Goal: Information Seeking & Learning: Check status

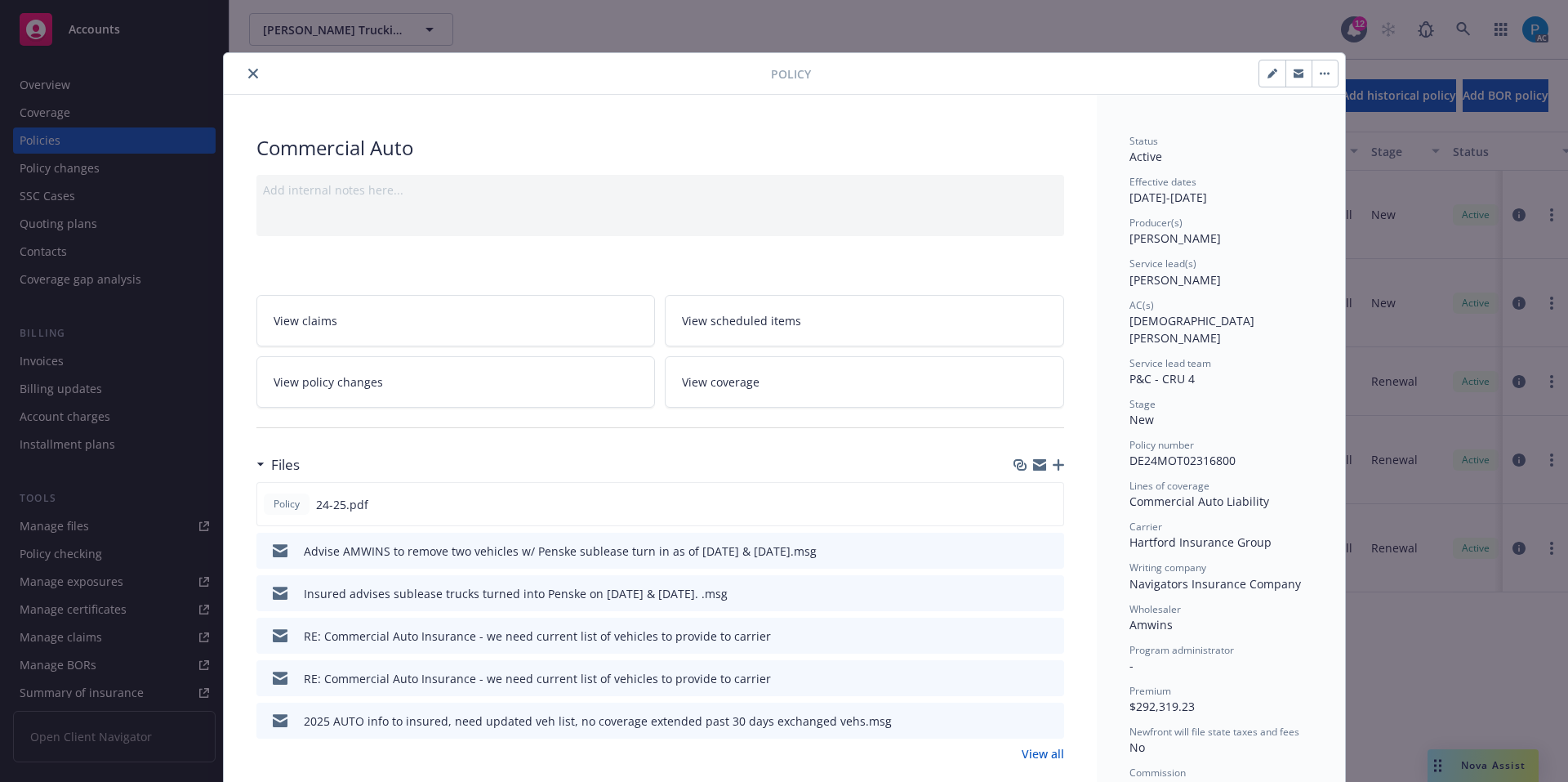
click at [248, 79] on button "close" at bounding box center [254, 73] width 20 height 20
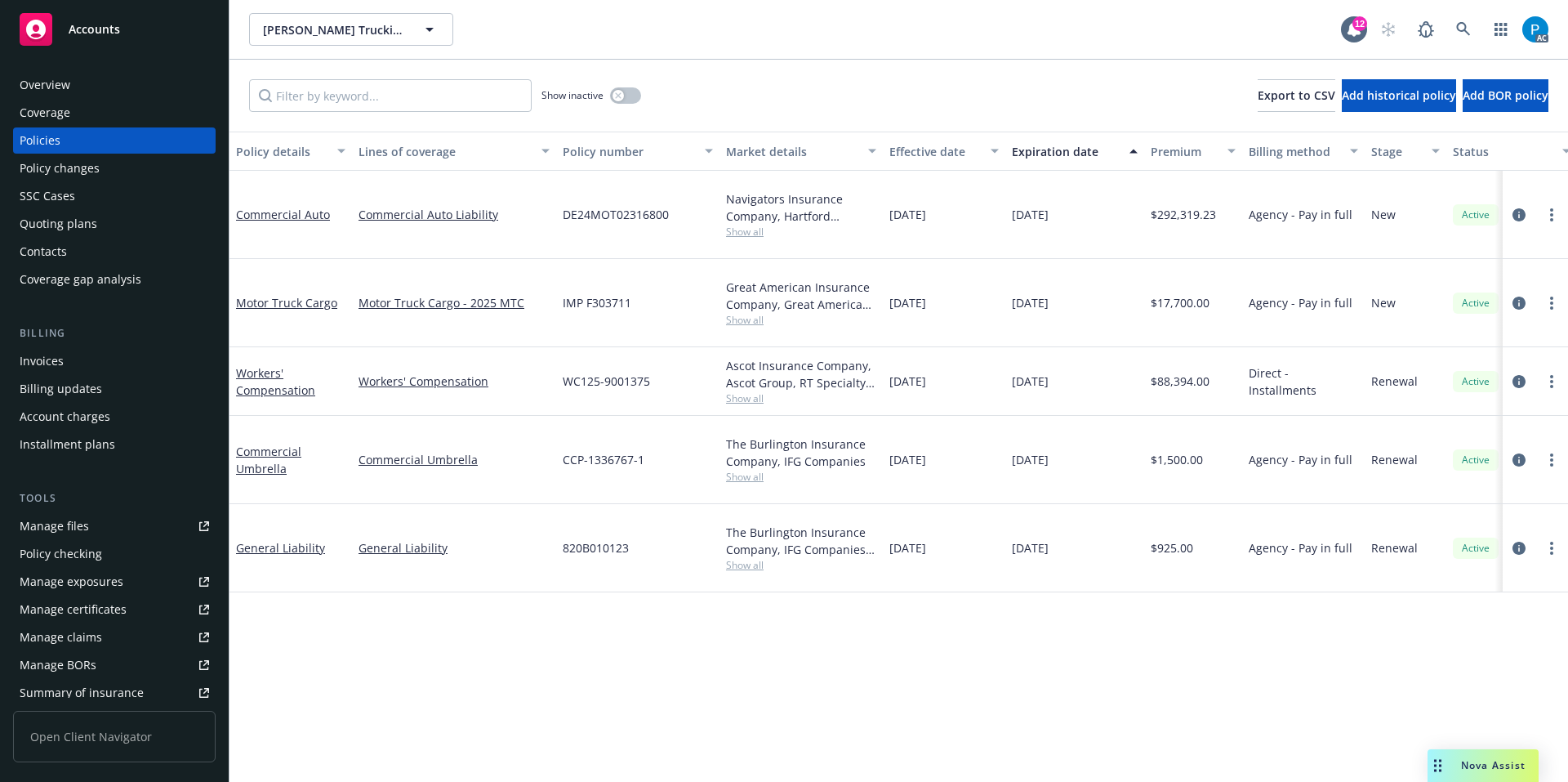
click at [78, 356] on div "Invoices" at bounding box center [114, 362] width 189 height 26
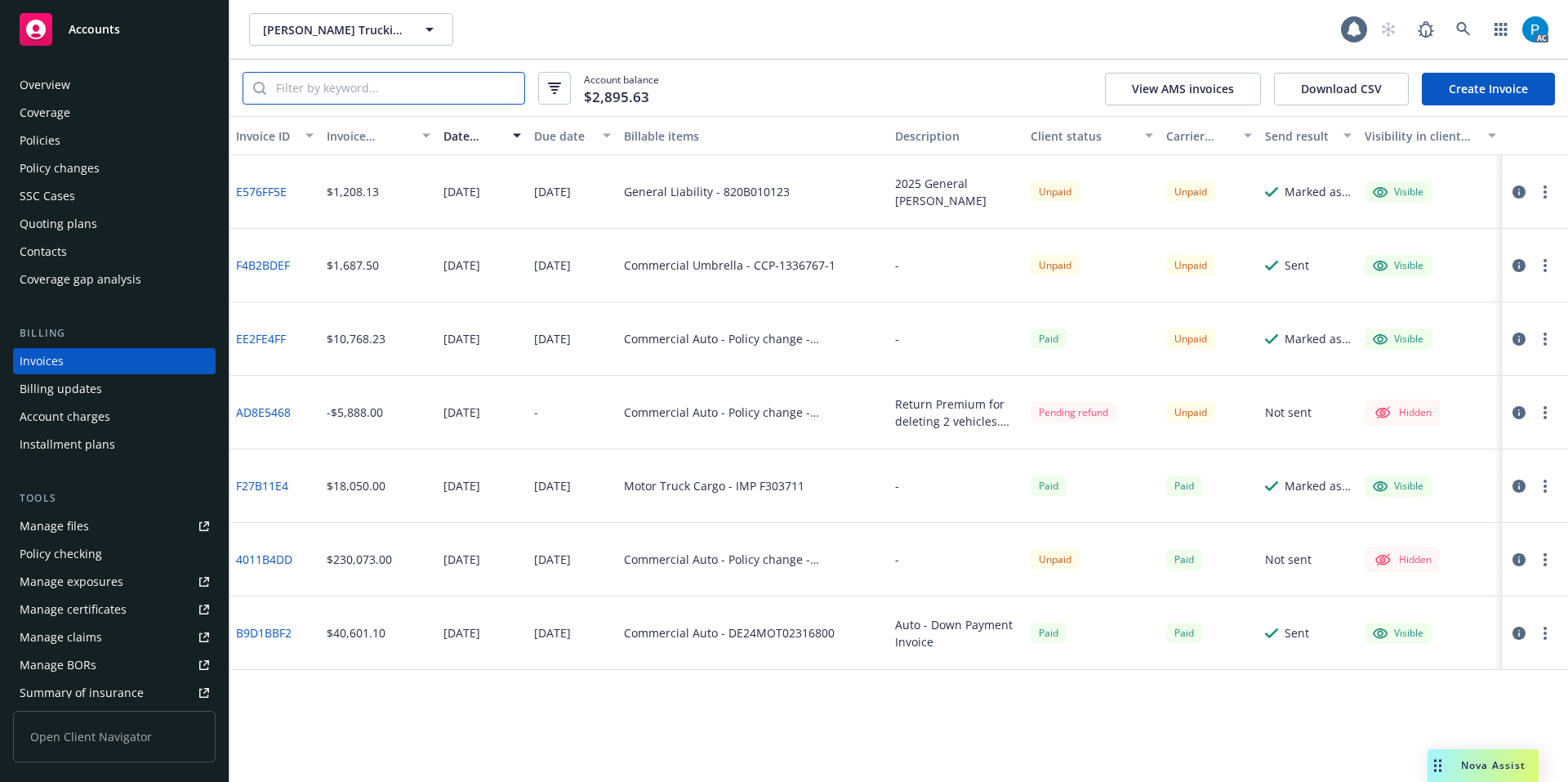
click at [388, 85] on input "search" at bounding box center [394, 88] width 258 height 31
paste input "DE24MOT02316800"
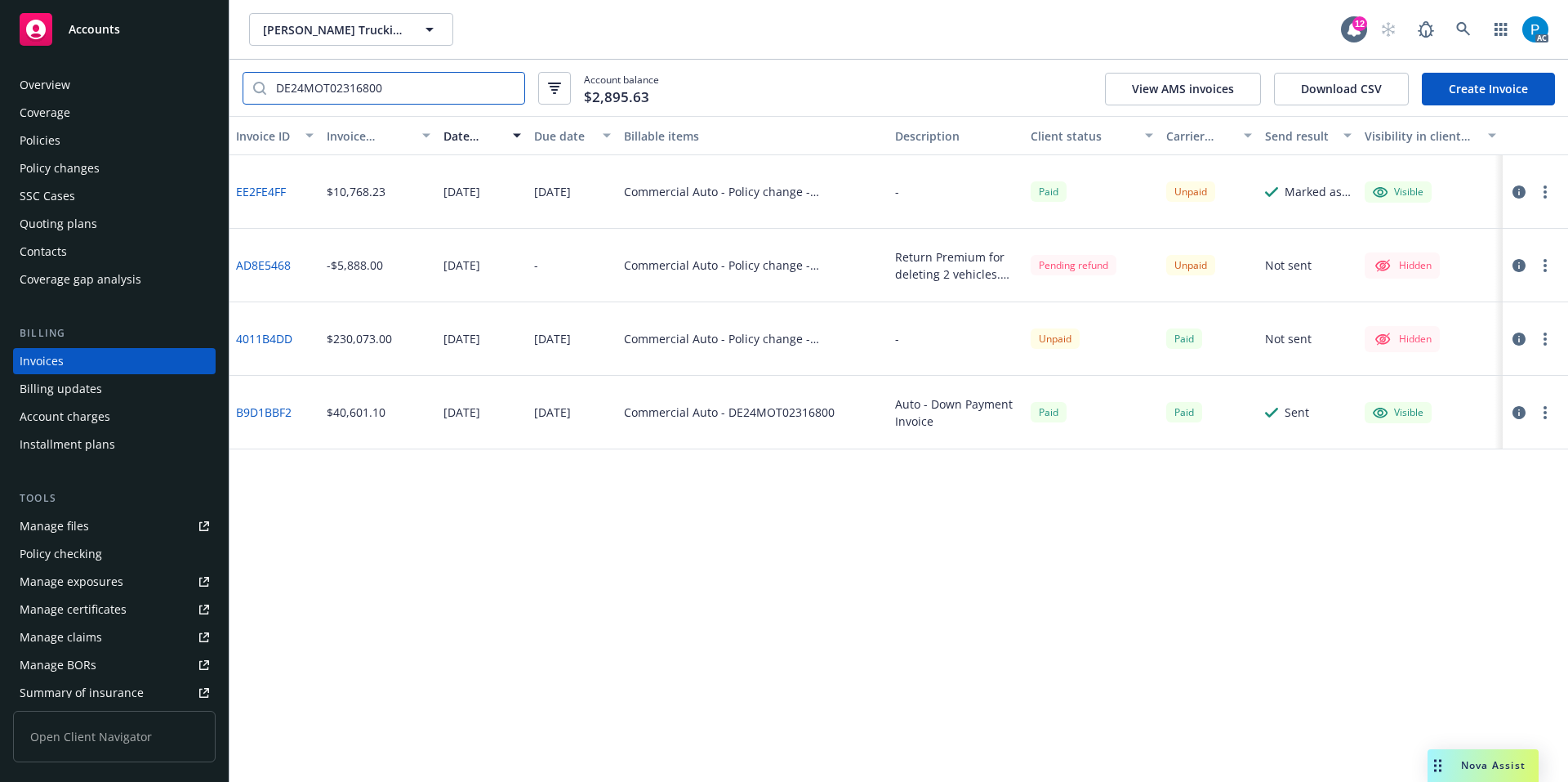
type input "DE24MOT02316800"
click at [1514, 188] on icon "button" at bounding box center [1519, 192] width 13 height 13
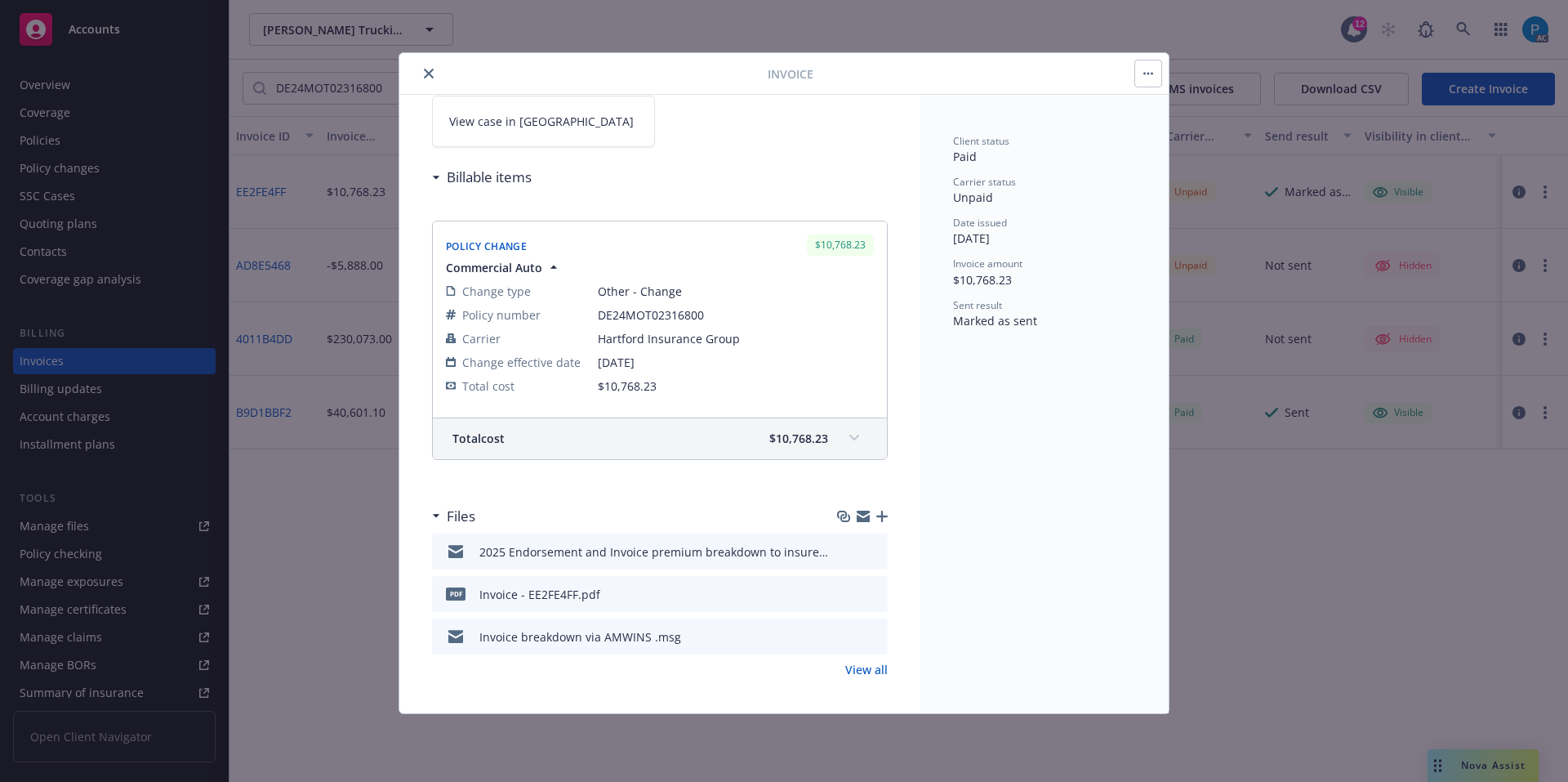
scroll to position [134, 0]
click at [828, 418] on div "Total cost $10,768.23" at bounding box center [660, 435] width 454 height 41
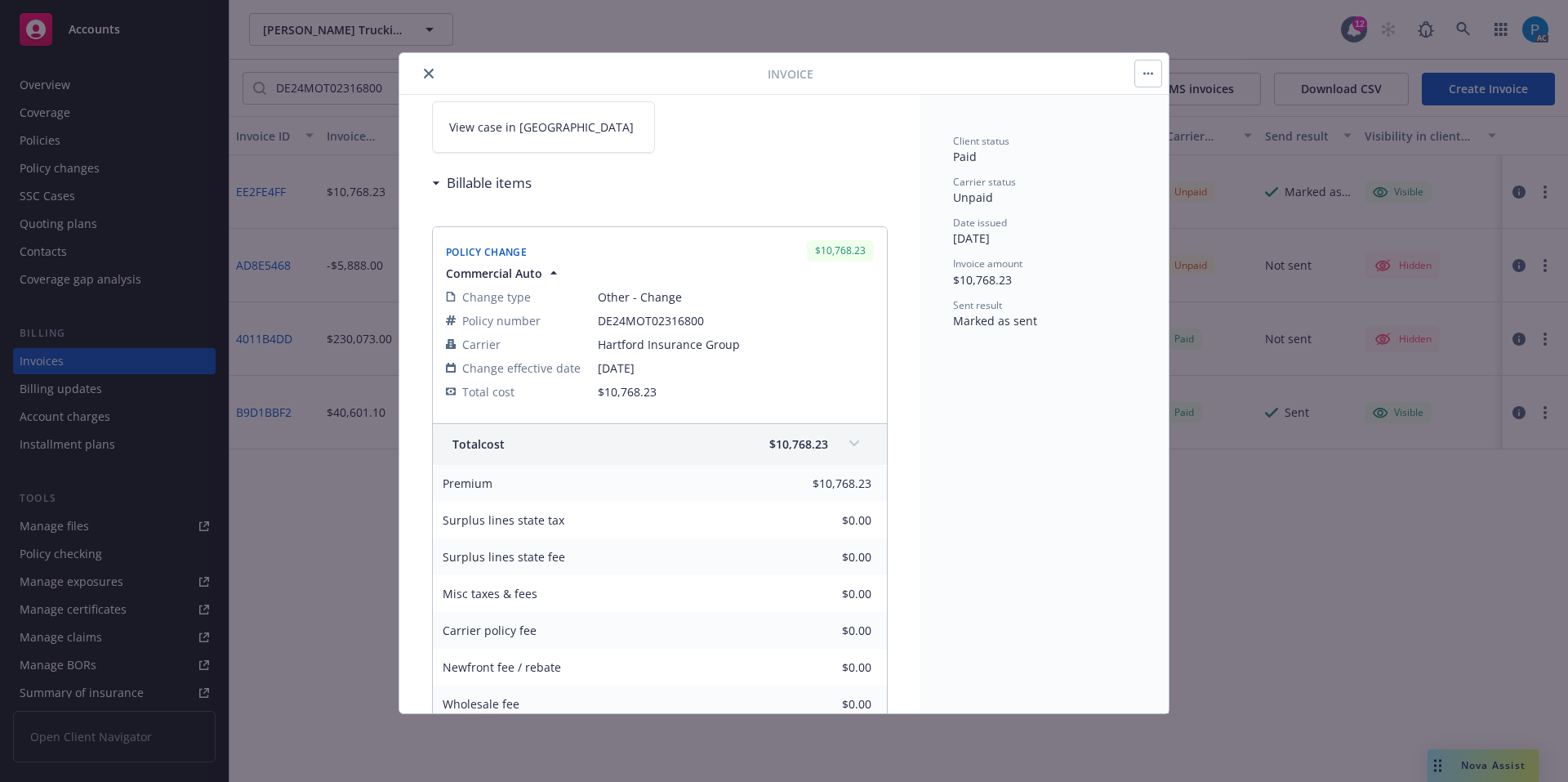
scroll to position [0, 0]
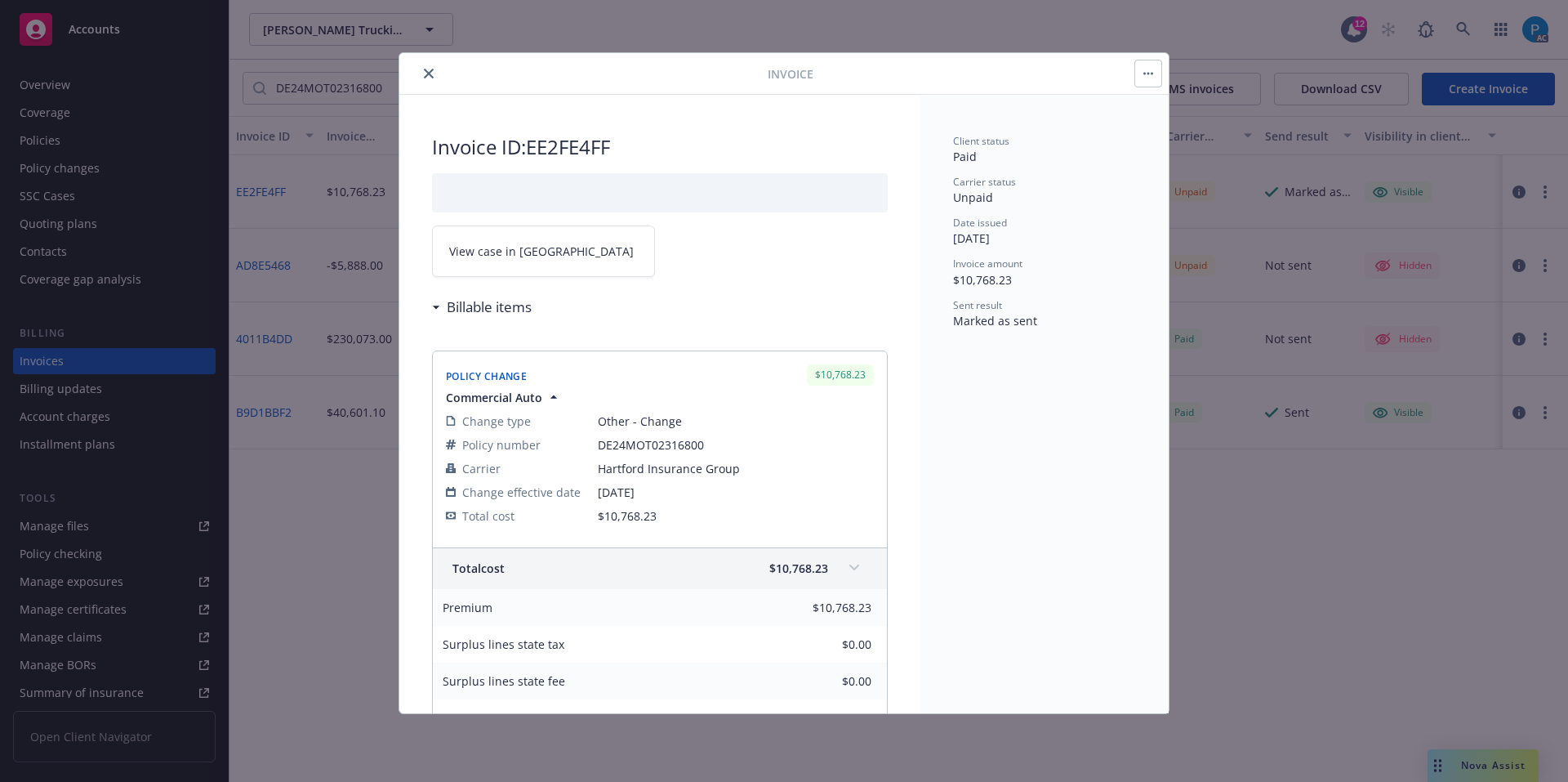
click at [582, 246] on link "View case in [GEOGRAPHIC_DATA]" at bounding box center [544, 251] width 223 height 51
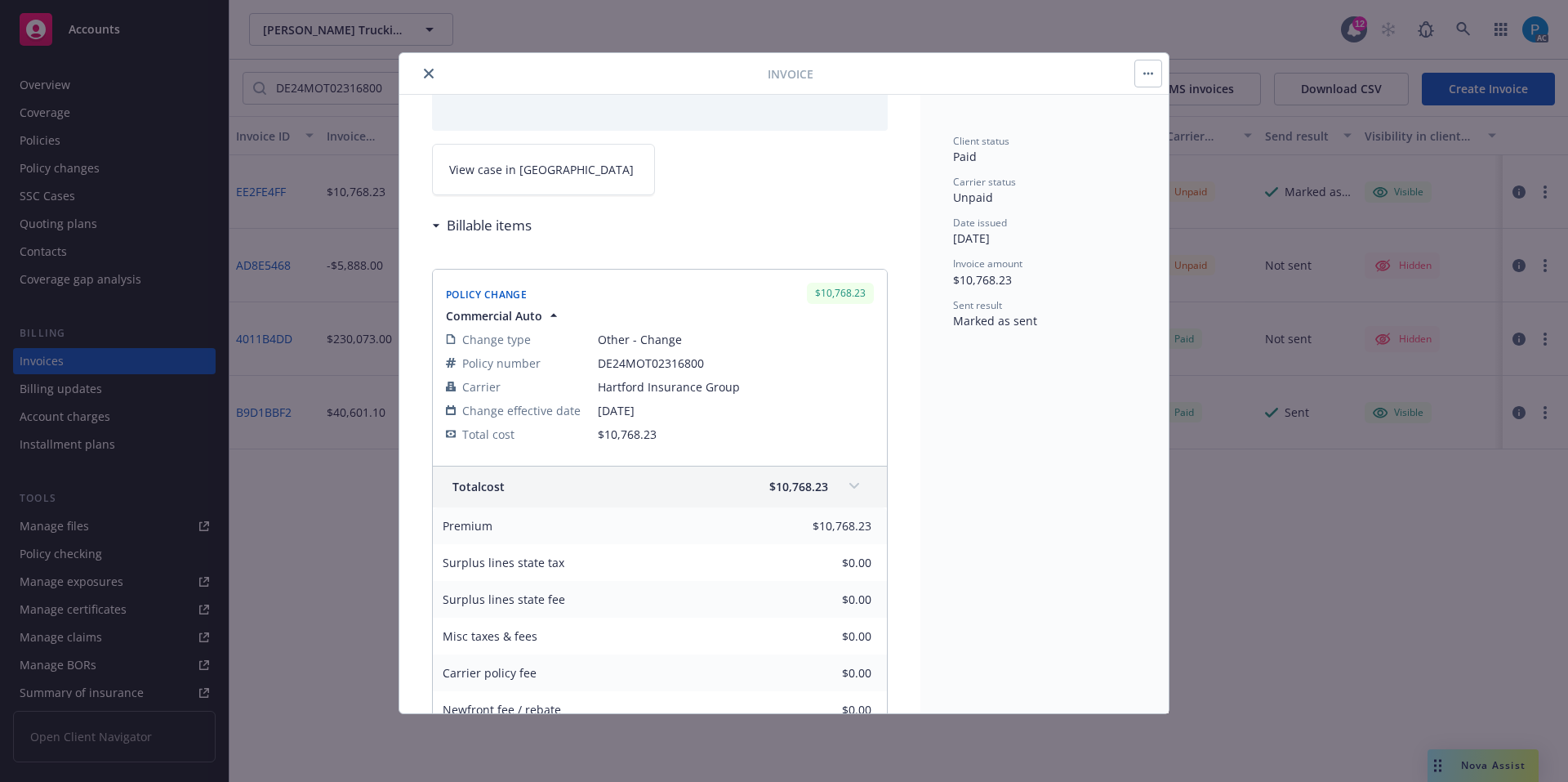
click at [434, 74] on button "close" at bounding box center [429, 73] width 20 height 20
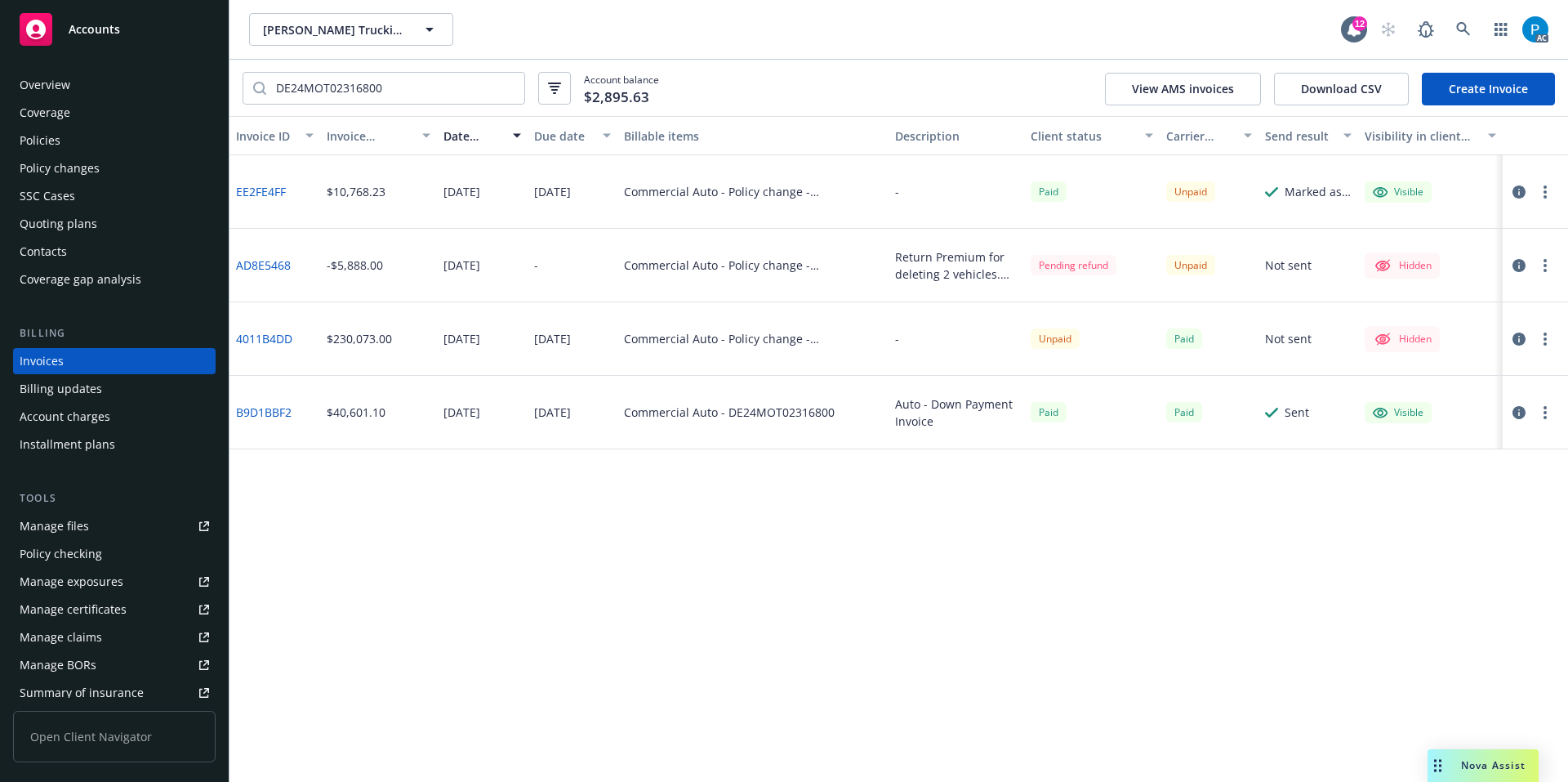
click at [176, 33] on div "Accounts" at bounding box center [114, 30] width 189 height 33
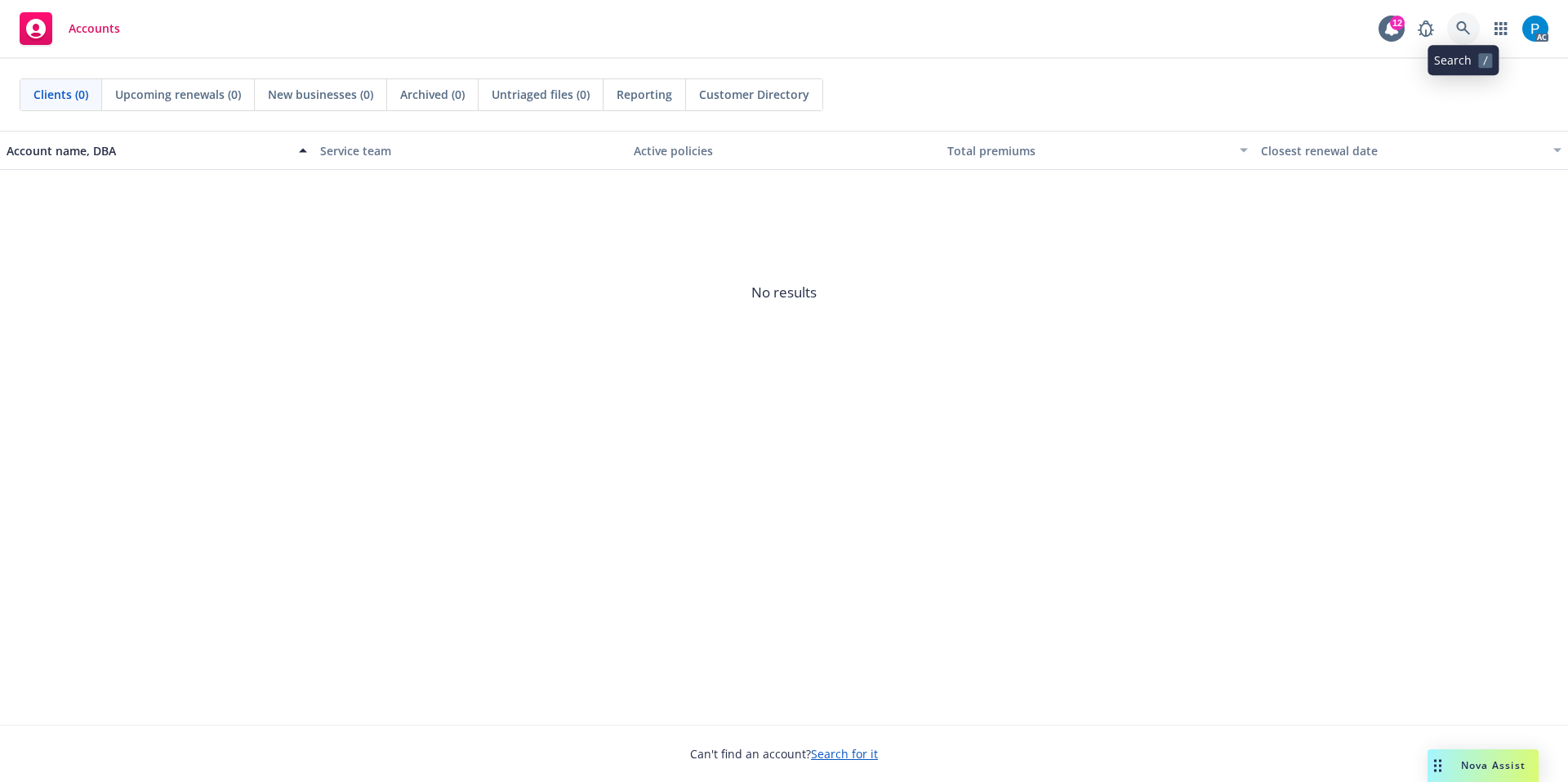
click at [1468, 31] on icon at bounding box center [1464, 29] width 15 height 15
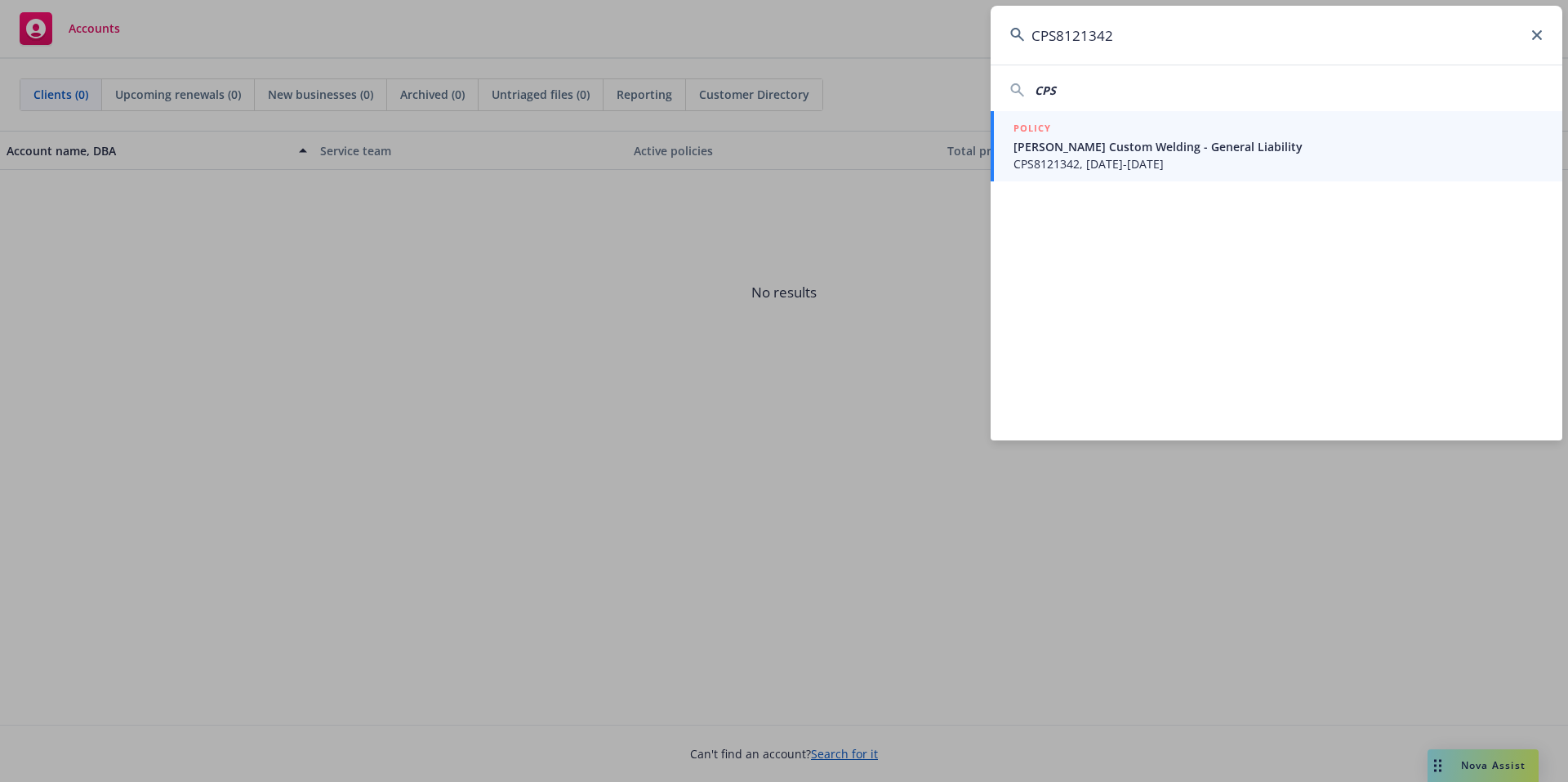
type input "CPS8121342"
click at [1144, 141] on span "[PERSON_NAME] Custom Welding - General Liability" at bounding box center [1278, 147] width 530 height 17
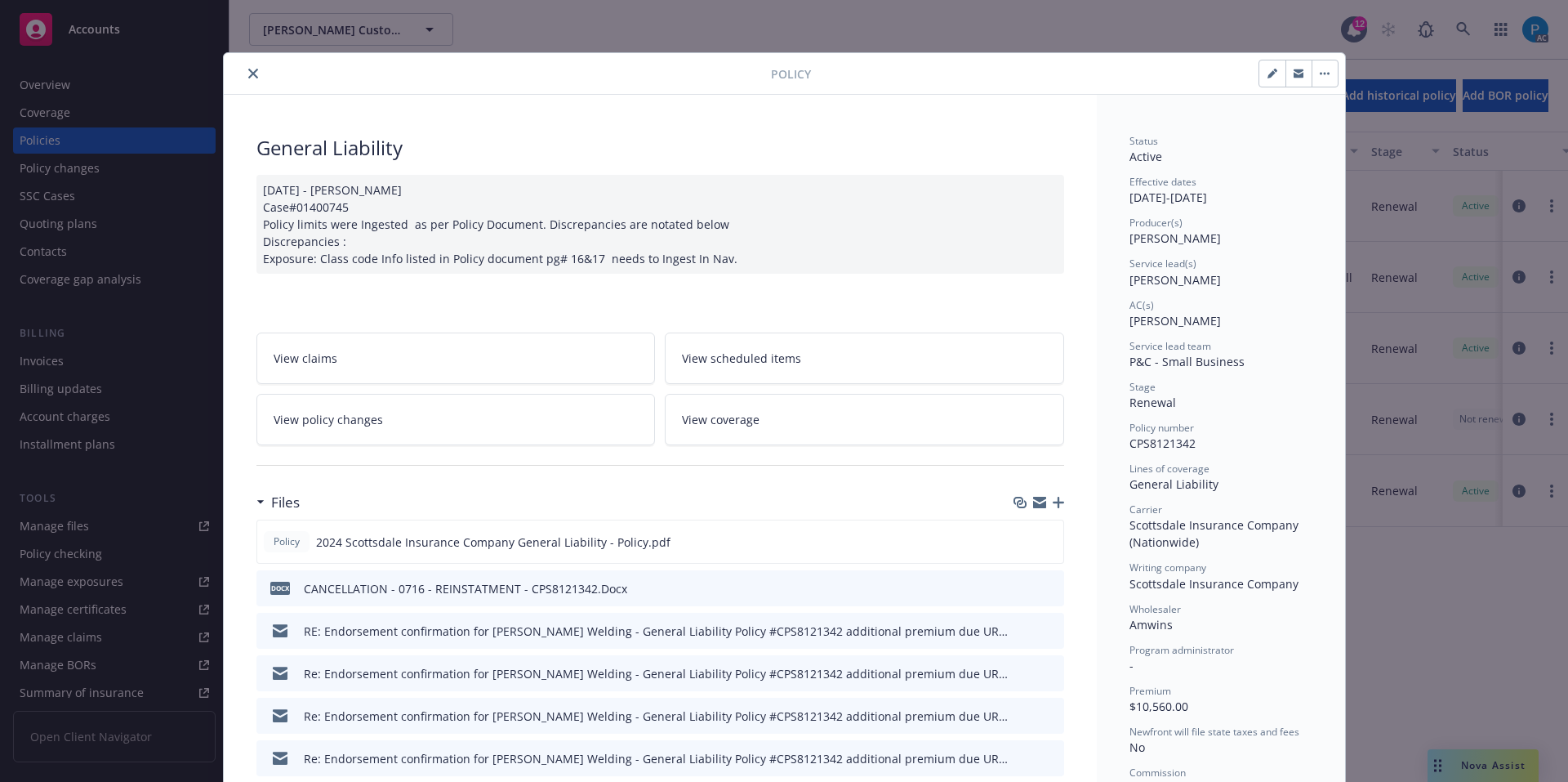
click at [250, 74] on icon "close" at bounding box center [254, 73] width 10 height 10
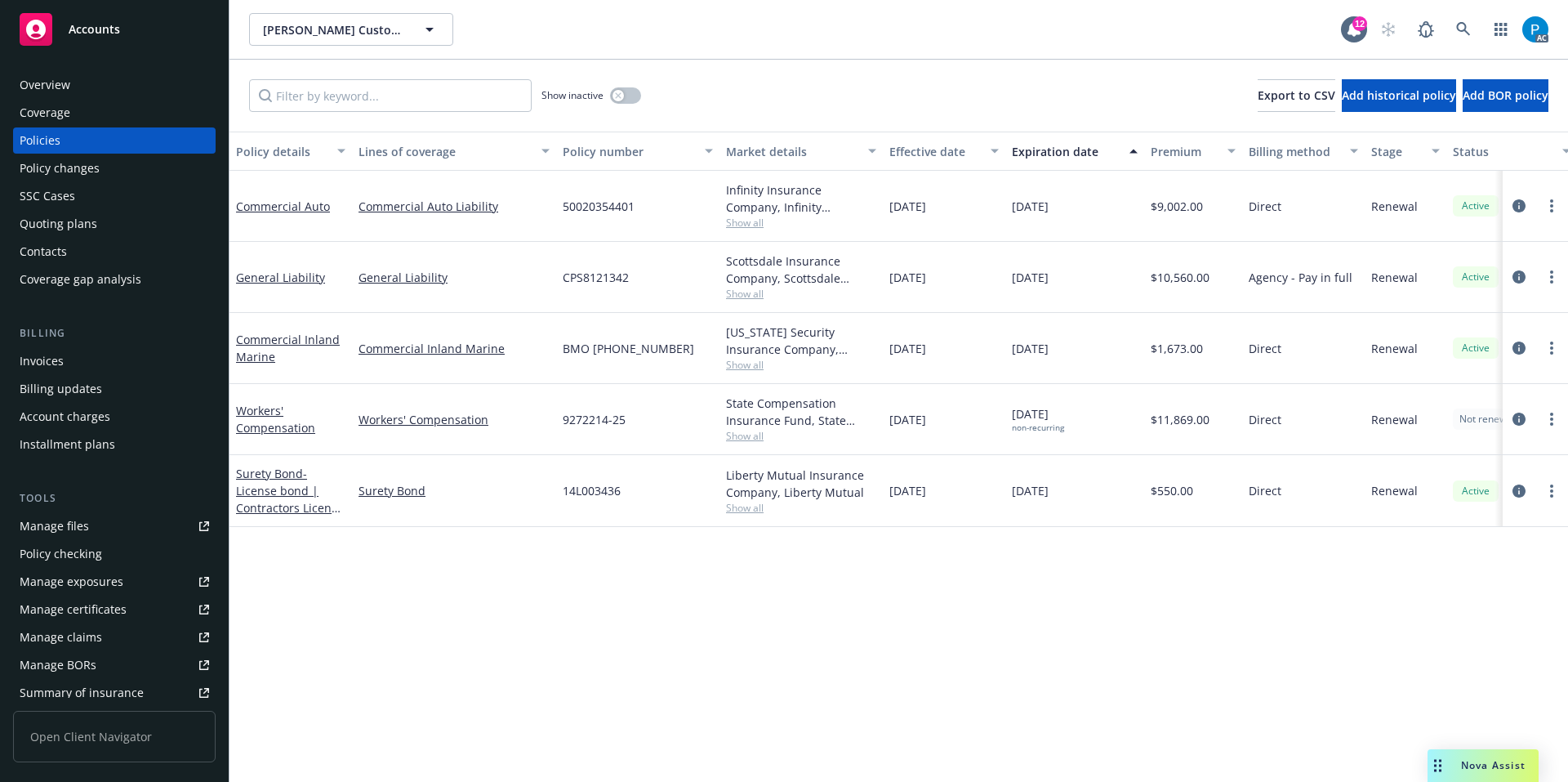
click at [72, 354] on div "Invoices" at bounding box center [114, 362] width 189 height 26
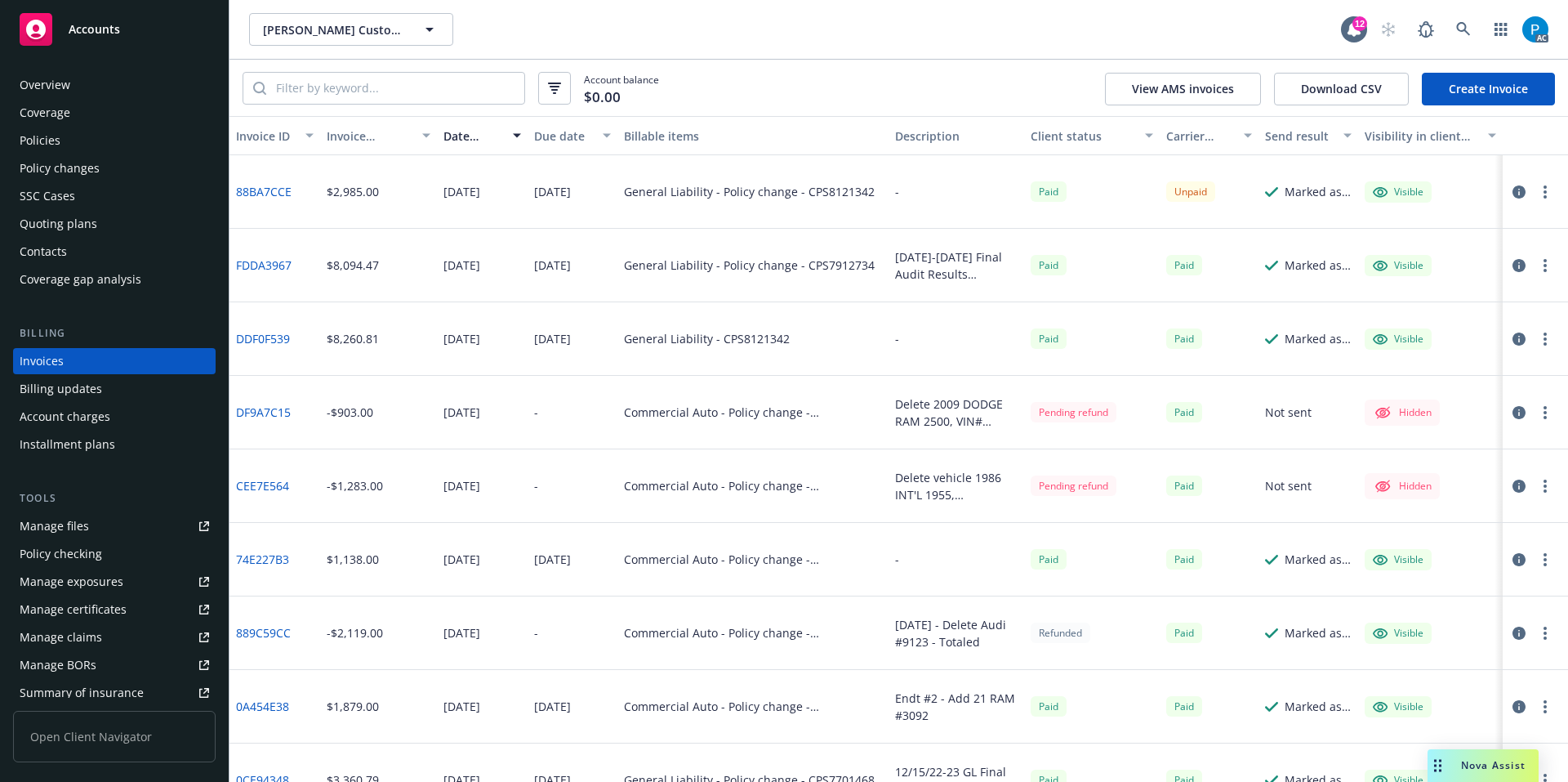
click at [187, 30] on div "Accounts" at bounding box center [114, 30] width 189 height 33
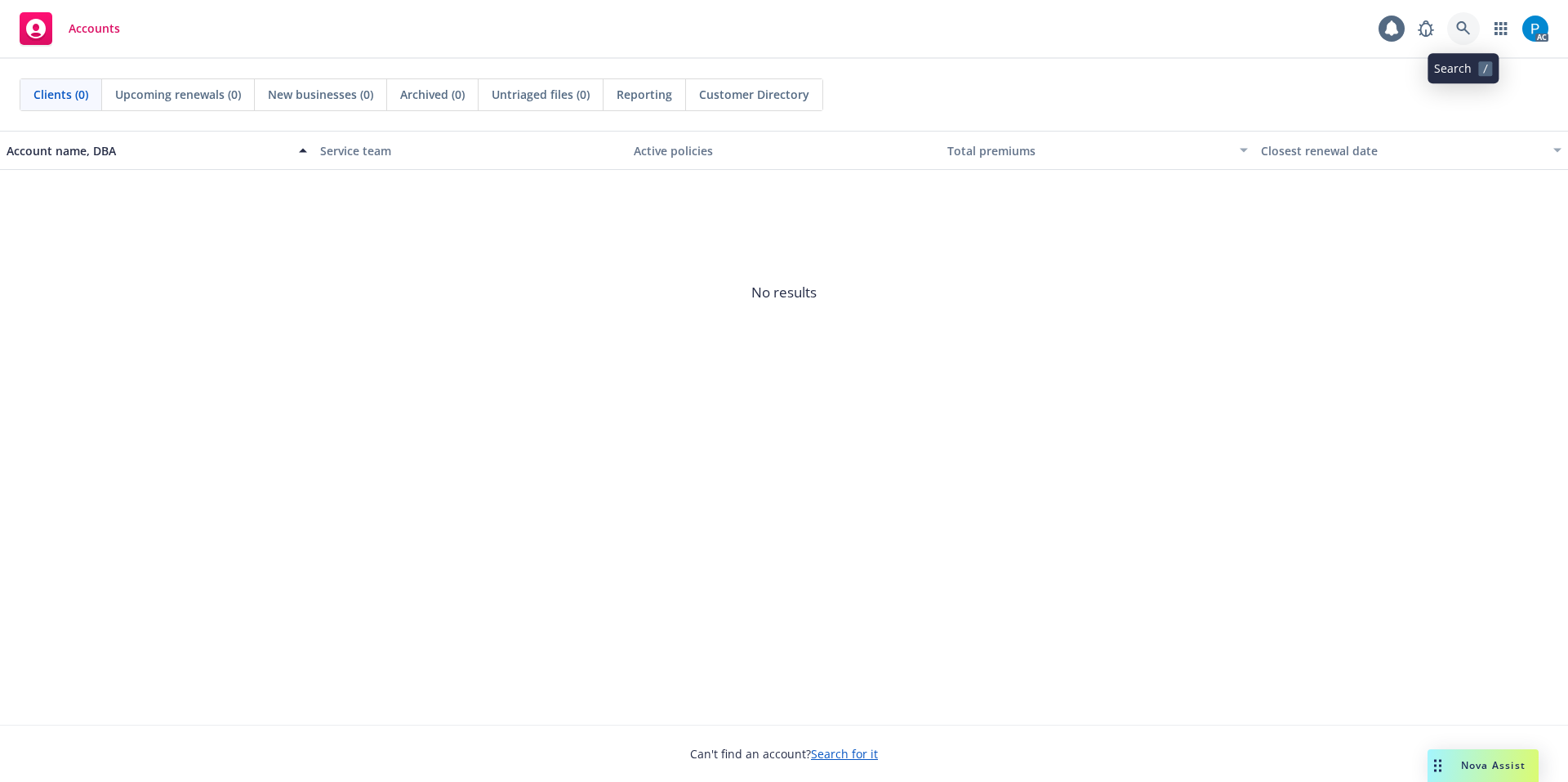
click at [1463, 34] on icon at bounding box center [1464, 29] width 15 height 15
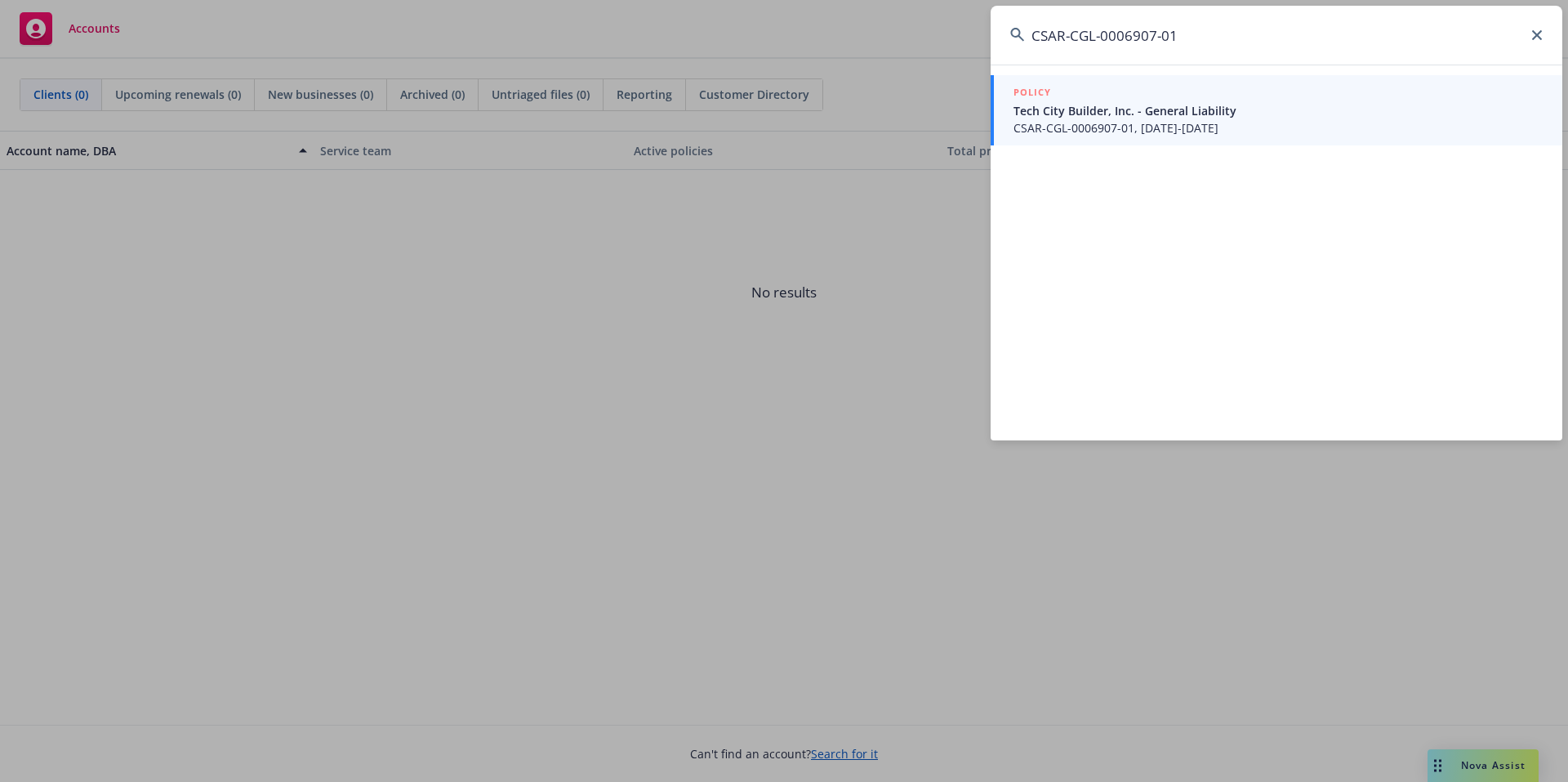
type input "CSAR-CGL-0006907-01"
click at [1131, 115] on span "Tech City Builder, Inc. - General Liability" at bounding box center [1278, 110] width 530 height 17
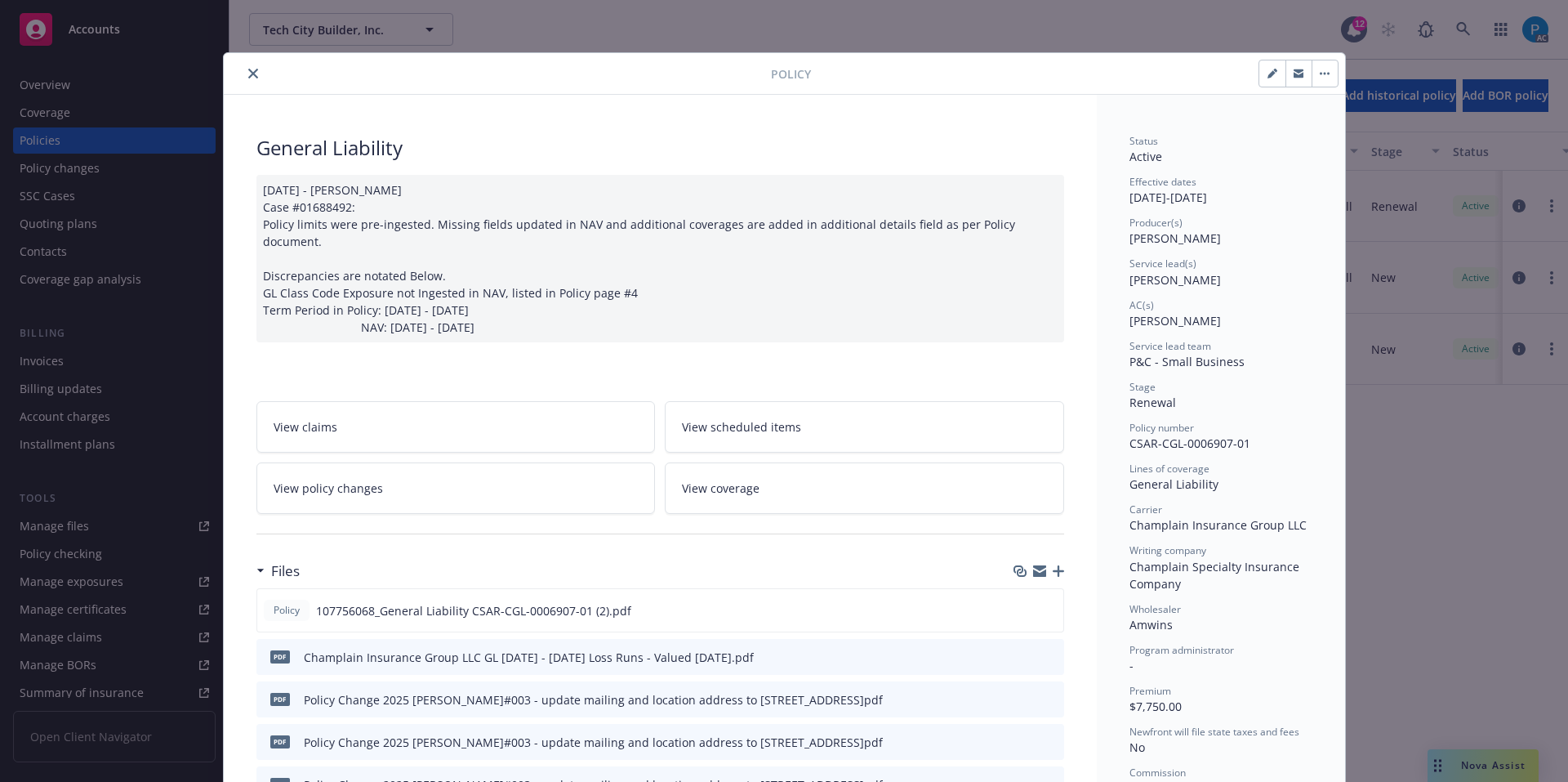
click at [249, 71] on icon "close" at bounding box center [254, 73] width 10 height 10
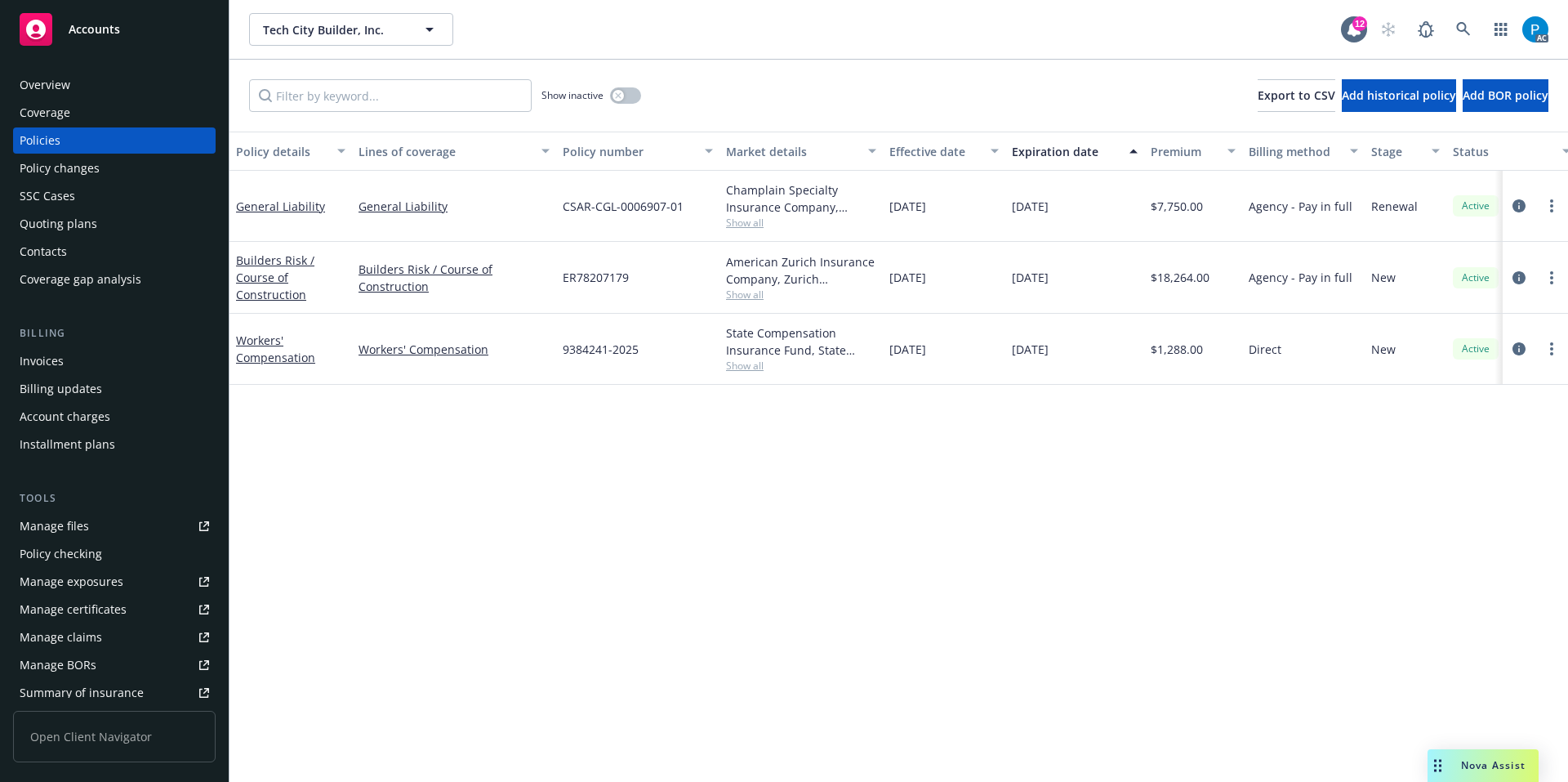
click at [77, 354] on div "Invoices" at bounding box center [114, 362] width 189 height 26
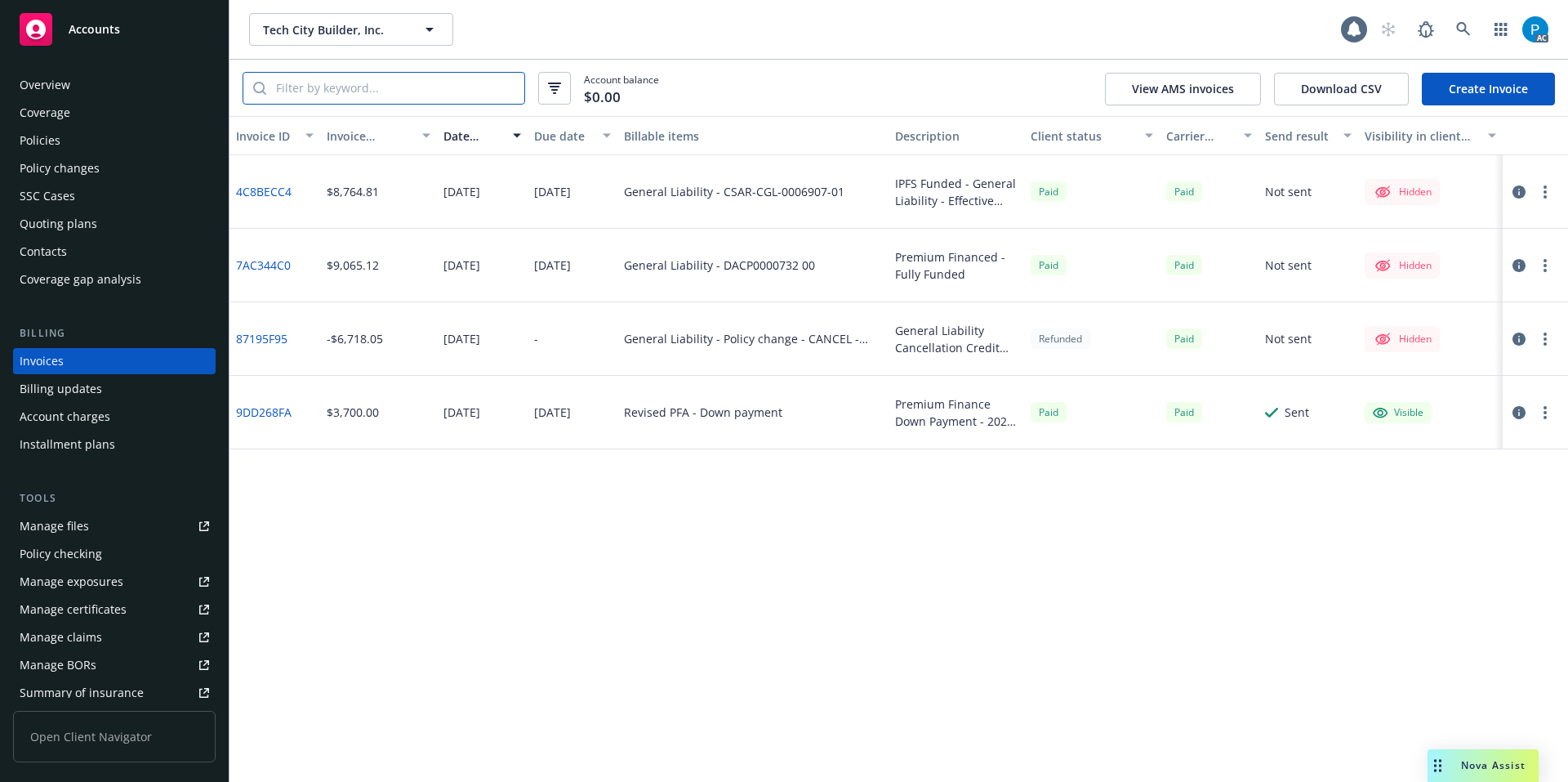
click at [388, 92] on input "search" at bounding box center [394, 88] width 258 height 31
paste input "CSAR-CGL-0006907-01"
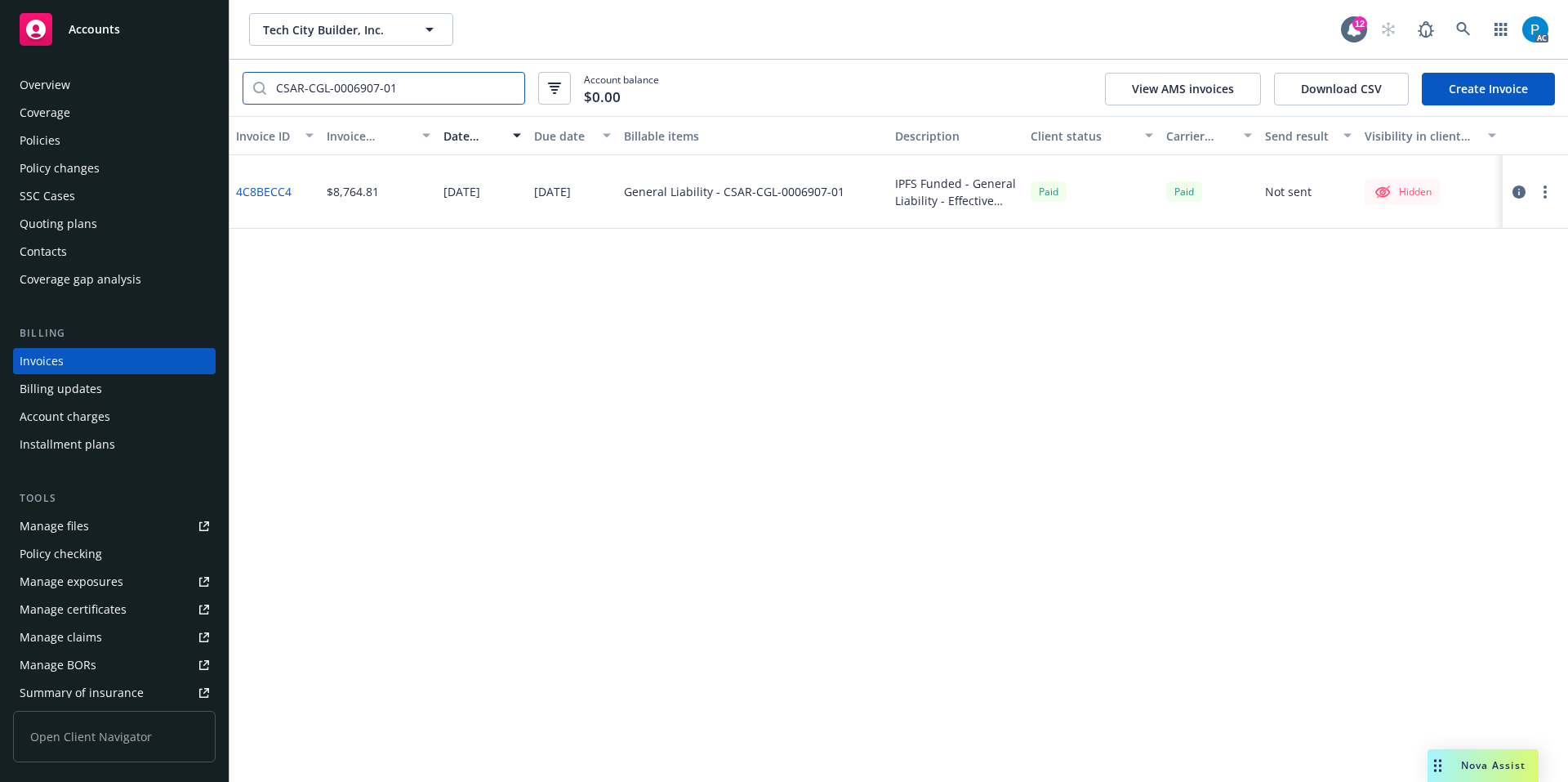
type input "CSAR-CGL-0006907-01"
click at [509, 90] on input "CSAR-CGL-0006907-01" at bounding box center [394, 88] width 258 height 31
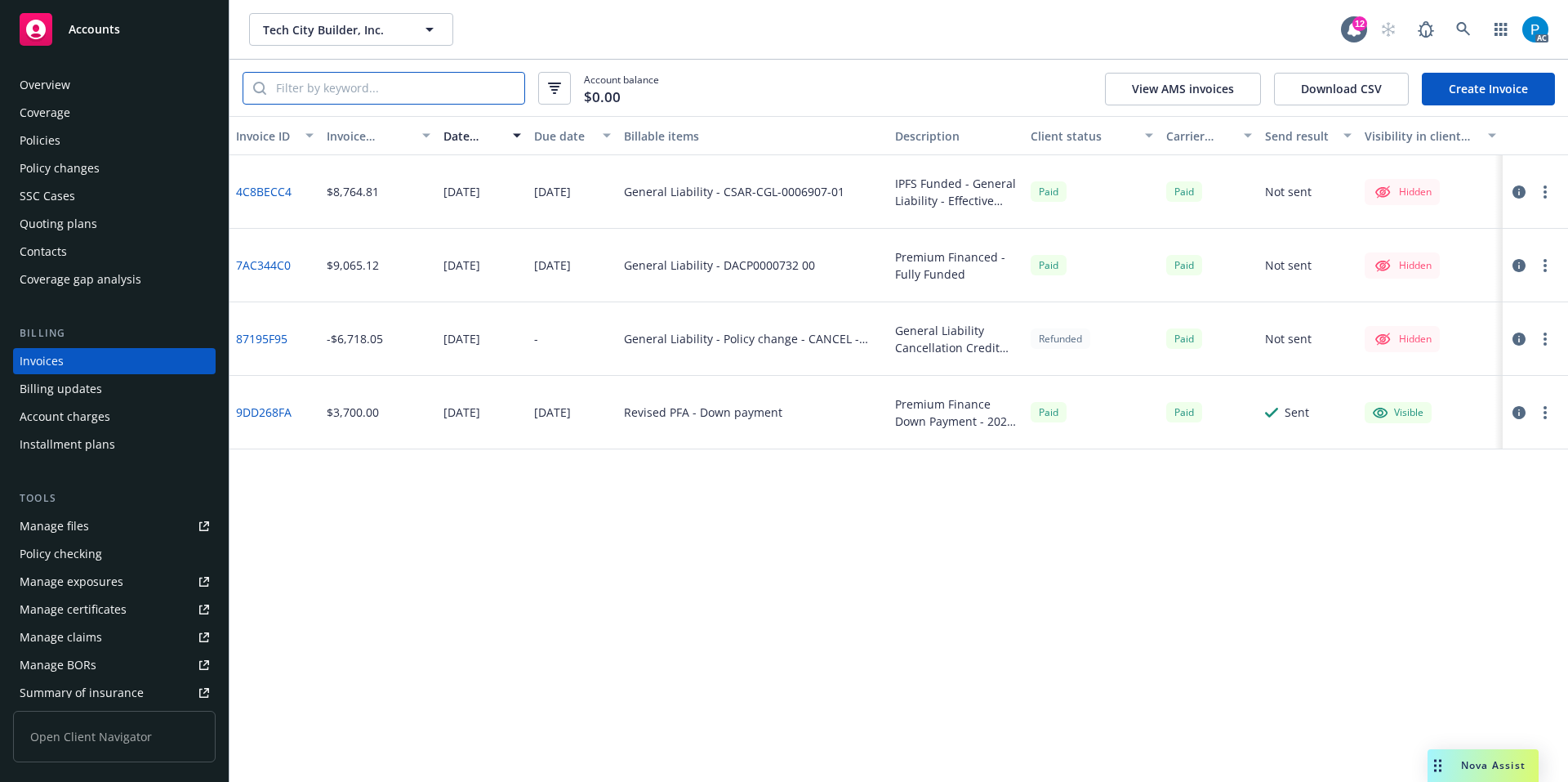
click at [385, 82] on input "search" at bounding box center [394, 88] width 258 height 31
click at [1517, 194] on icon "button" at bounding box center [1519, 192] width 13 height 13
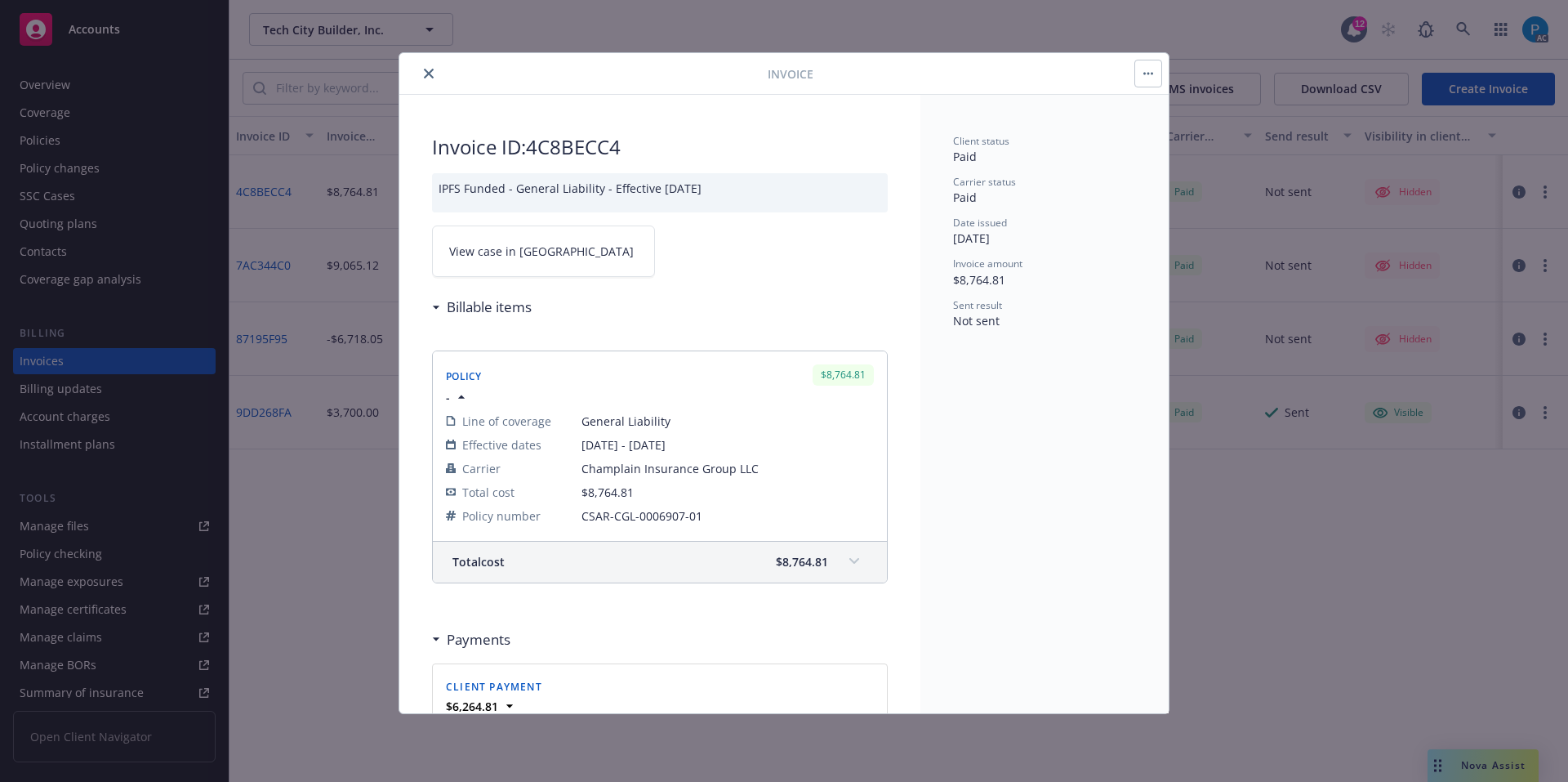
click at [492, 239] on link "View case in [GEOGRAPHIC_DATA]" at bounding box center [544, 251] width 223 height 51
click at [429, 76] on icon "close" at bounding box center [429, 73] width 10 height 10
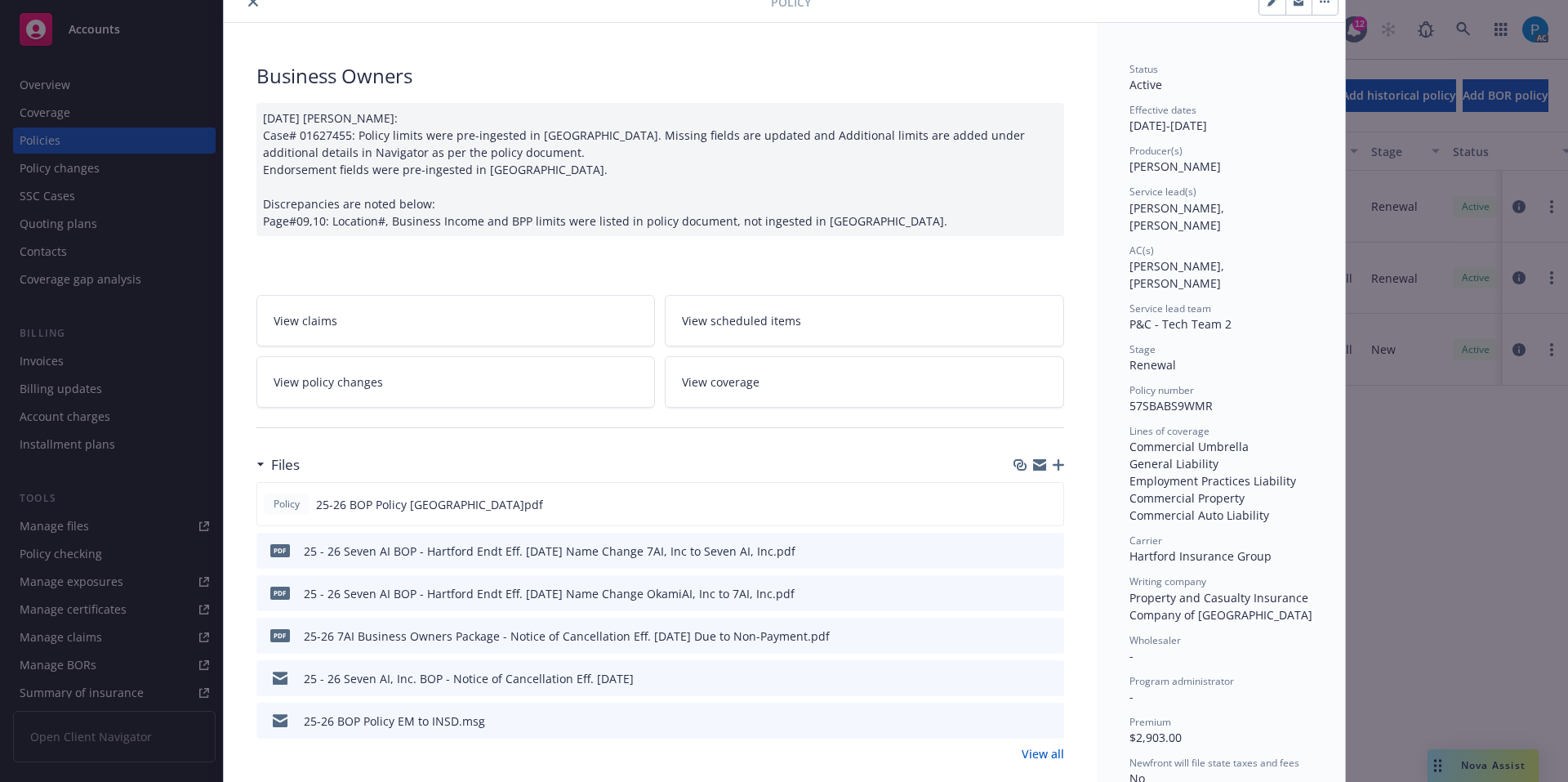
scroll to position [163, 0]
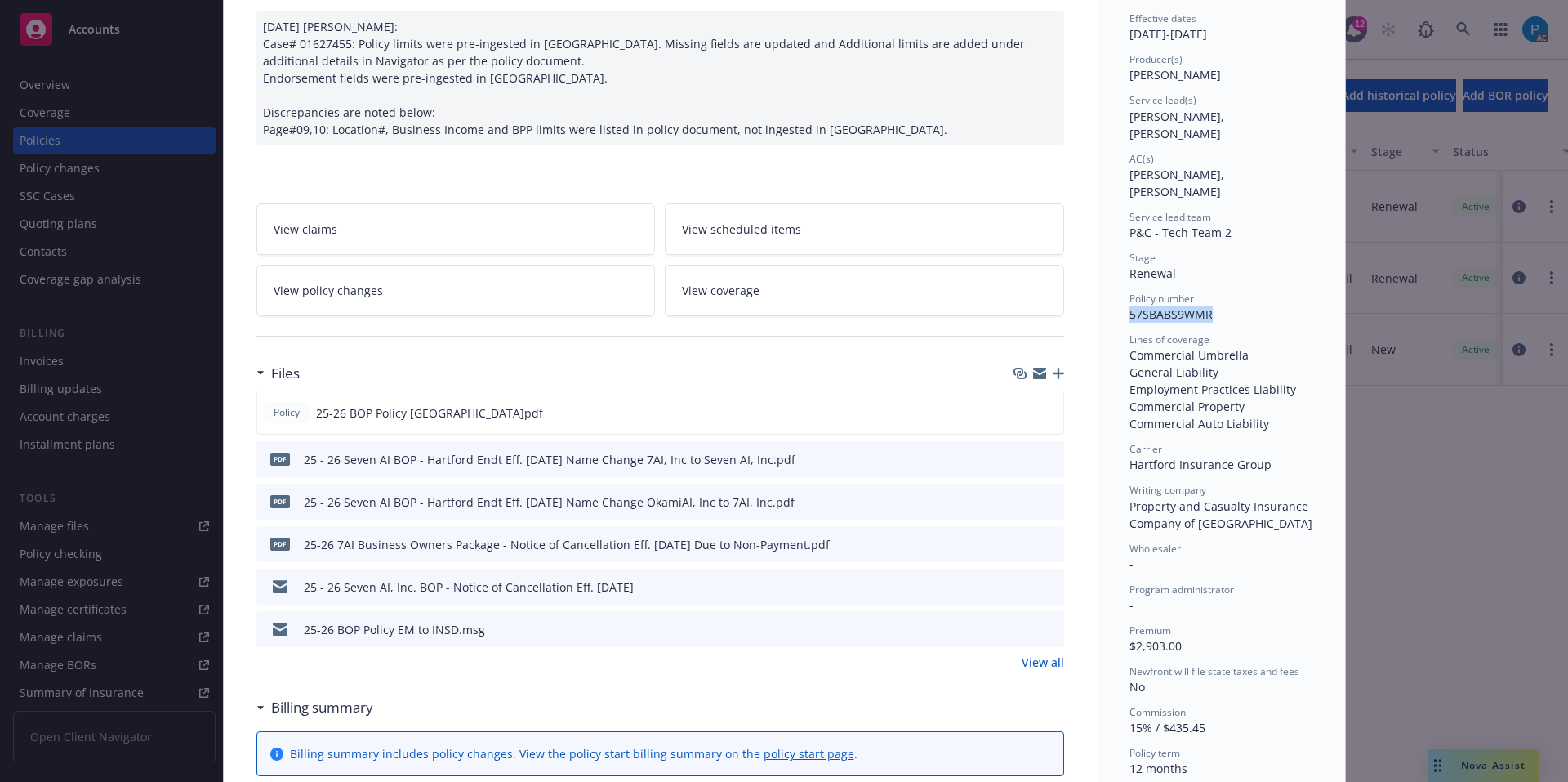
drag, startPoint x: 1206, startPoint y: 279, endPoint x: 1122, endPoint y: 286, distance: 84.3
copy span "57SBABS9WMR"
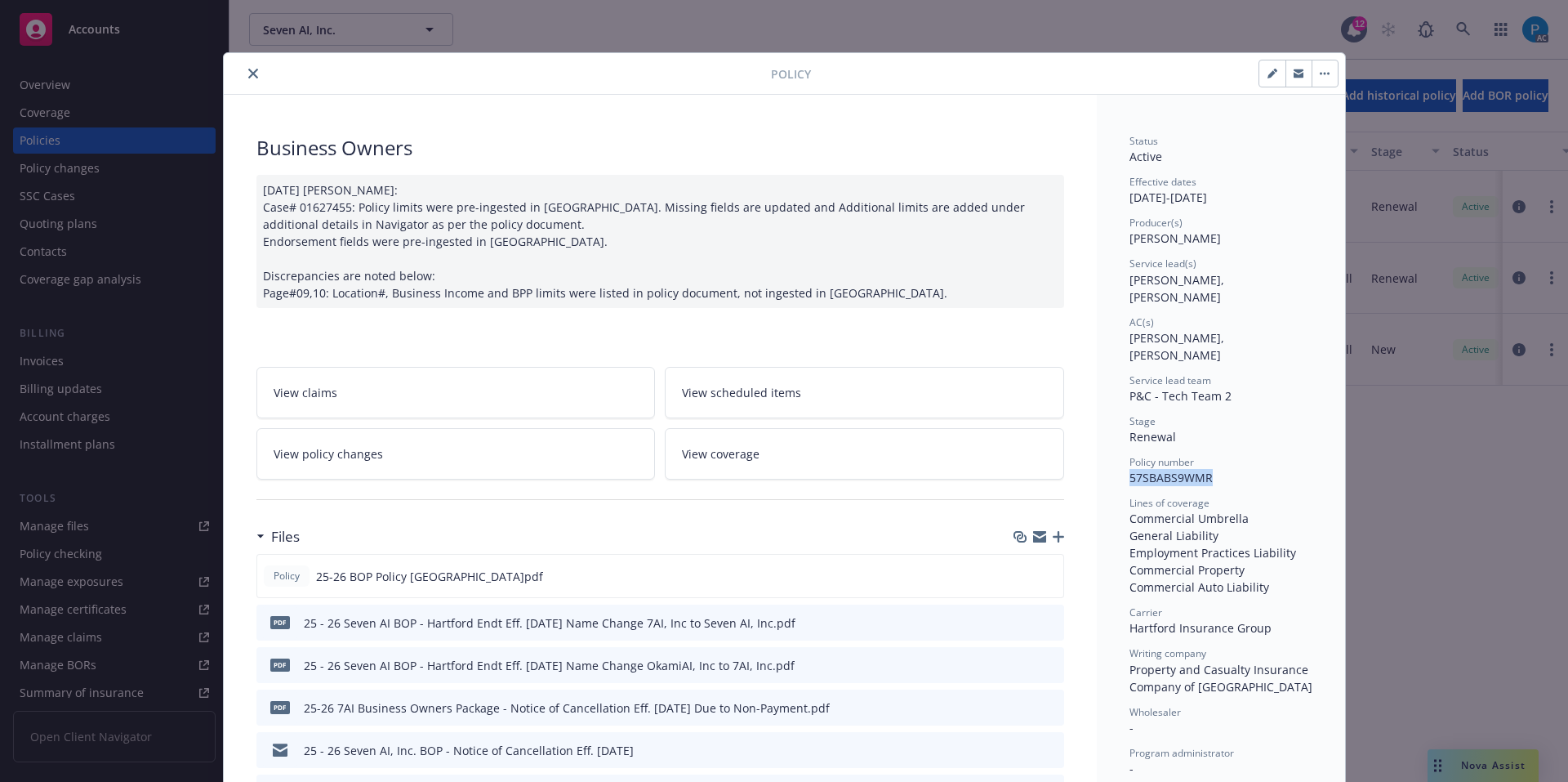
click at [246, 68] on button "close" at bounding box center [254, 73] width 20 height 20
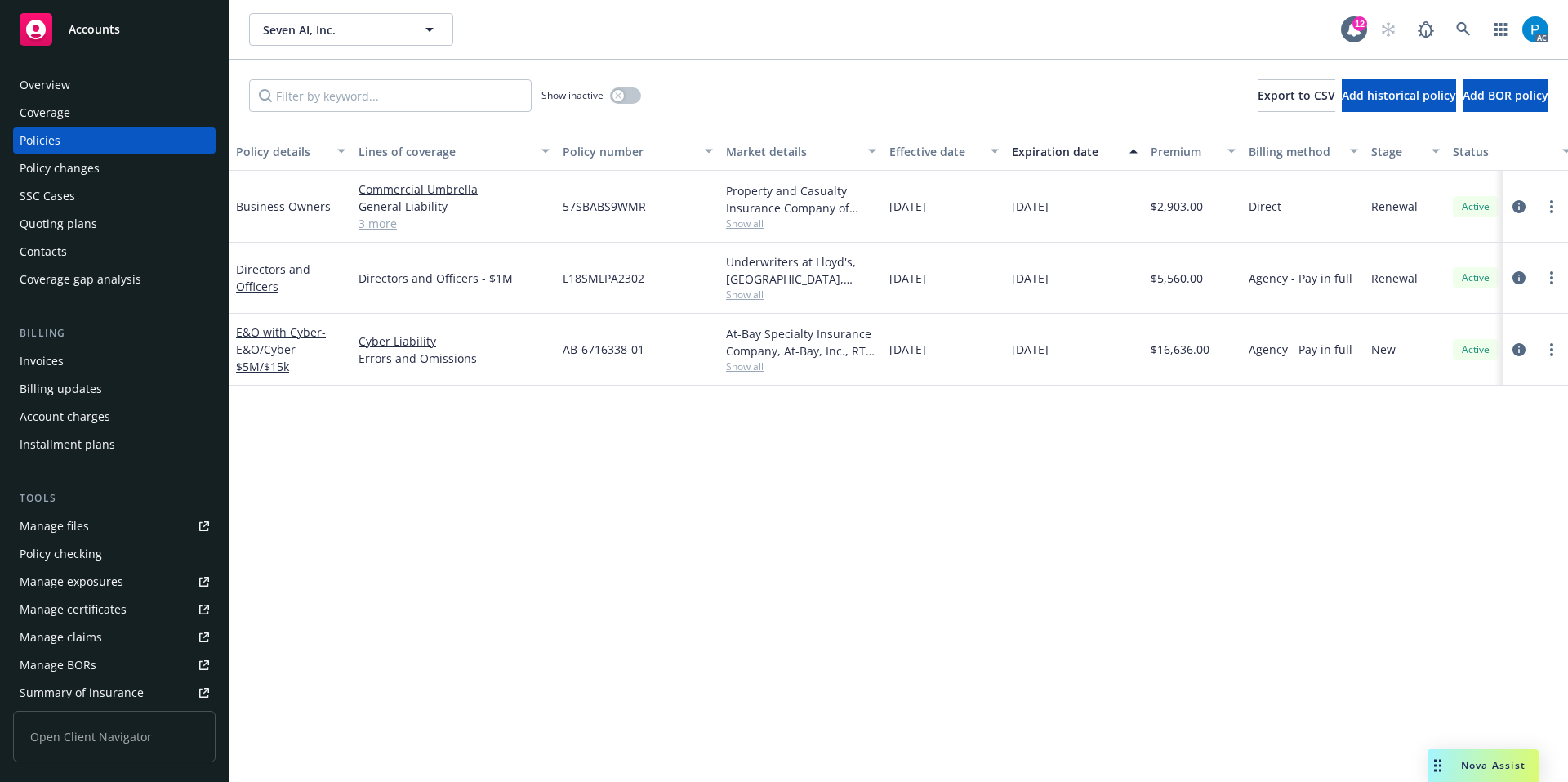
drag, startPoint x: 142, startPoint y: 31, endPoint x: 163, endPoint y: 35, distance: 21.4
click at [144, 31] on div "Accounts" at bounding box center [114, 30] width 189 height 33
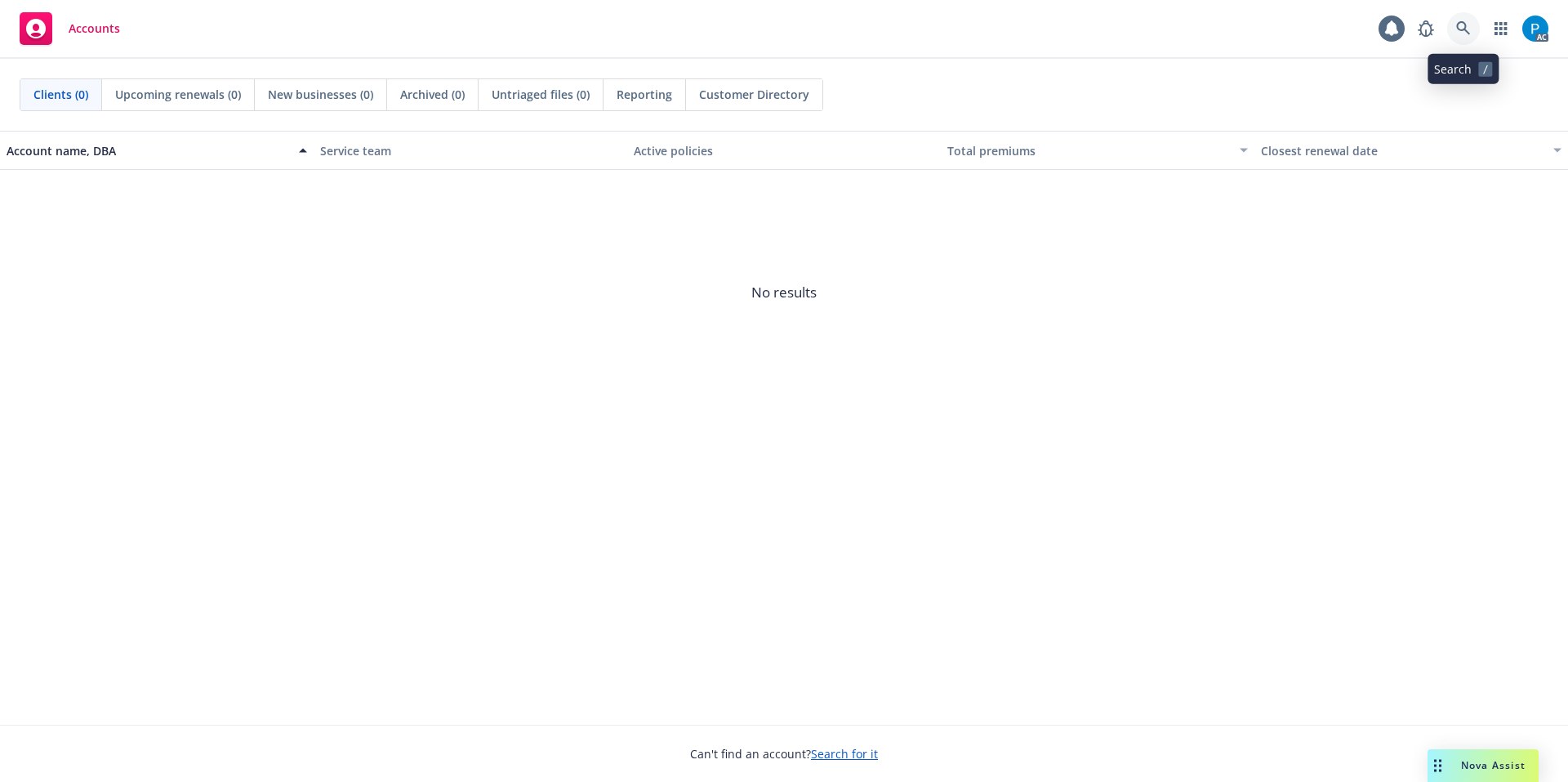
click at [971, 23] on icon at bounding box center [1464, 29] width 15 height 15
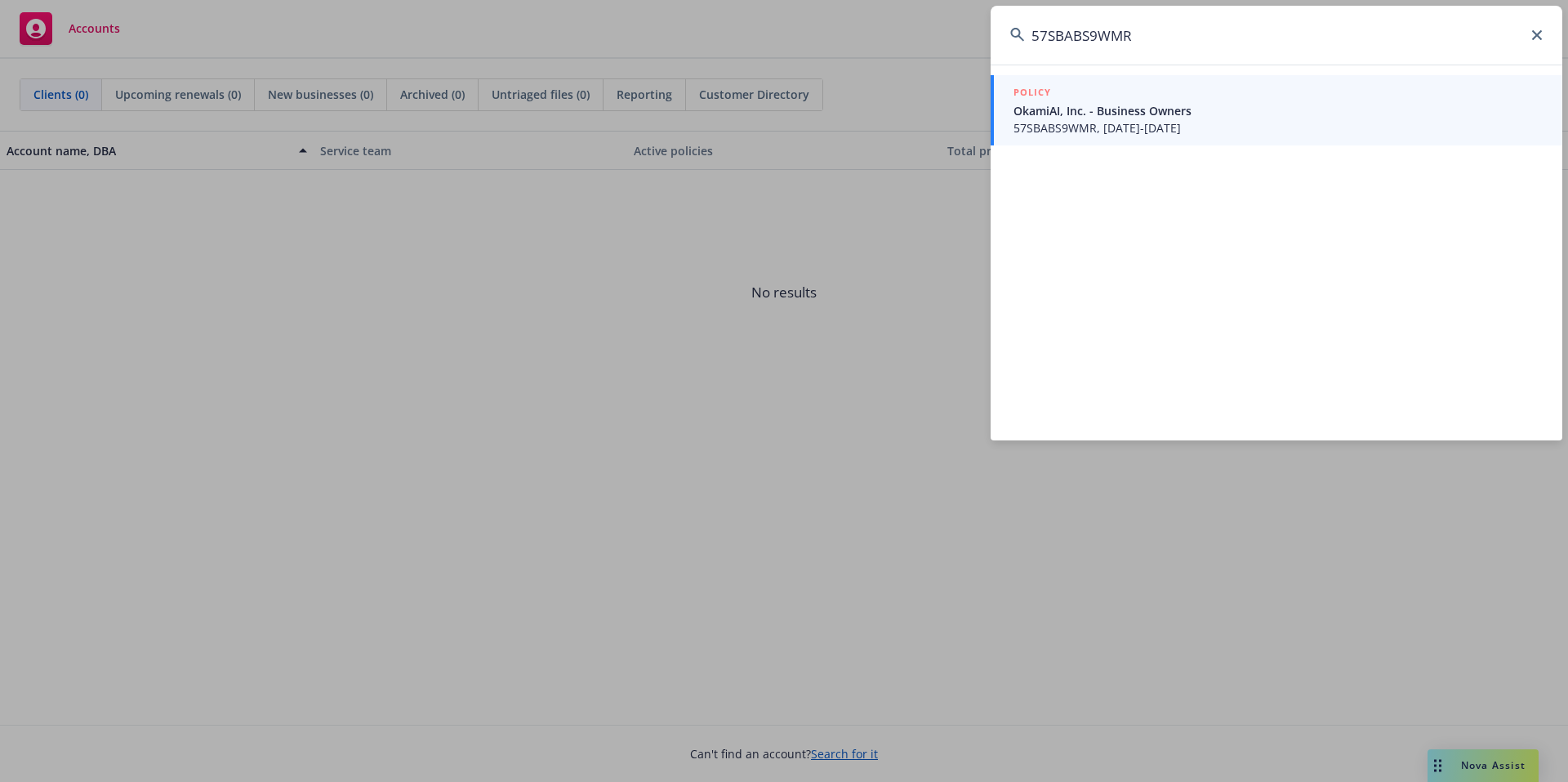
type input "57SBABS9WMR"
click at [971, 127] on span "57SBABS9WMR, 05/08/2025-05/08/2026" at bounding box center [1278, 128] width 530 height 17
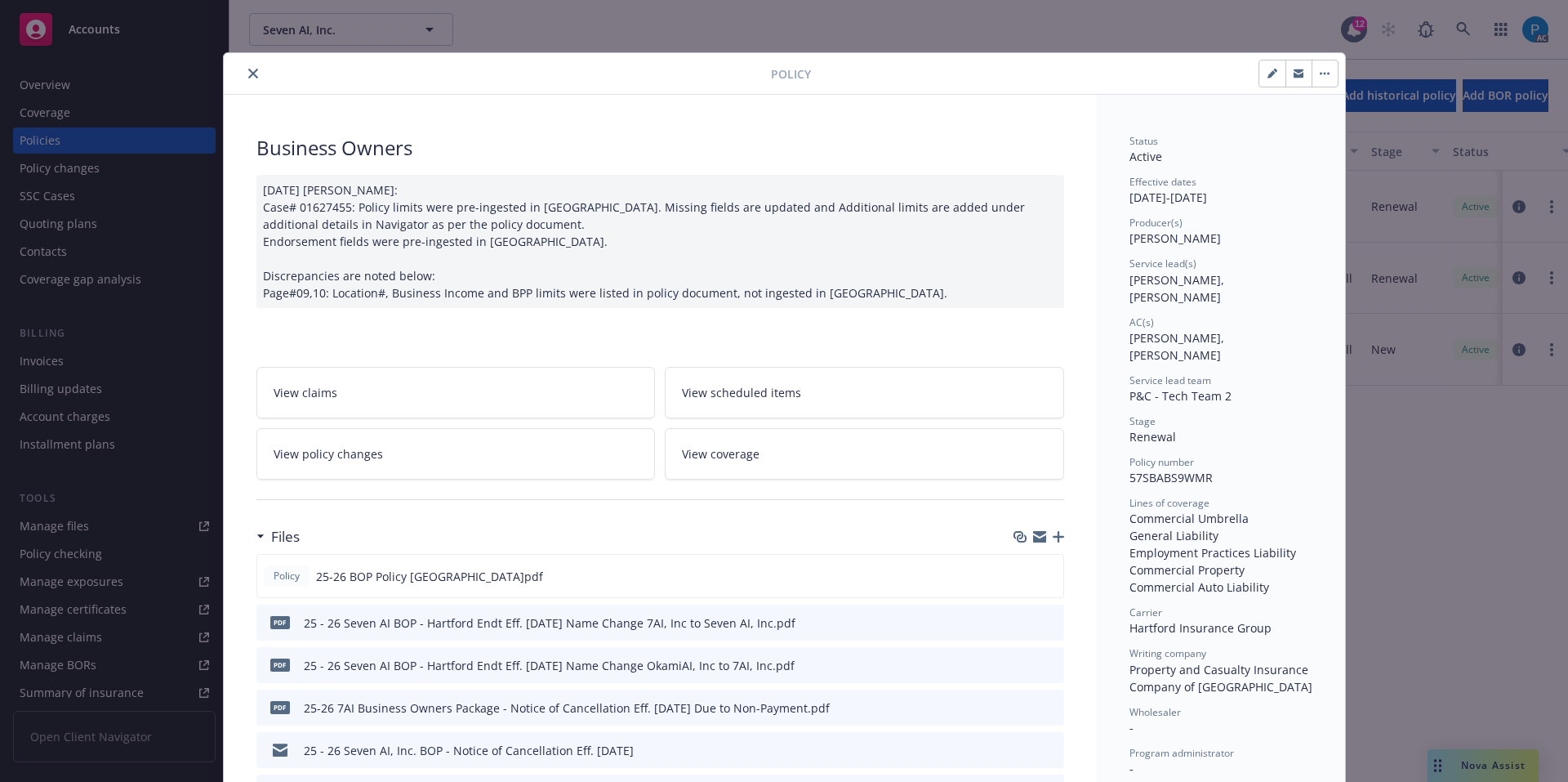
click at [250, 73] on icon "close" at bounding box center [254, 73] width 10 height 10
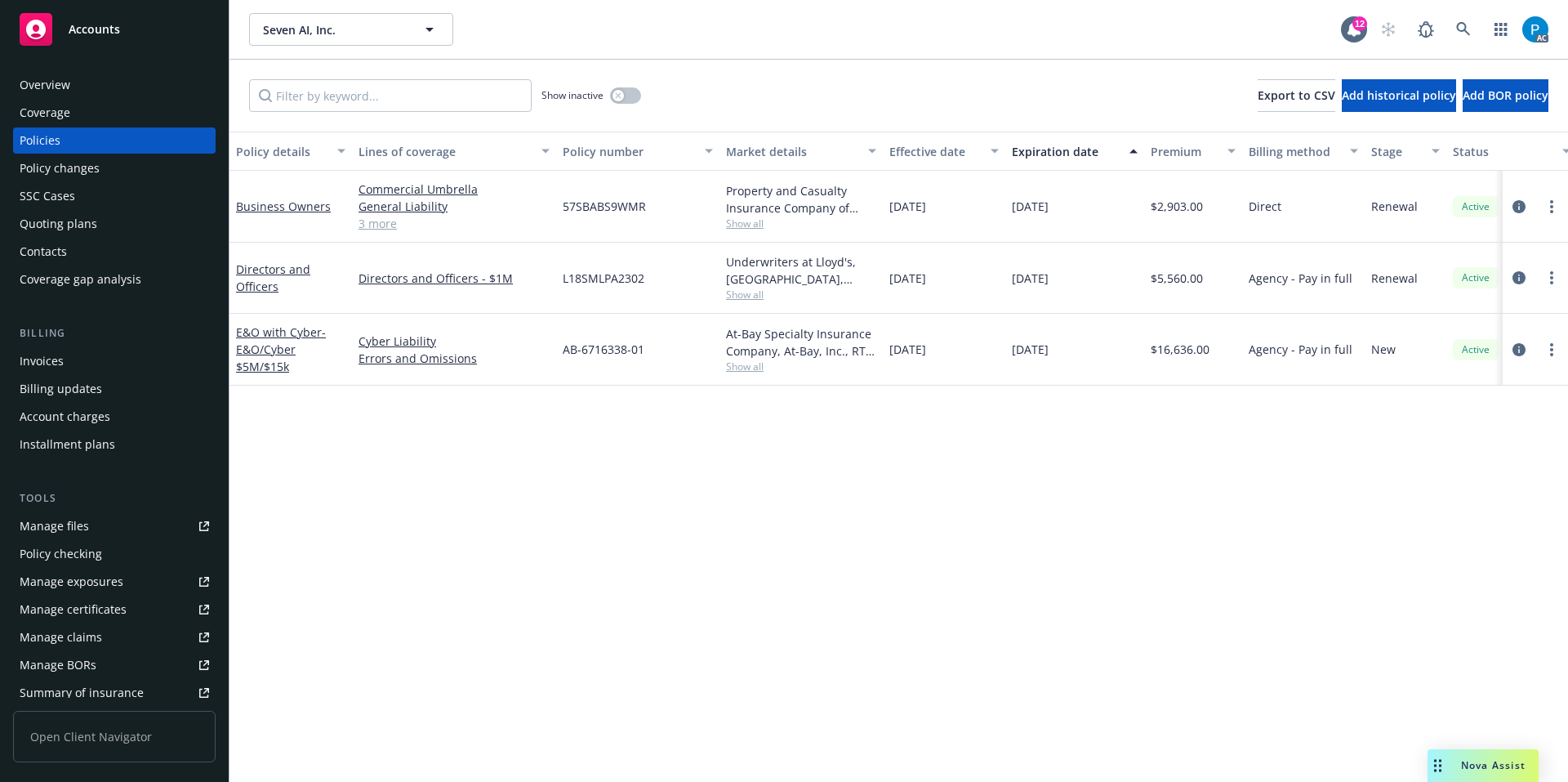
click at [82, 362] on div "Invoices" at bounding box center [114, 362] width 189 height 26
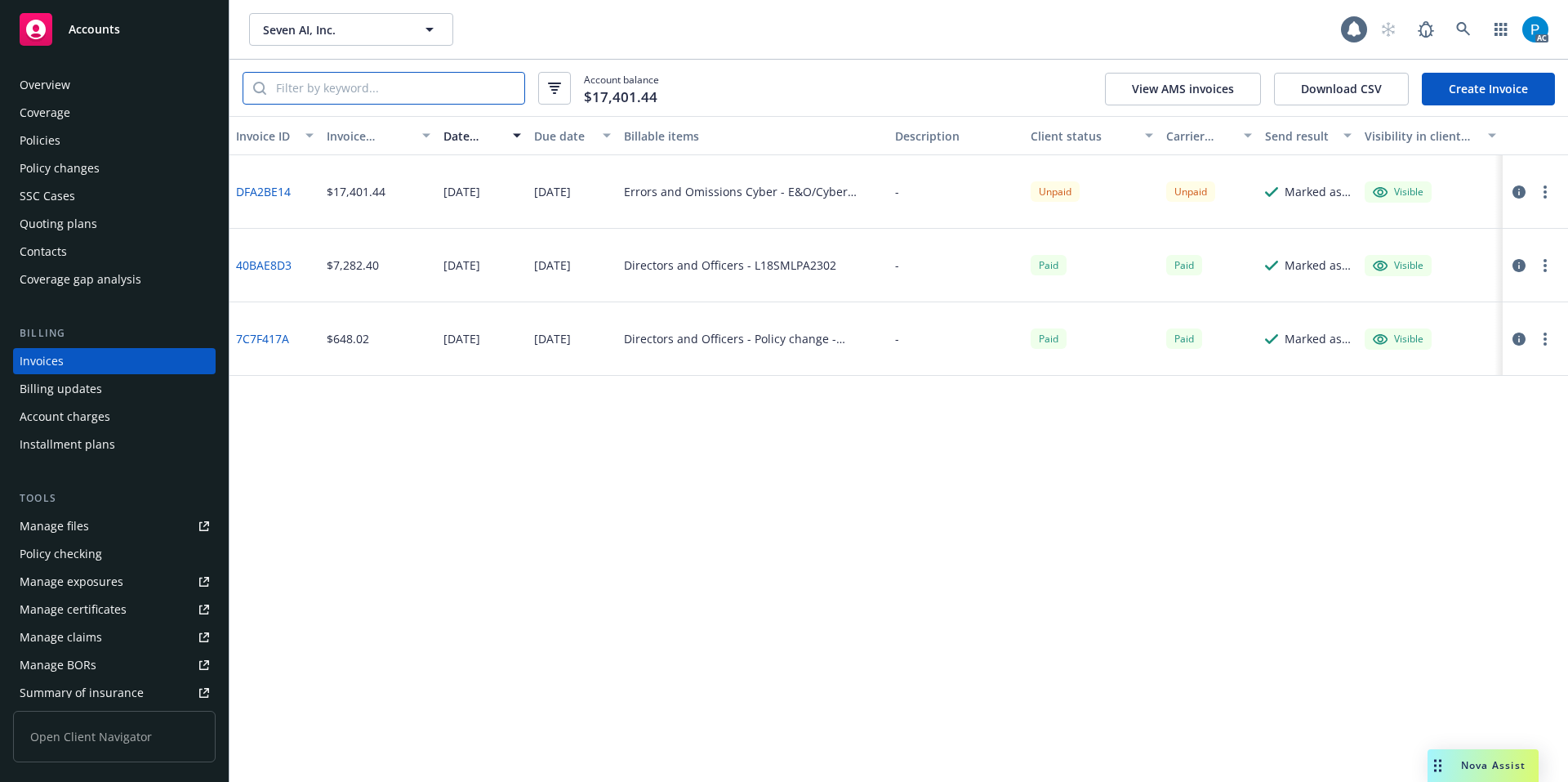
click at [457, 82] on input "search" at bounding box center [394, 88] width 258 height 31
paste input "57SBABS9WMR"
type input "57SBABS9WMR"
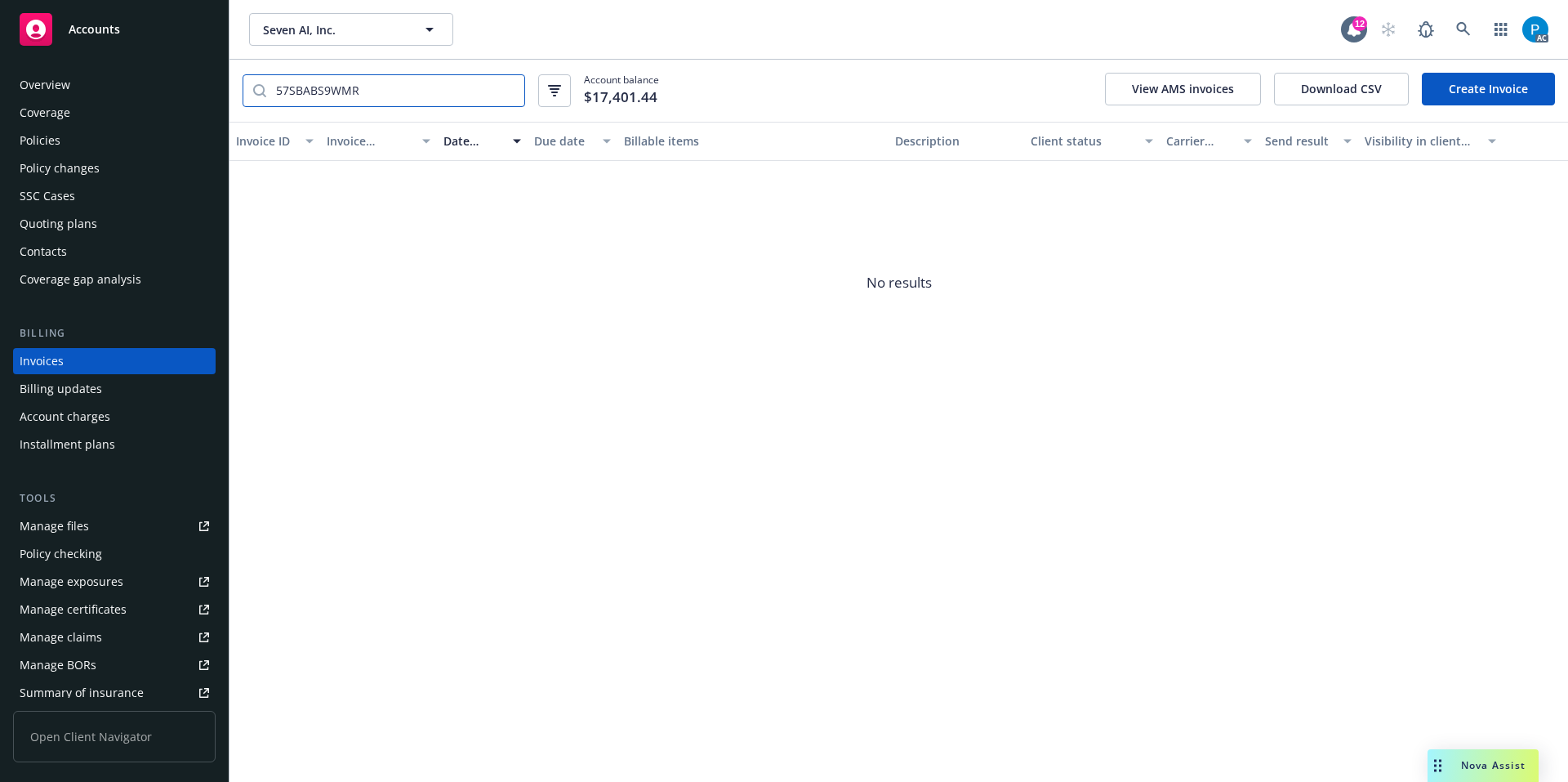
click at [510, 88] on input "57SBABS9WMR" at bounding box center [394, 91] width 258 height 31
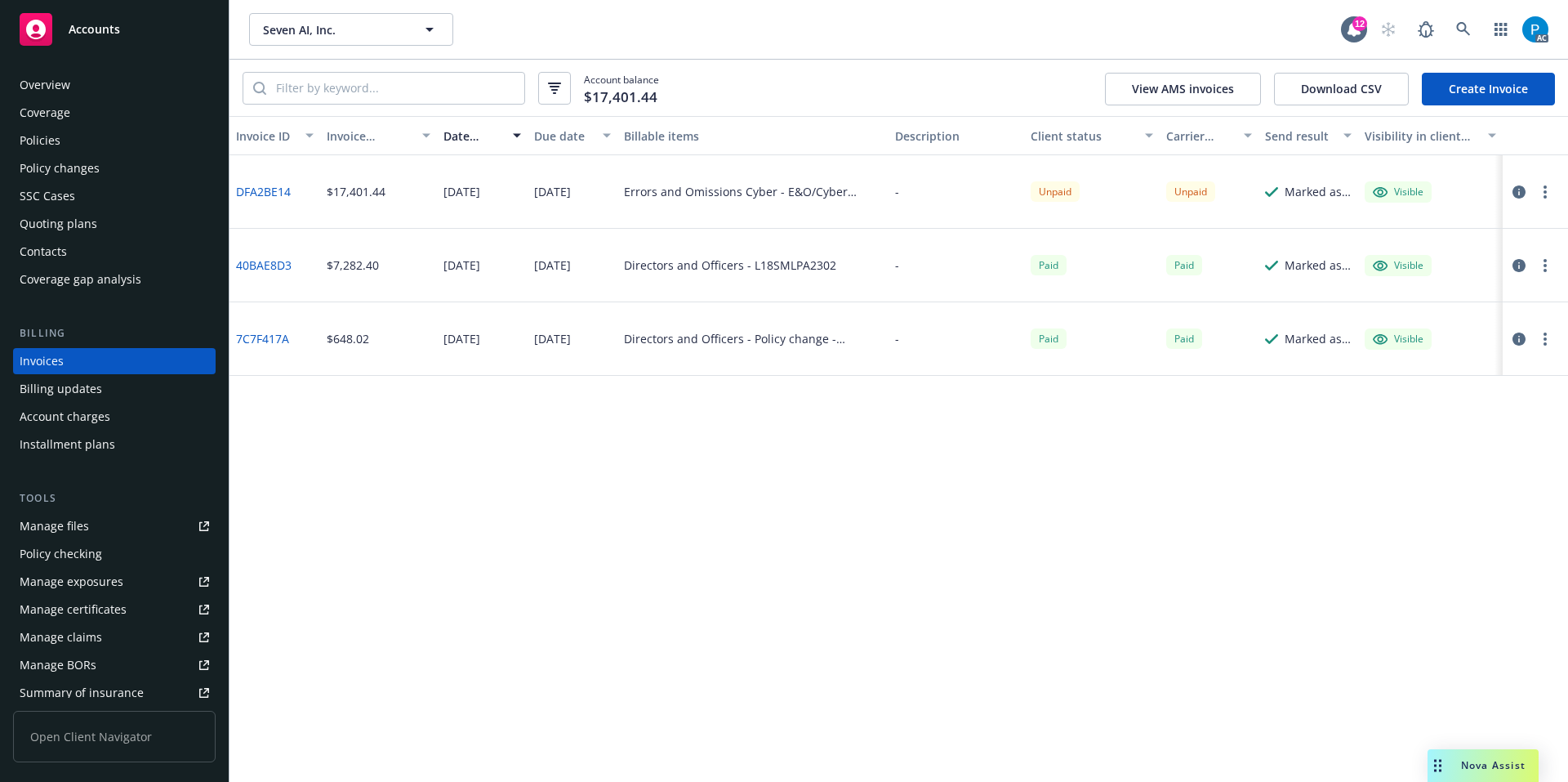
click at [90, 32] on span "Accounts" at bounding box center [94, 30] width 51 height 13
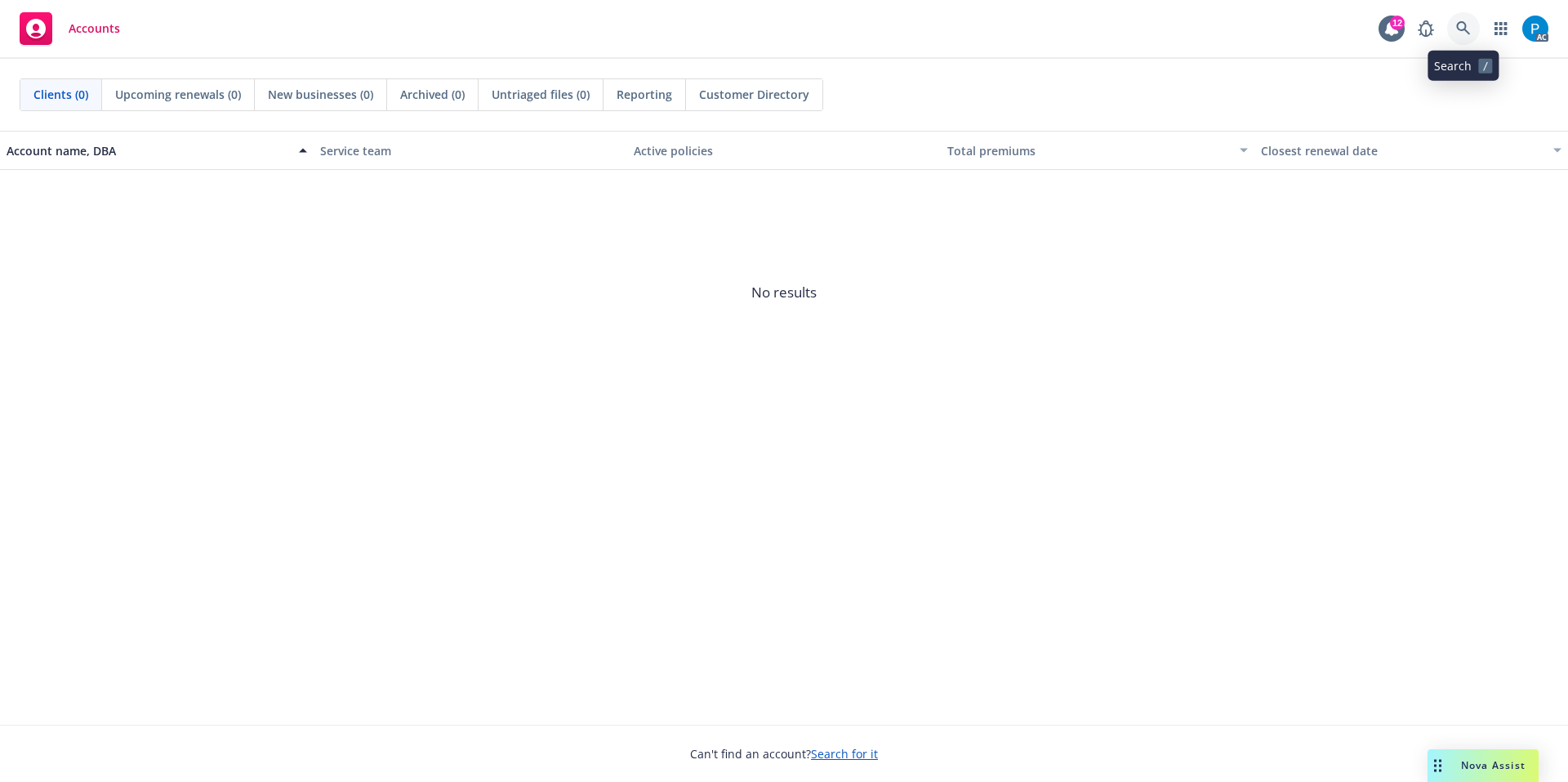
click at [971, 26] on icon at bounding box center [1464, 29] width 15 height 15
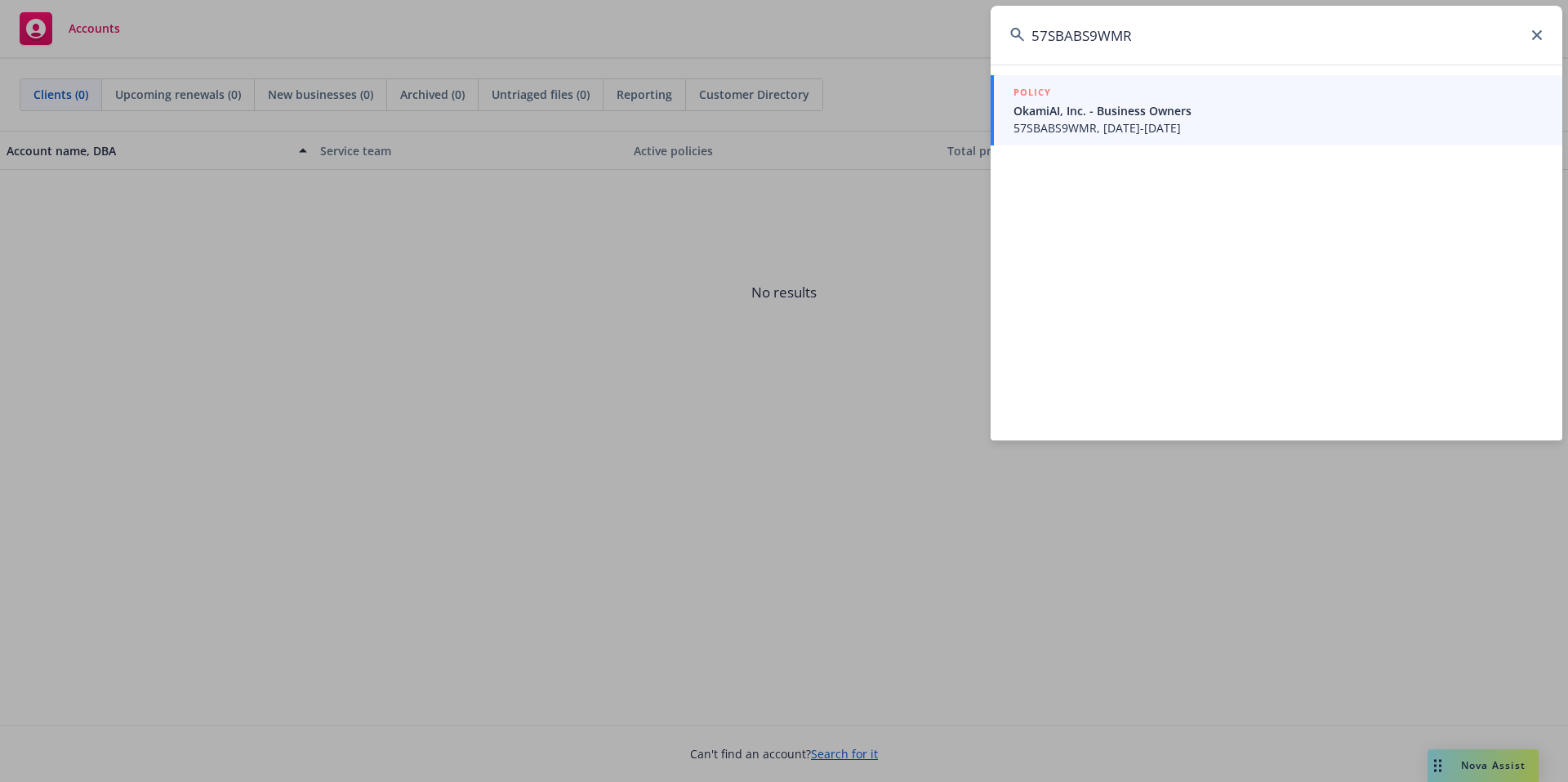
type input "57SBABS9WMR"
click at [971, 101] on div "POLICY" at bounding box center [1278, 93] width 530 height 18
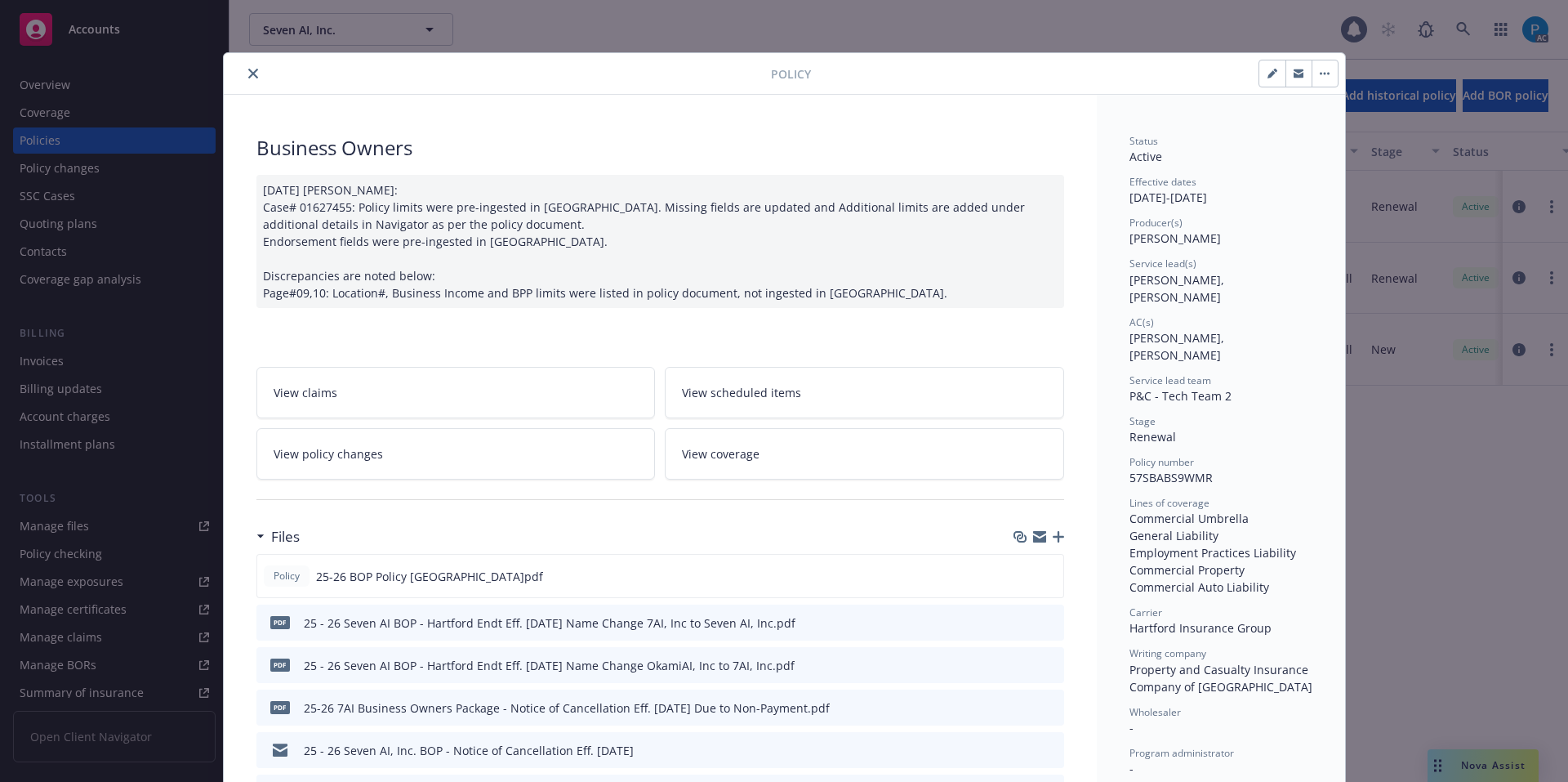
scroll to position [49, 0]
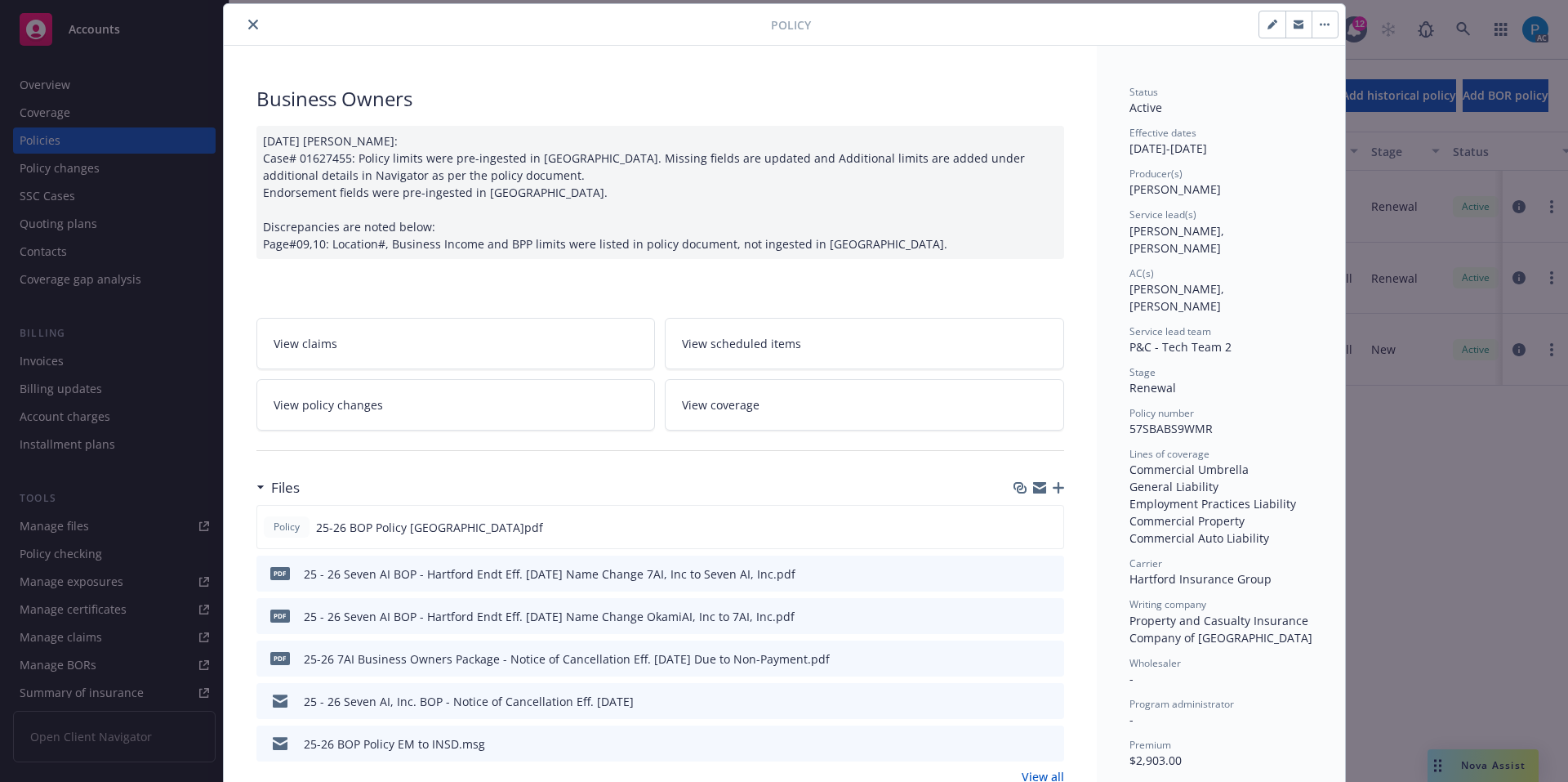
click at [78, 362] on div "Policy Business Owners 06/24/2025 Galib Sheik: Case# 01627455: Policy limits we…" at bounding box center [784, 391] width 1568 height 782
click at [249, 26] on icon "close" at bounding box center [254, 25] width 10 height 10
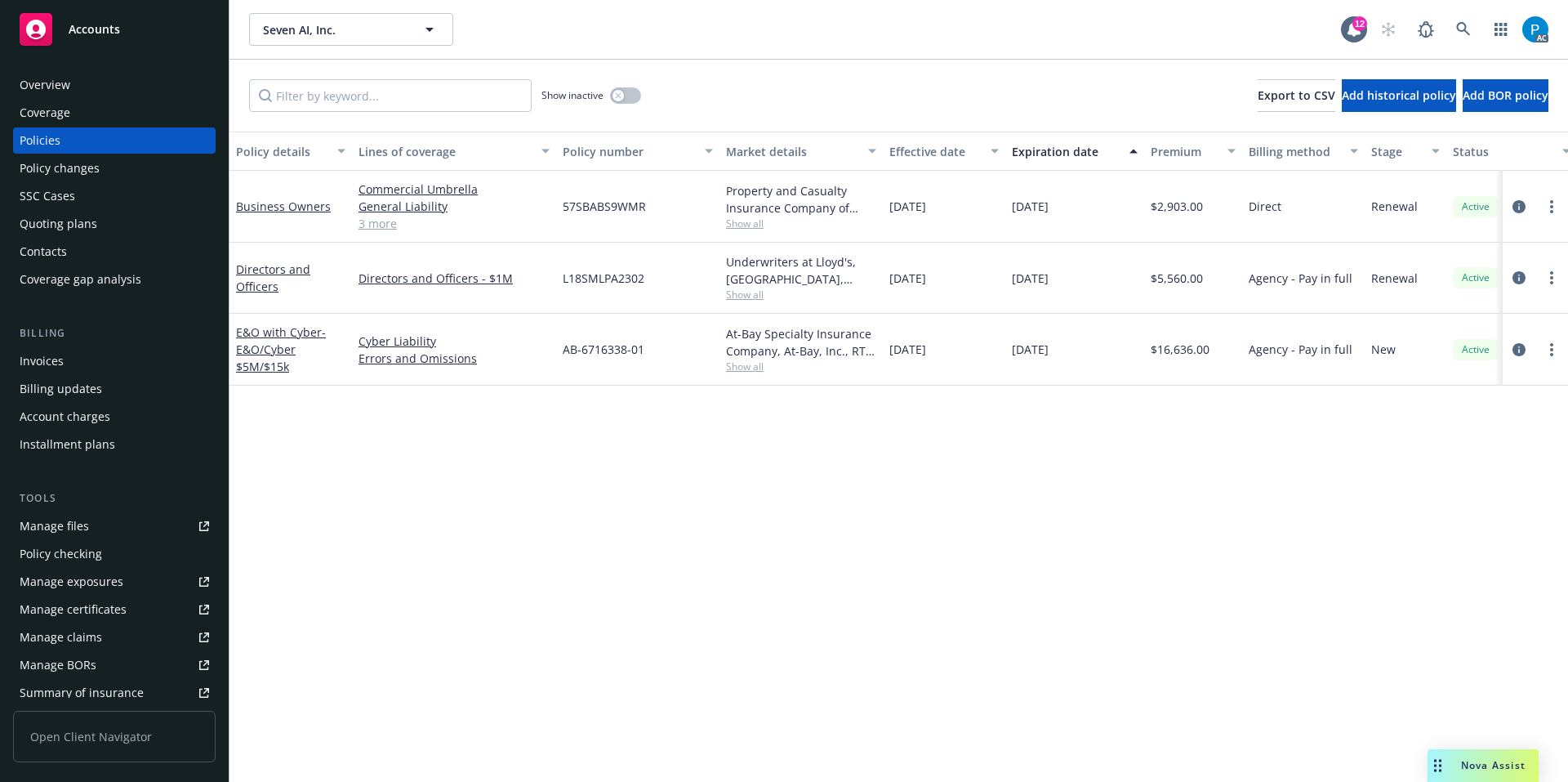
click at [48, 358] on div "Invoices" at bounding box center [42, 362] width 44 height 26
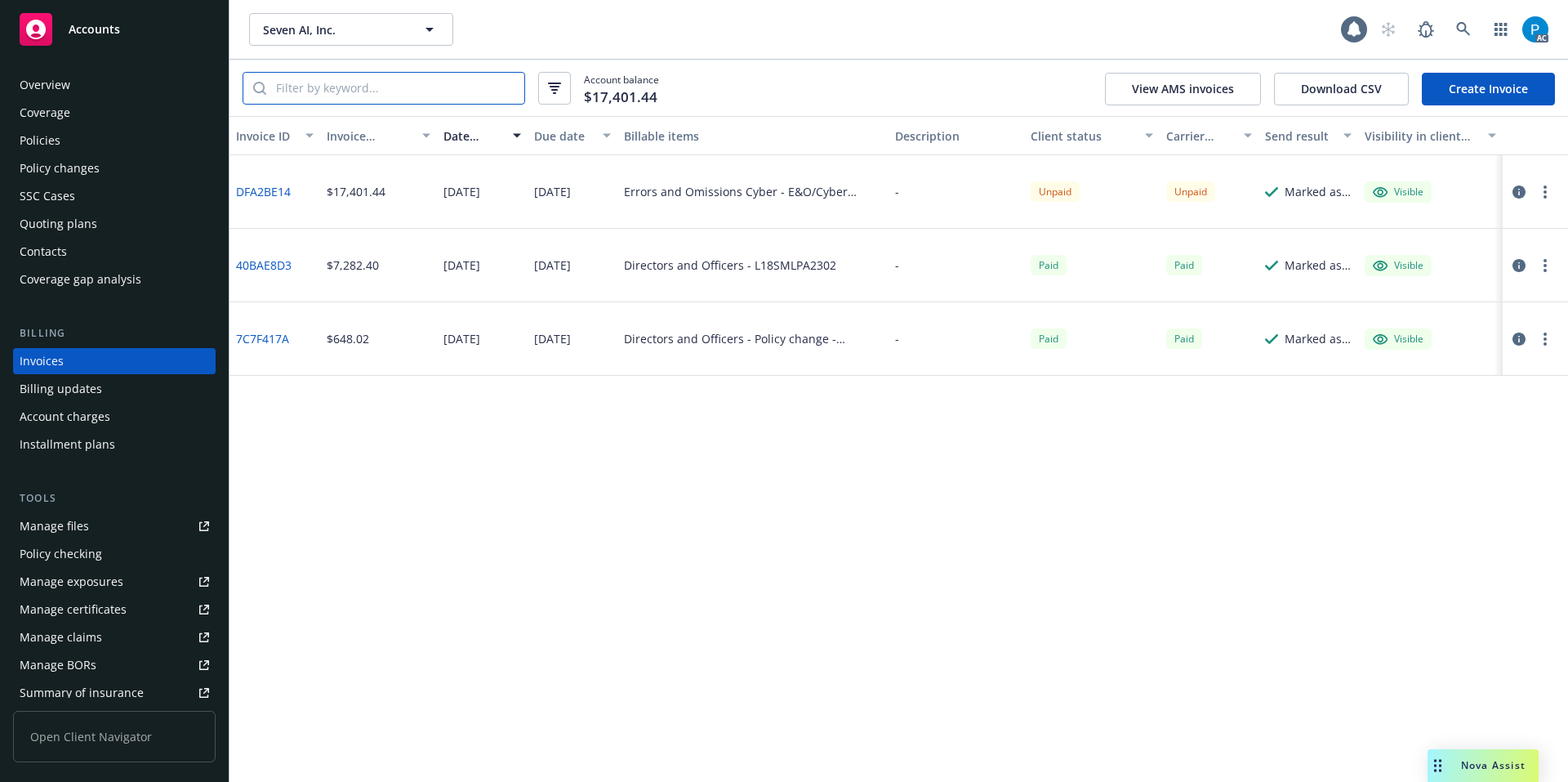
click at [427, 87] on input "search" at bounding box center [394, 88] width 258 height 31
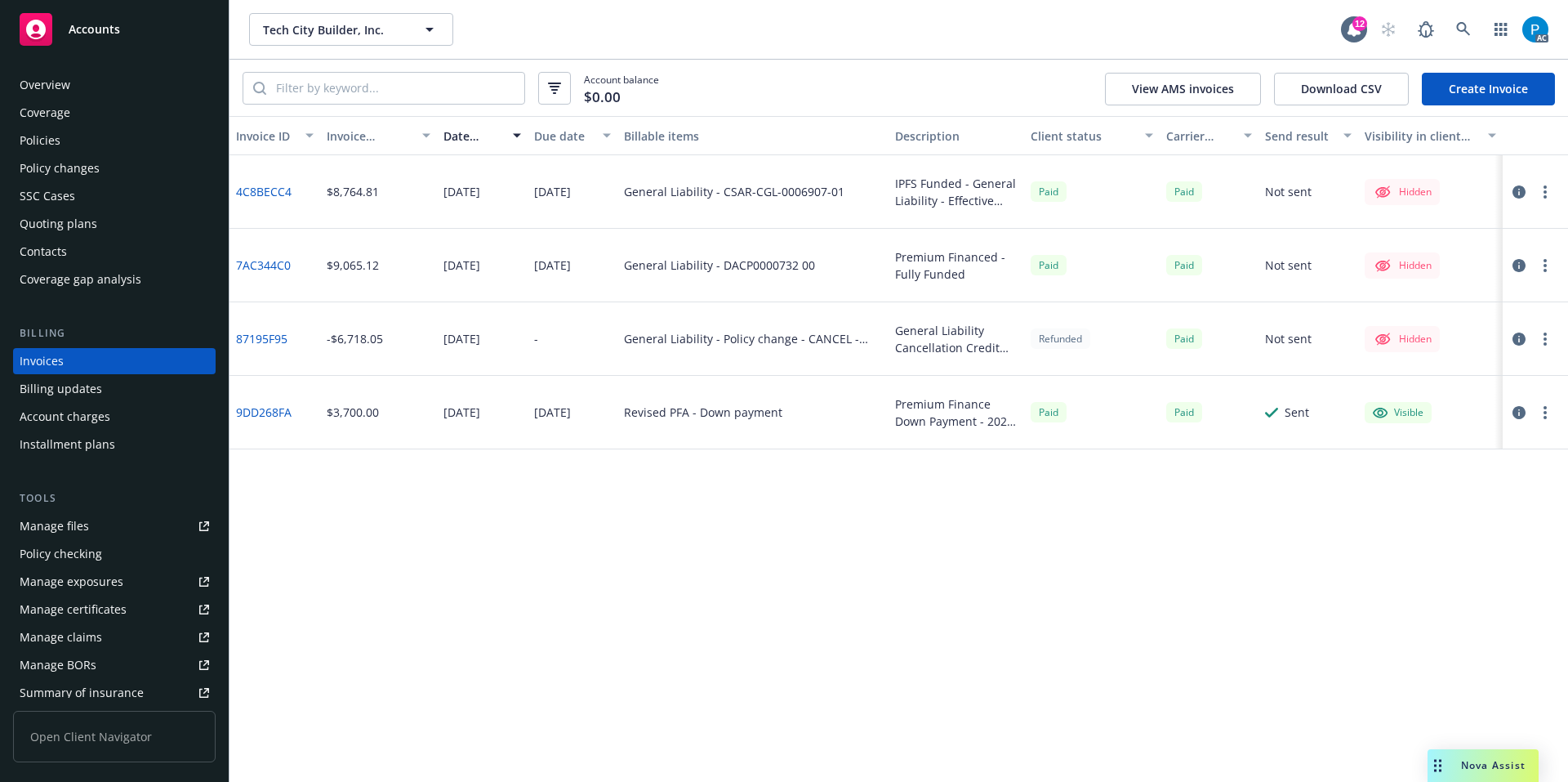
click at [118, 26] on span "Accounts" at bounding box center [94, 30] width 51 height 13
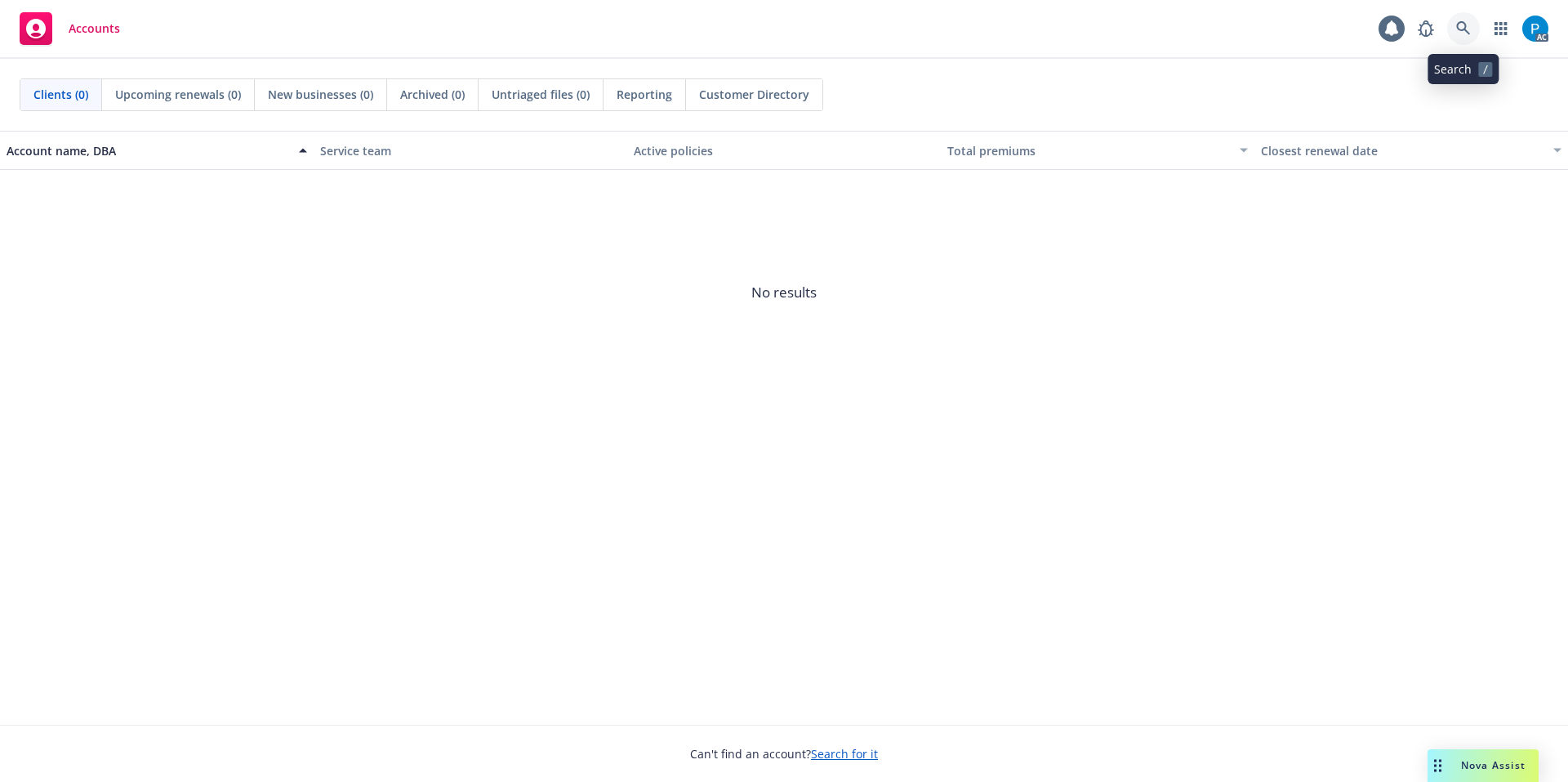
click at [1468, 19] on link at bounding box center [1464, 29] width 33 height 33
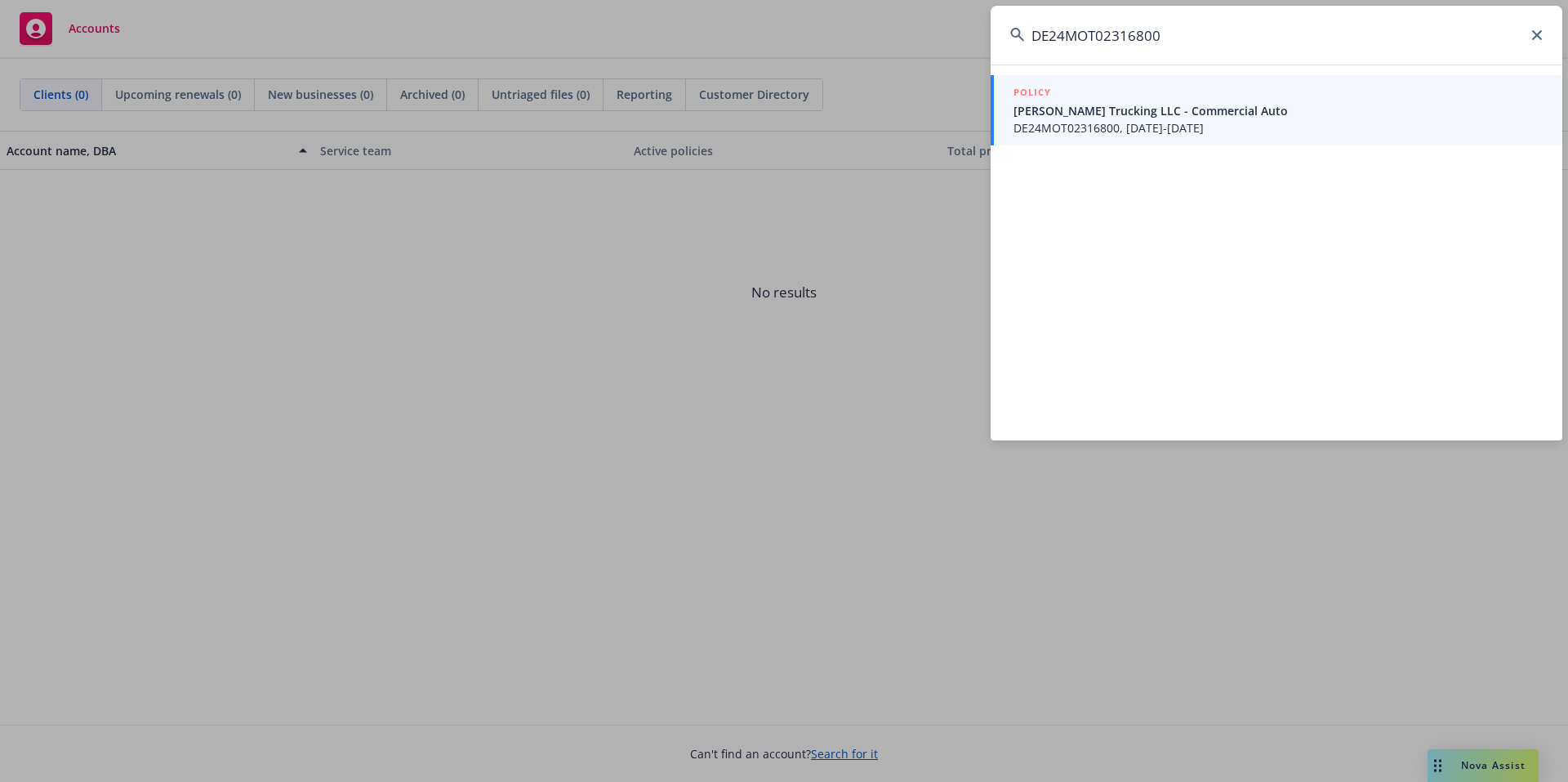
type input "DE24MOT02316800"
click at [1105, 108] on span "Nick Spano Trucking LLC - Commercial Auto" at bounding box center [1278, 110] width 530 height 17
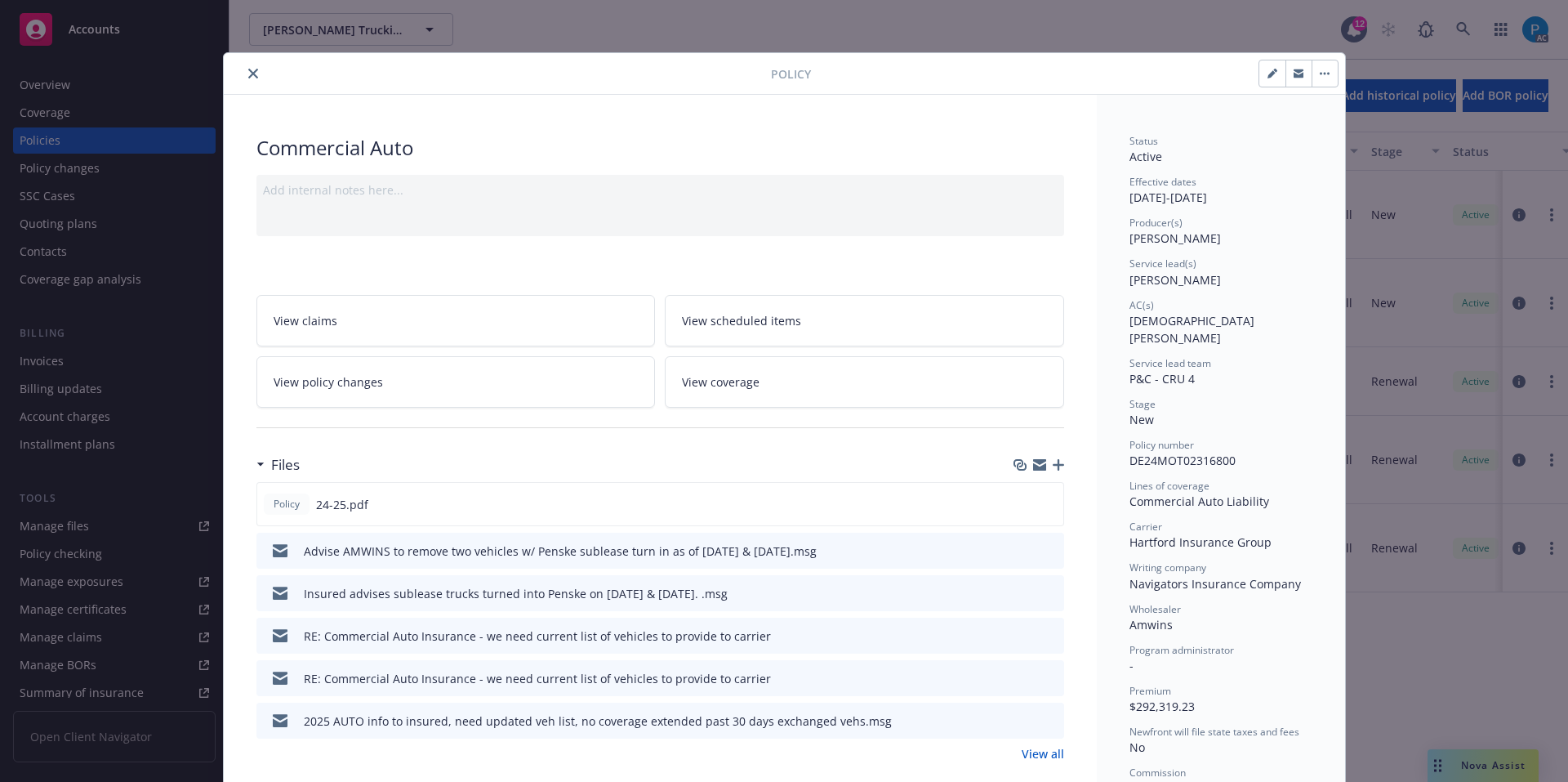
click at [249, 70] on icon "close" at bounding box center [254, 73] width 10 height 10
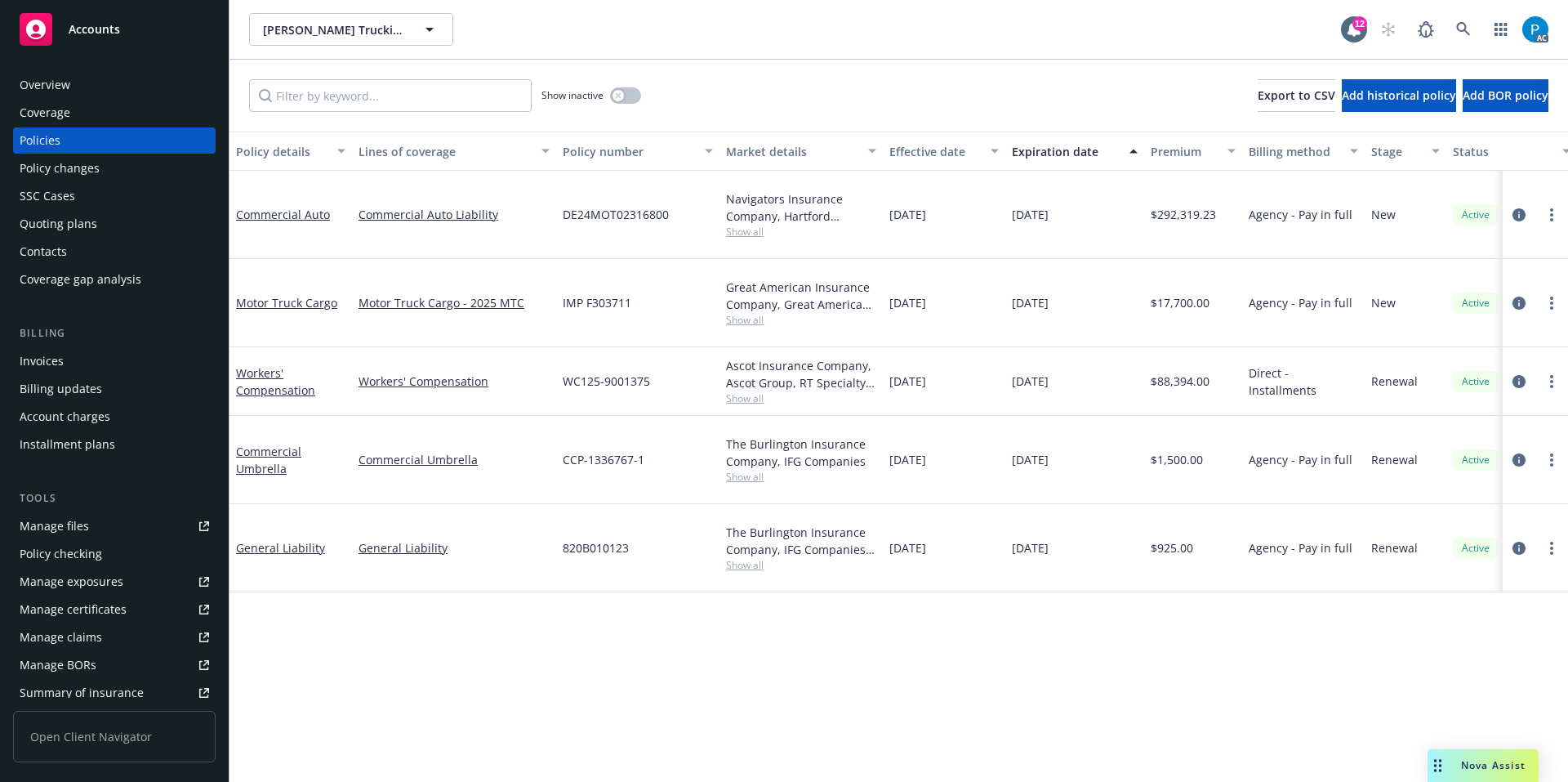
click at [65, 344] on div "Billing Invoices Billing updates Account charges Installment plans" at bounding box center [114, 391] width 203 height 133
click at [63, 349] on div "Invoices" at bounding box center [114, 362] width 189 height 26
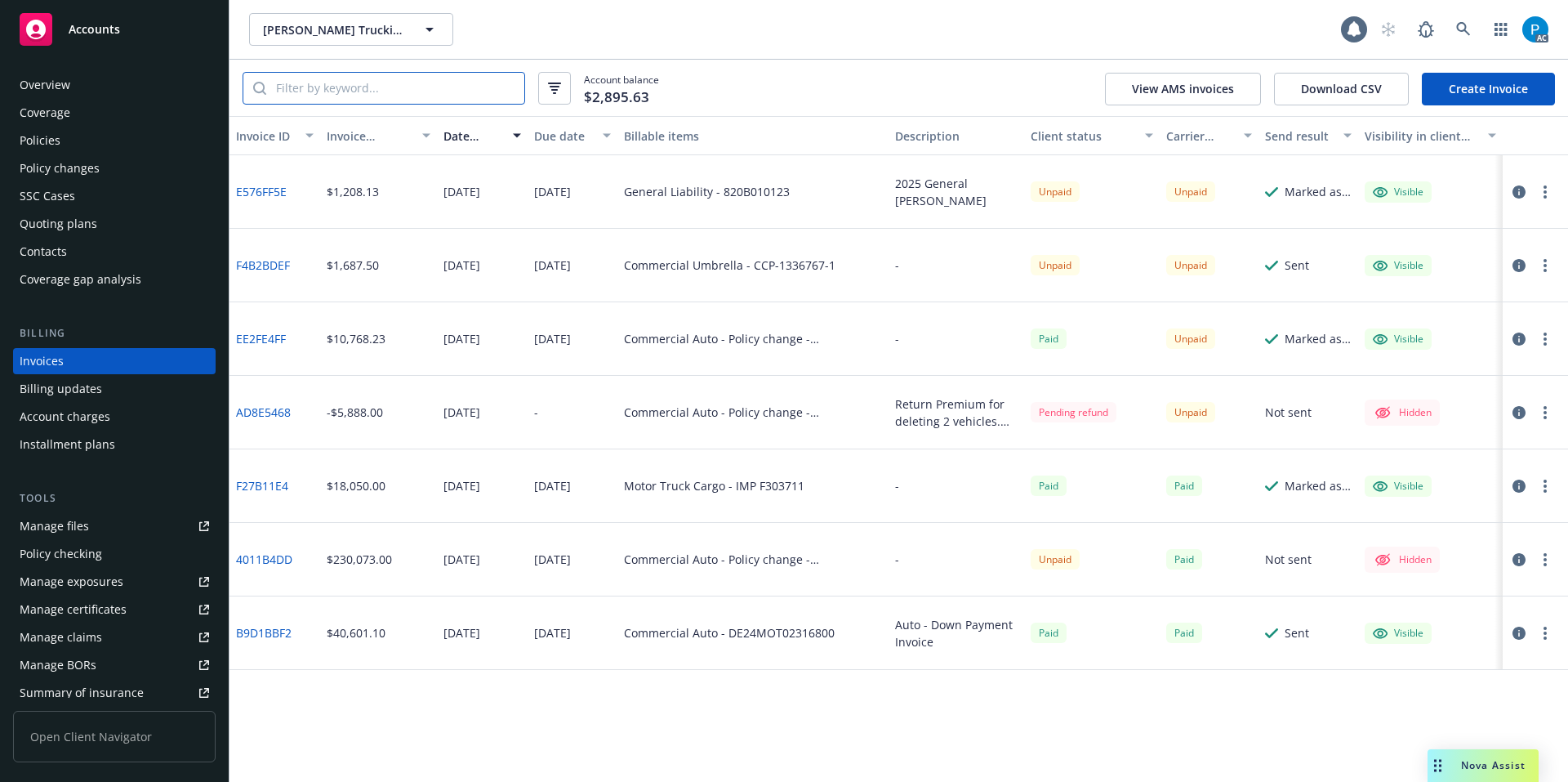
click at [462, 96] on input "search" at bounding box center [394, 88] width 258 height 31
paste input "DE24MOT02316800"
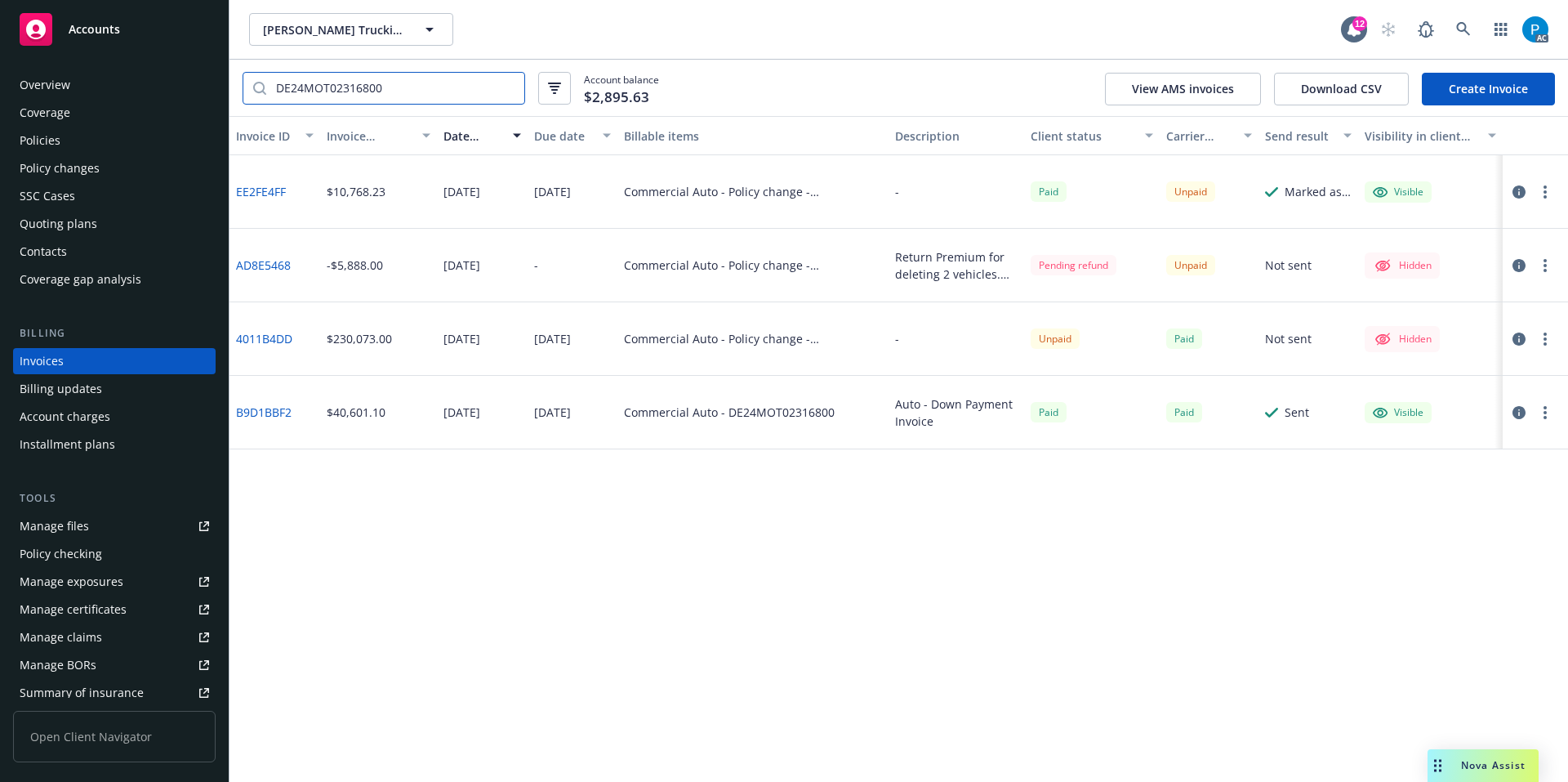
type input "DE24MOT02316800"
click at [1521, 191] on icon "button" at bounding box center [1519, 192] width 13 height 13
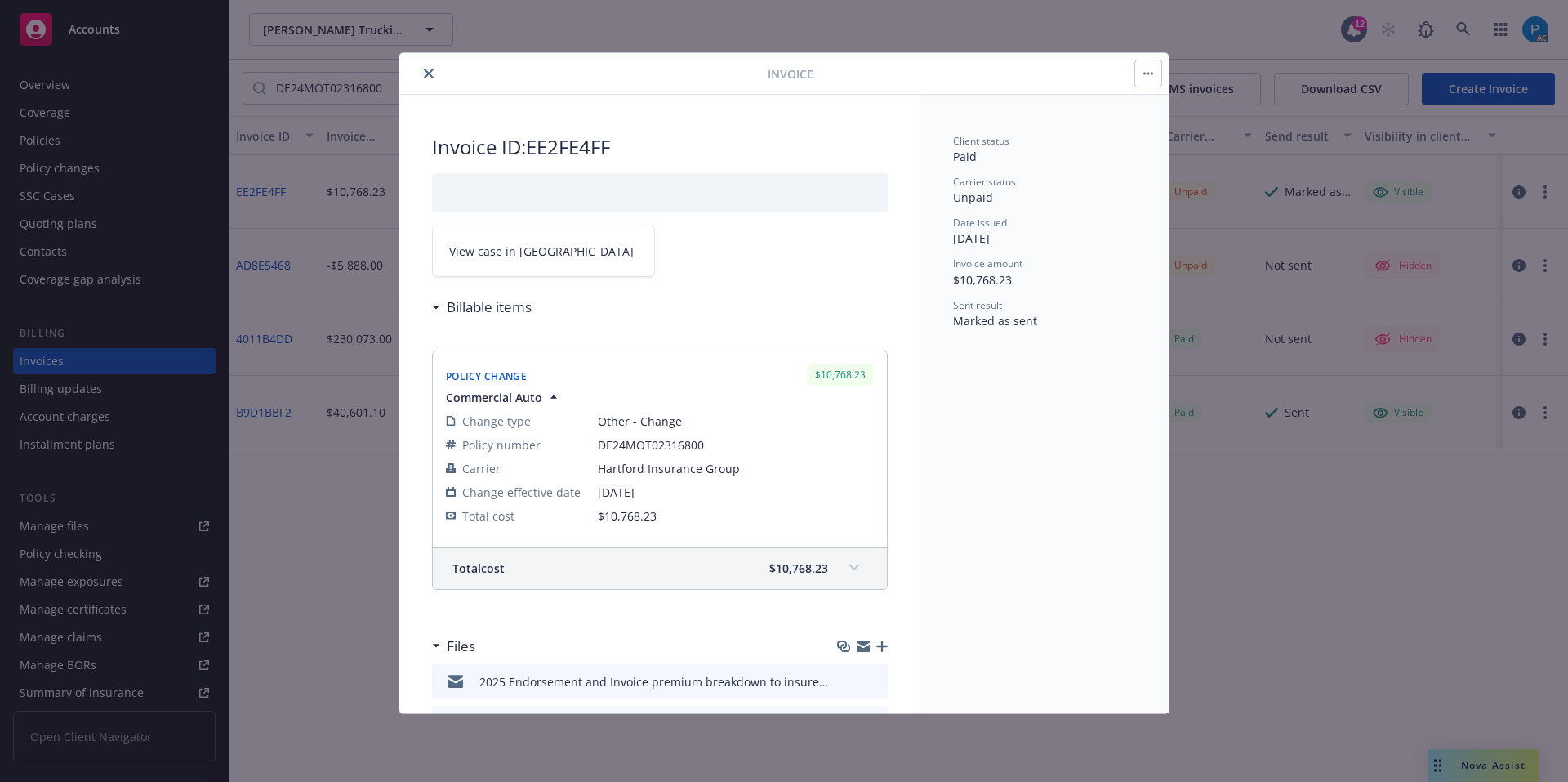
click at [561, 250] on link "View case in [GEOGRAPHIC_DATA]" at bounding box center [544, 251] width 223 height 51
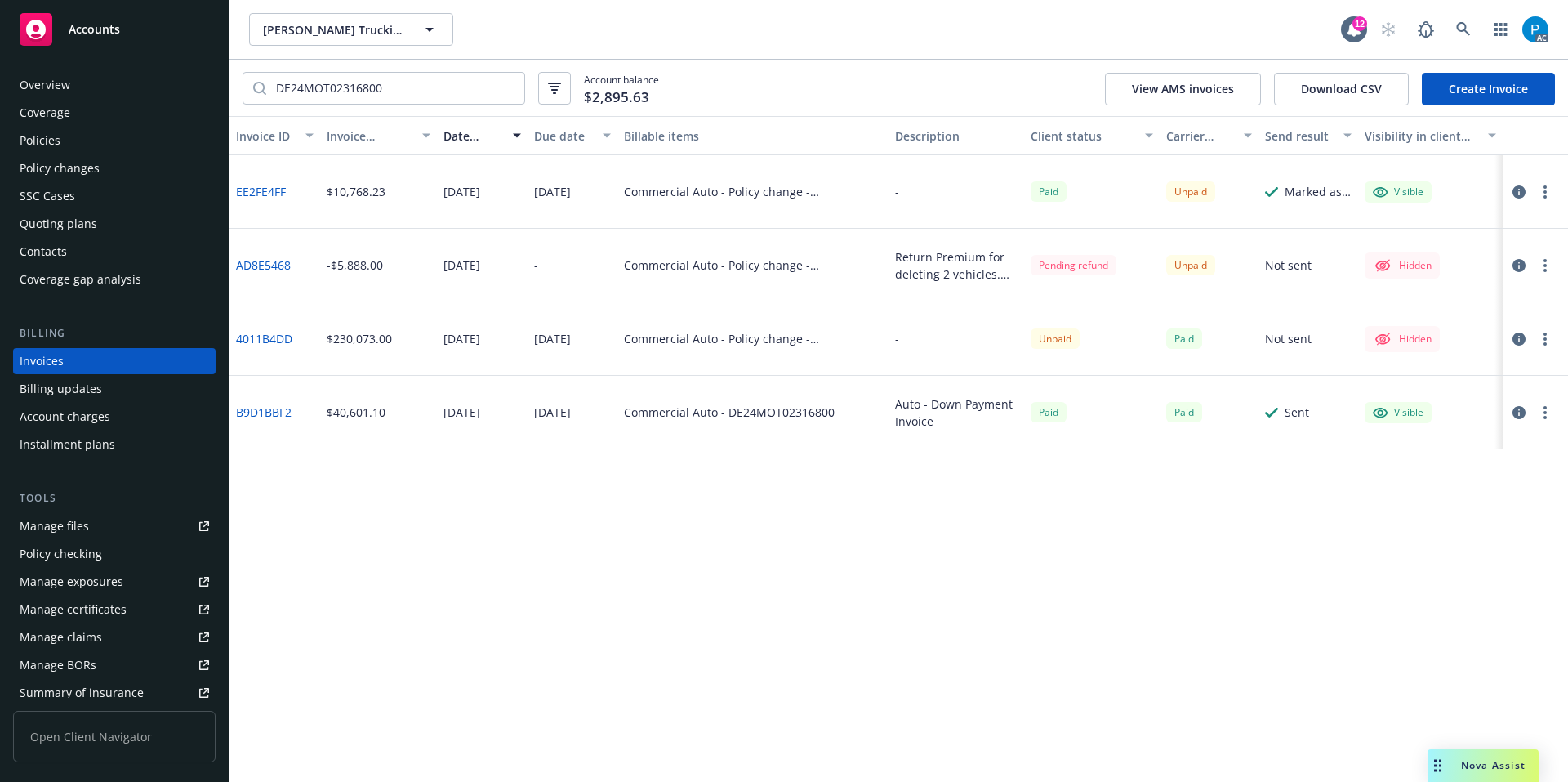
click at [114, 28] on span "Accounts" at bounding box center [94, 30] width 51 height 13
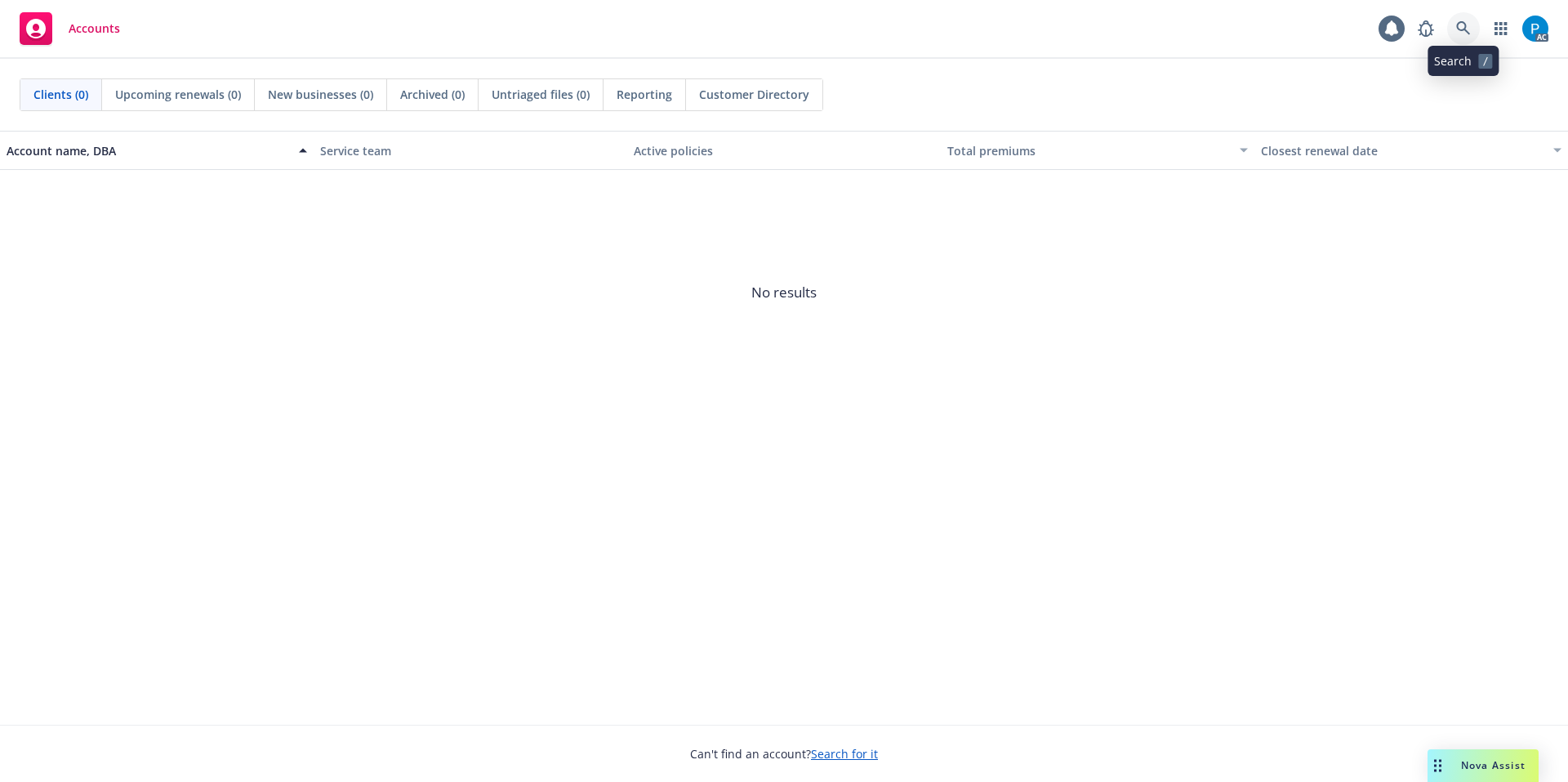
click at [1461, 22] on icon at bounding box center [1463, 28] width 14 height 14
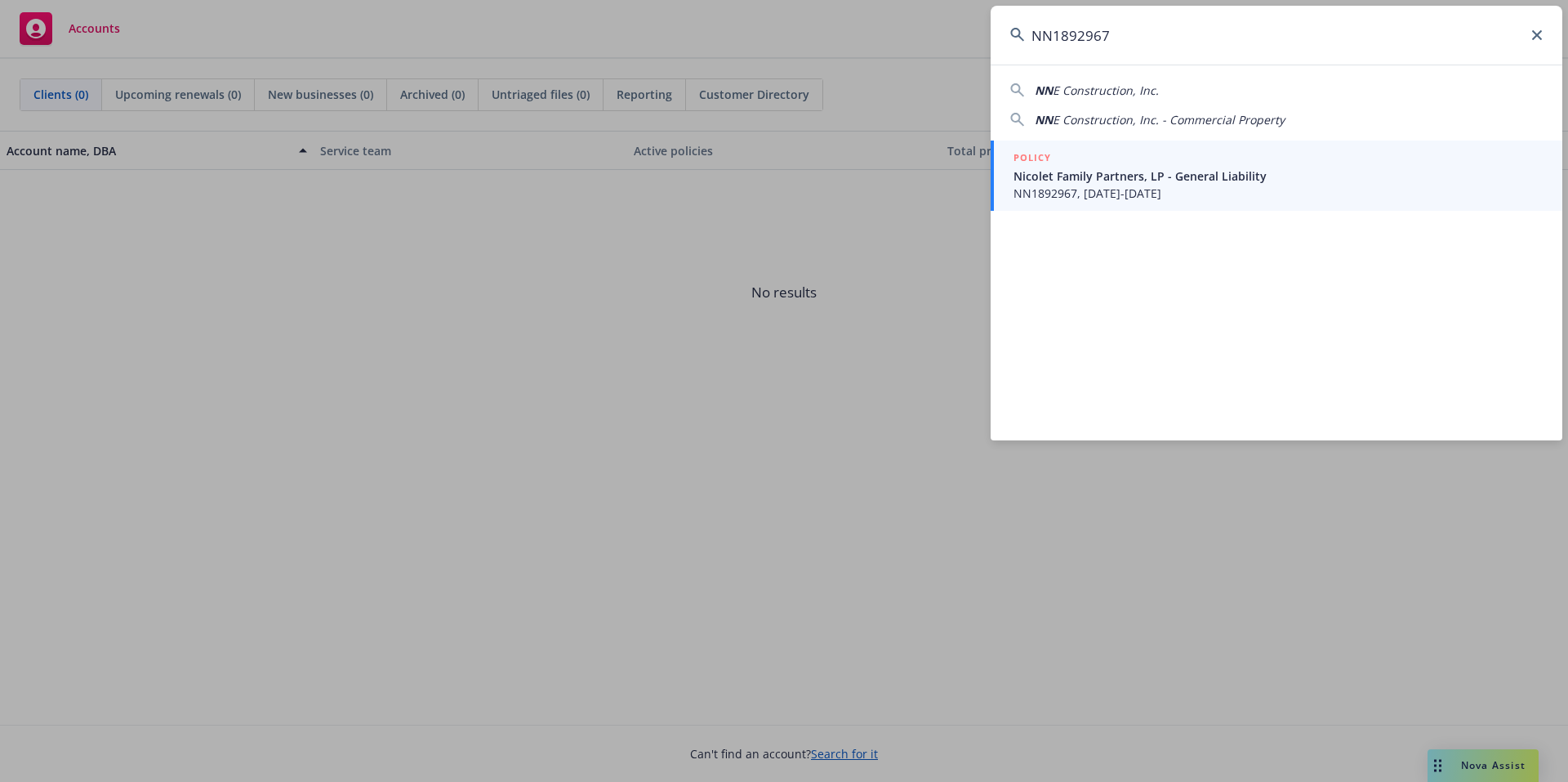
type input "NN1892967"
click at [1074, 173] on span "Nicolet Family Partners, LP - General Liability" at bounding box center [1278, 176] width 530 height 17
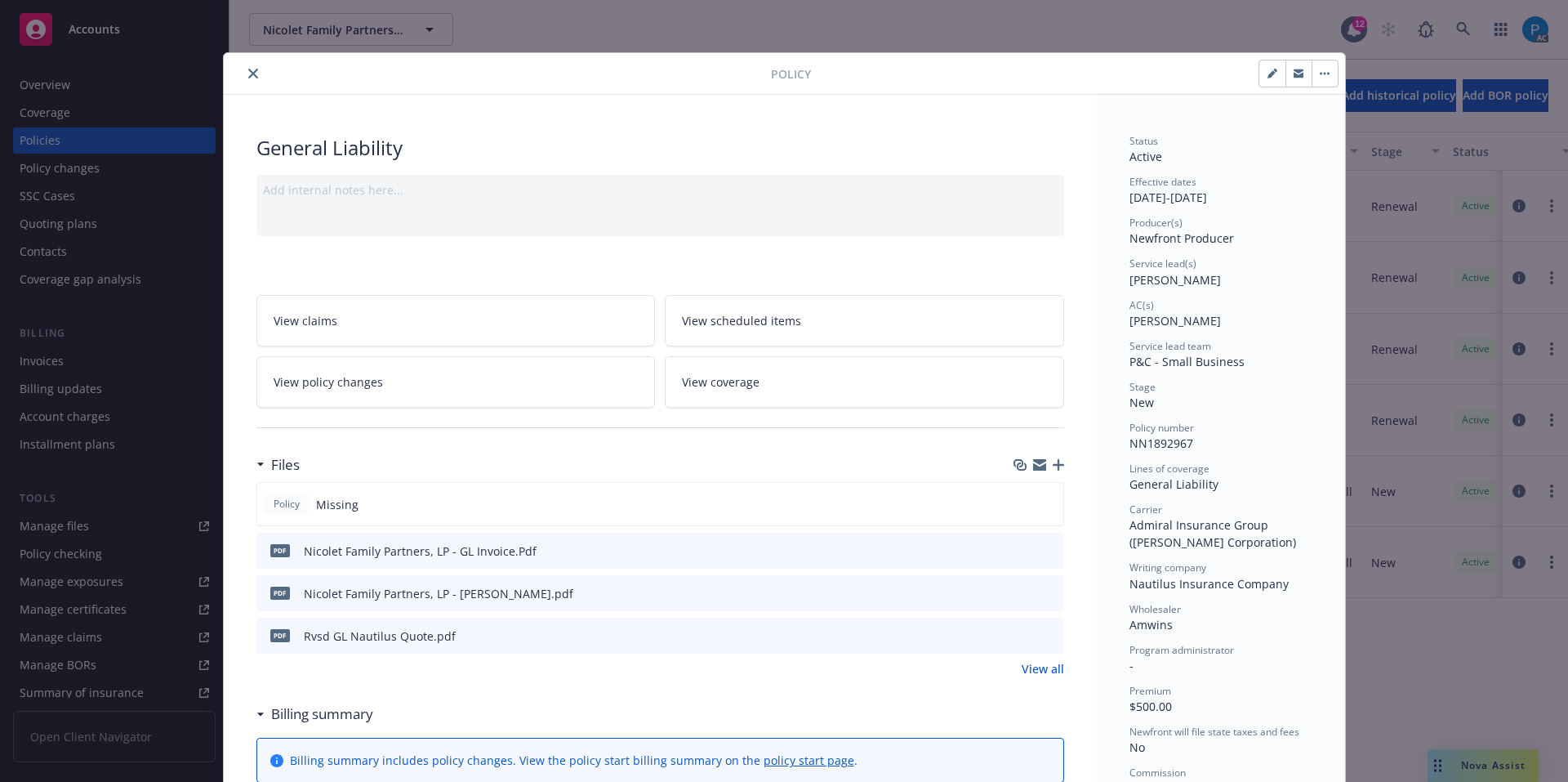
click at [249, 73] on icon "close" at bounding box center [254, 73] width 10 height 10
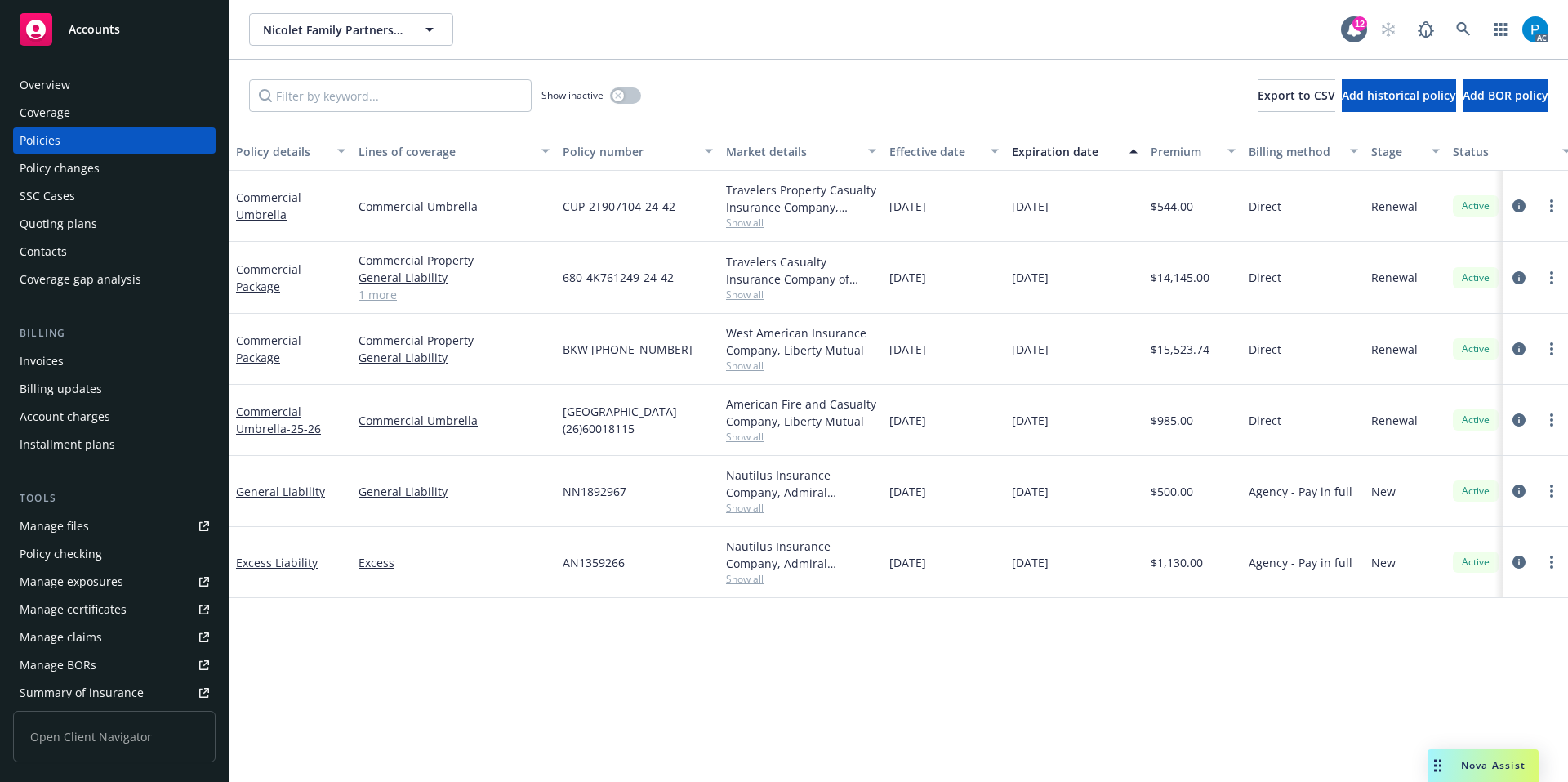
click at [68, 359] on div "Invoices" at bounding box center [114, 362] width 189 height 26
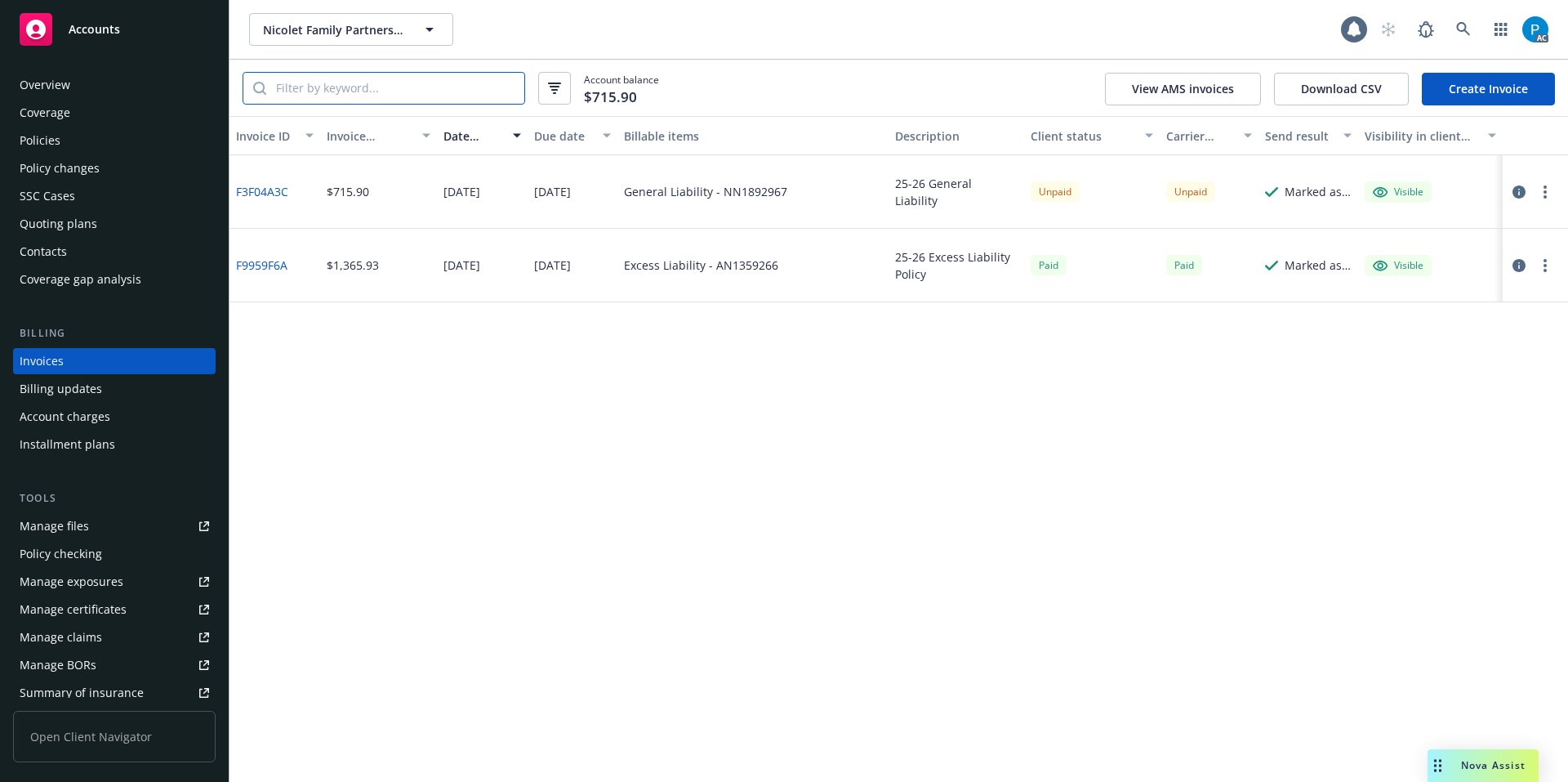
click at [400, 80] on input "search" at bounding box center [394, 88] width 258 height 31
paste input "NN1892967"
type input "NN1892967"
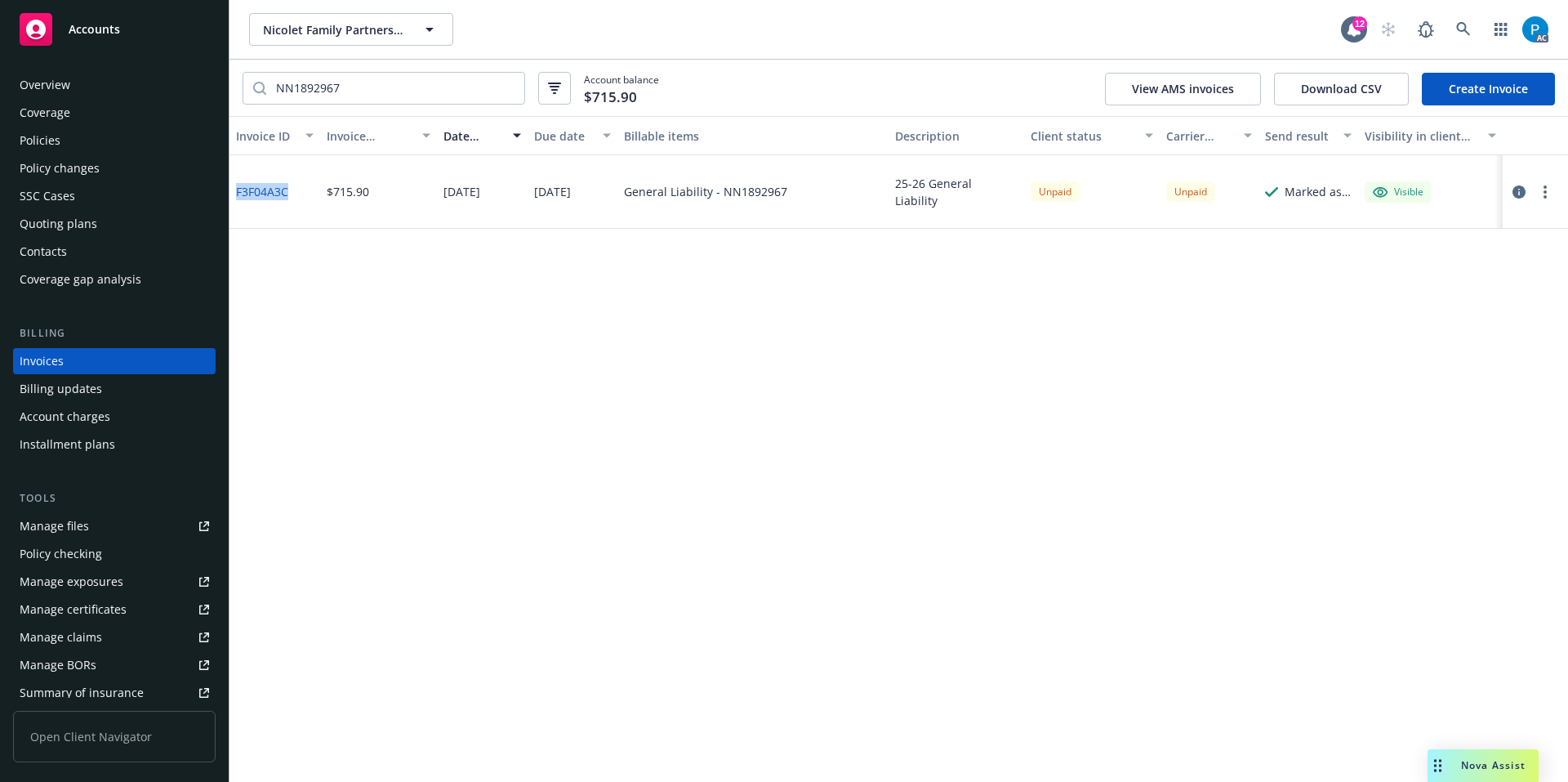
drag, startPoint x: 293, startPoint y: 190, endPoint x: 233, endPoint y: 197, distance: 60.4
click at [233, 197] on div "F3F04A3C" at bounding box center [275, 191] width 91 height 73
copy link "F3F04A3C"
click at [155, 35] on div "Accounts" at bounding box center [114, 30] width 189 height 33
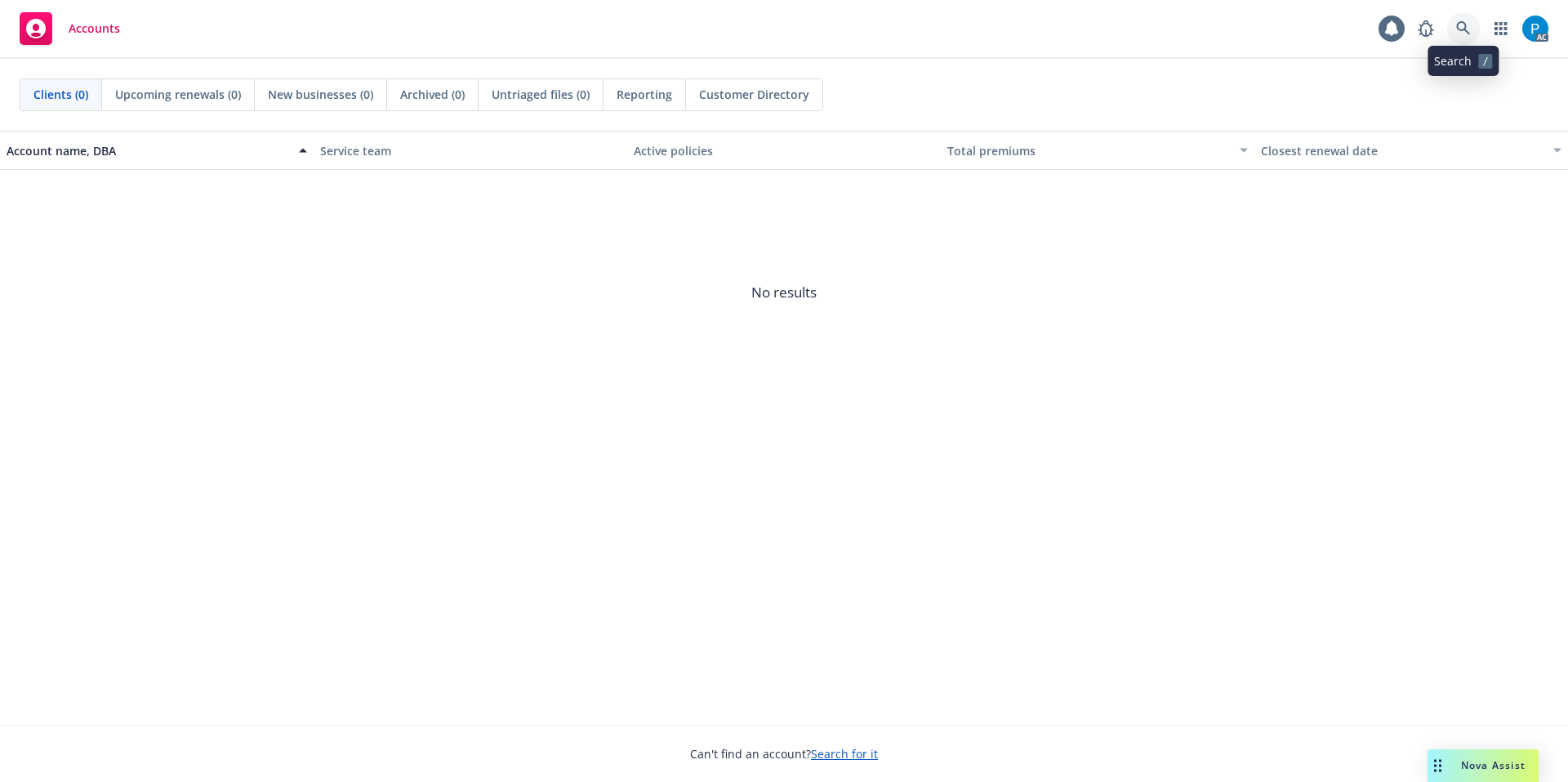
click at [1465, 36] on link at bounding box center [1464, 29] width 33 height 33
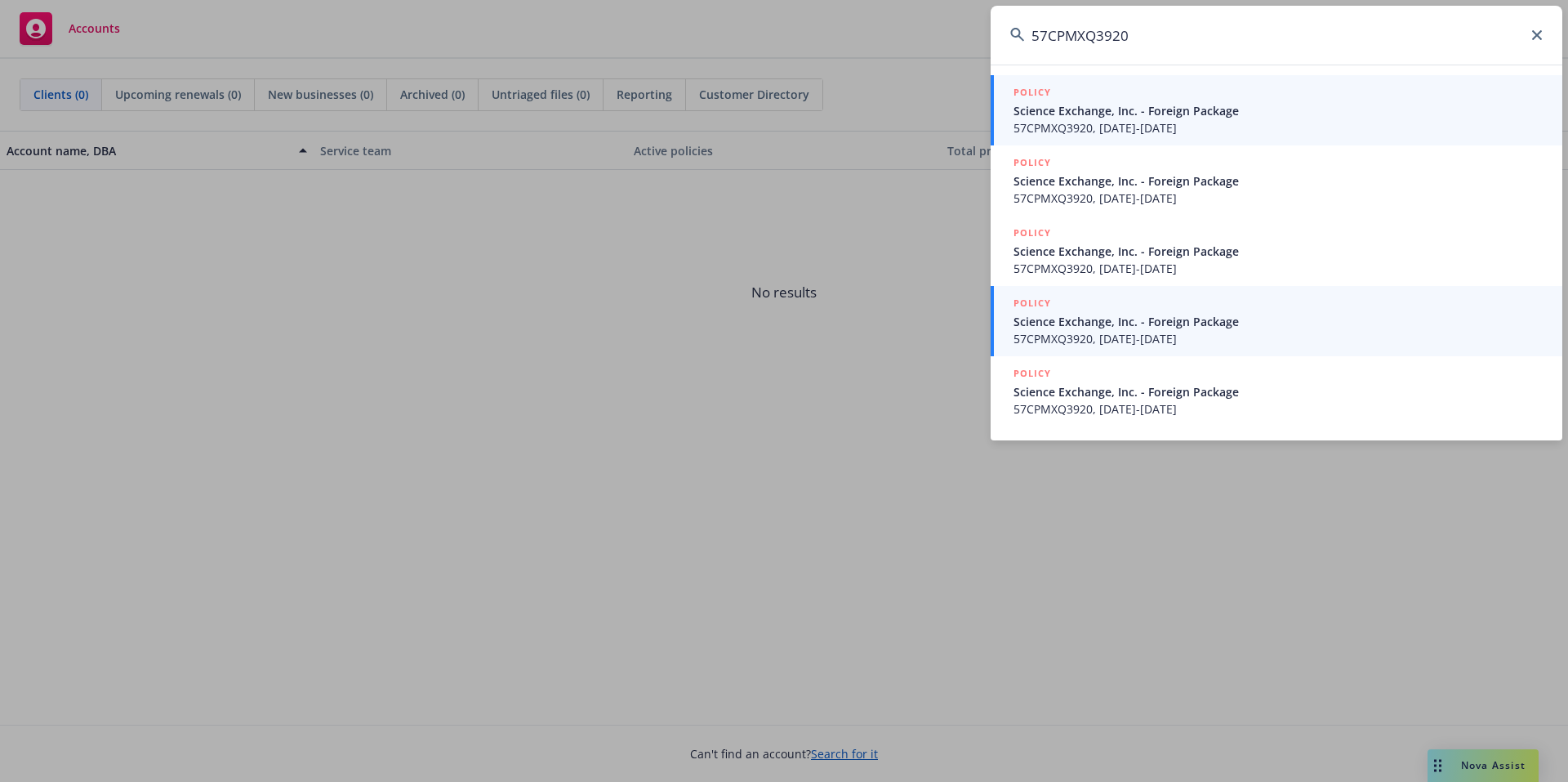
type input "57CPMXQ3920"
click at [1115, 307] on div "POLICY" at bounding box center [1278, 304] width 530 height 18
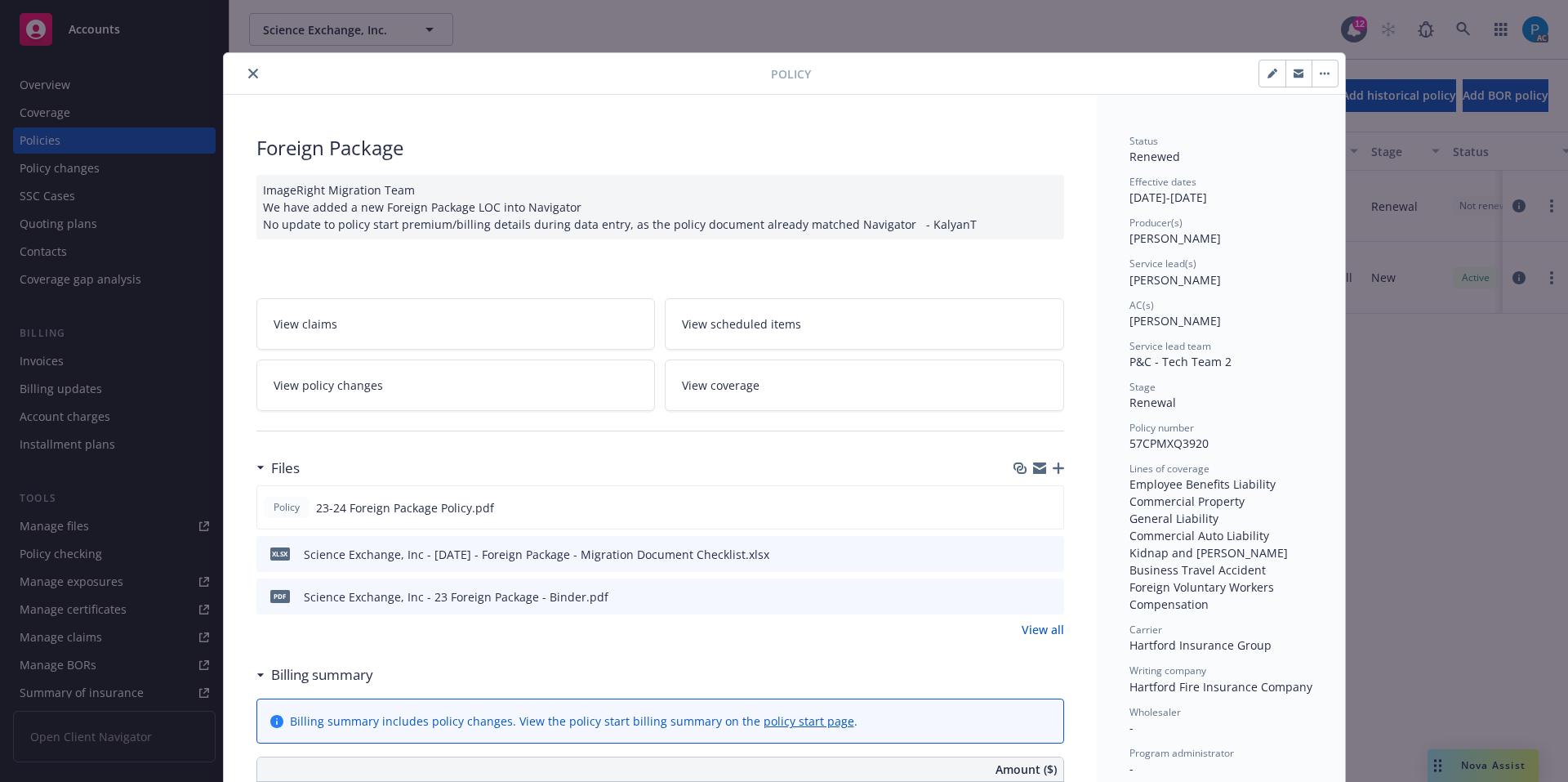
click at [249, 73] on icon "close" at bounding box center [254, 73] width 10 height 10
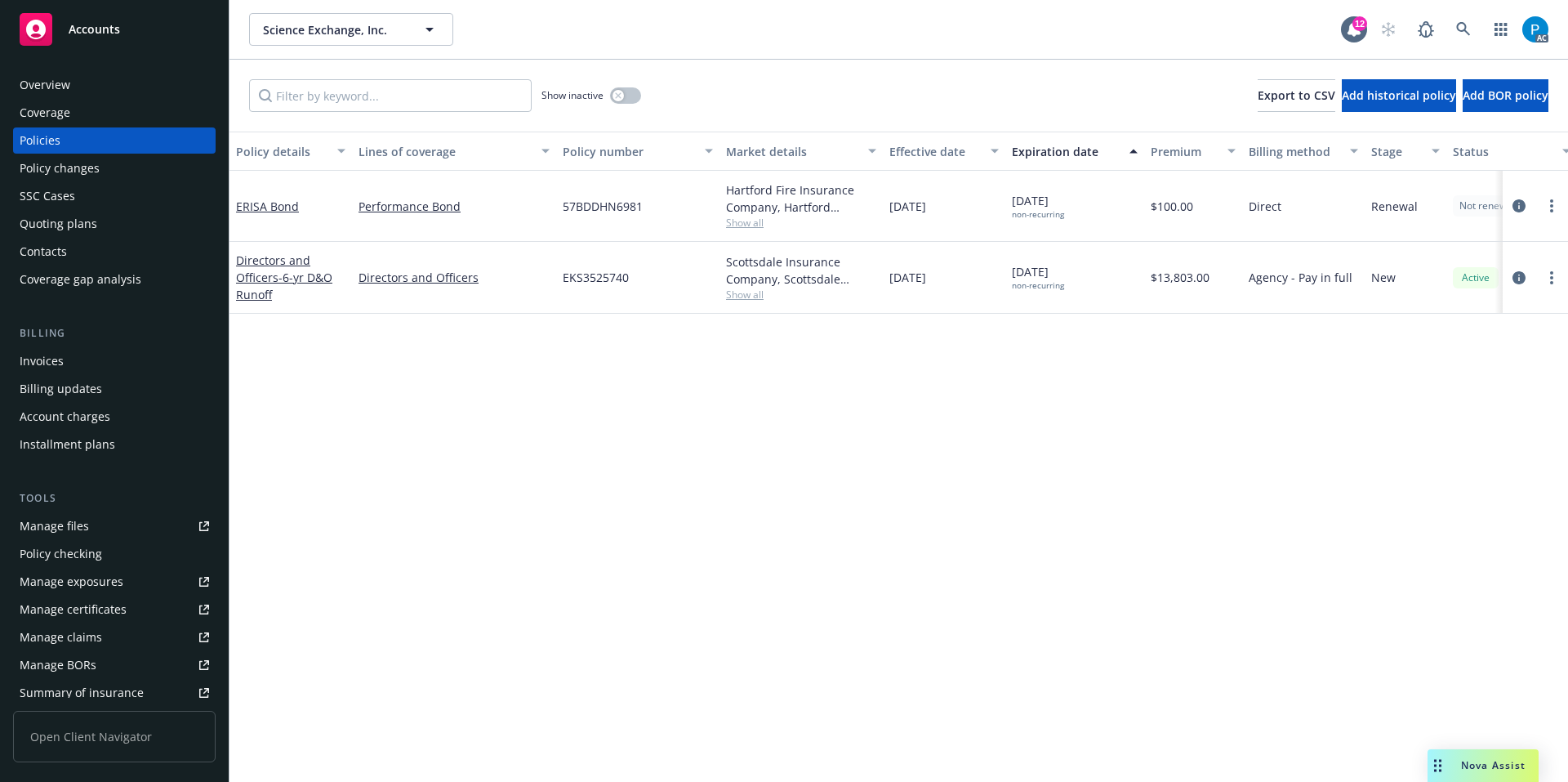
click at [67, 354] on div "Invoices" at bounding box center [114, 362] width 189 height 26
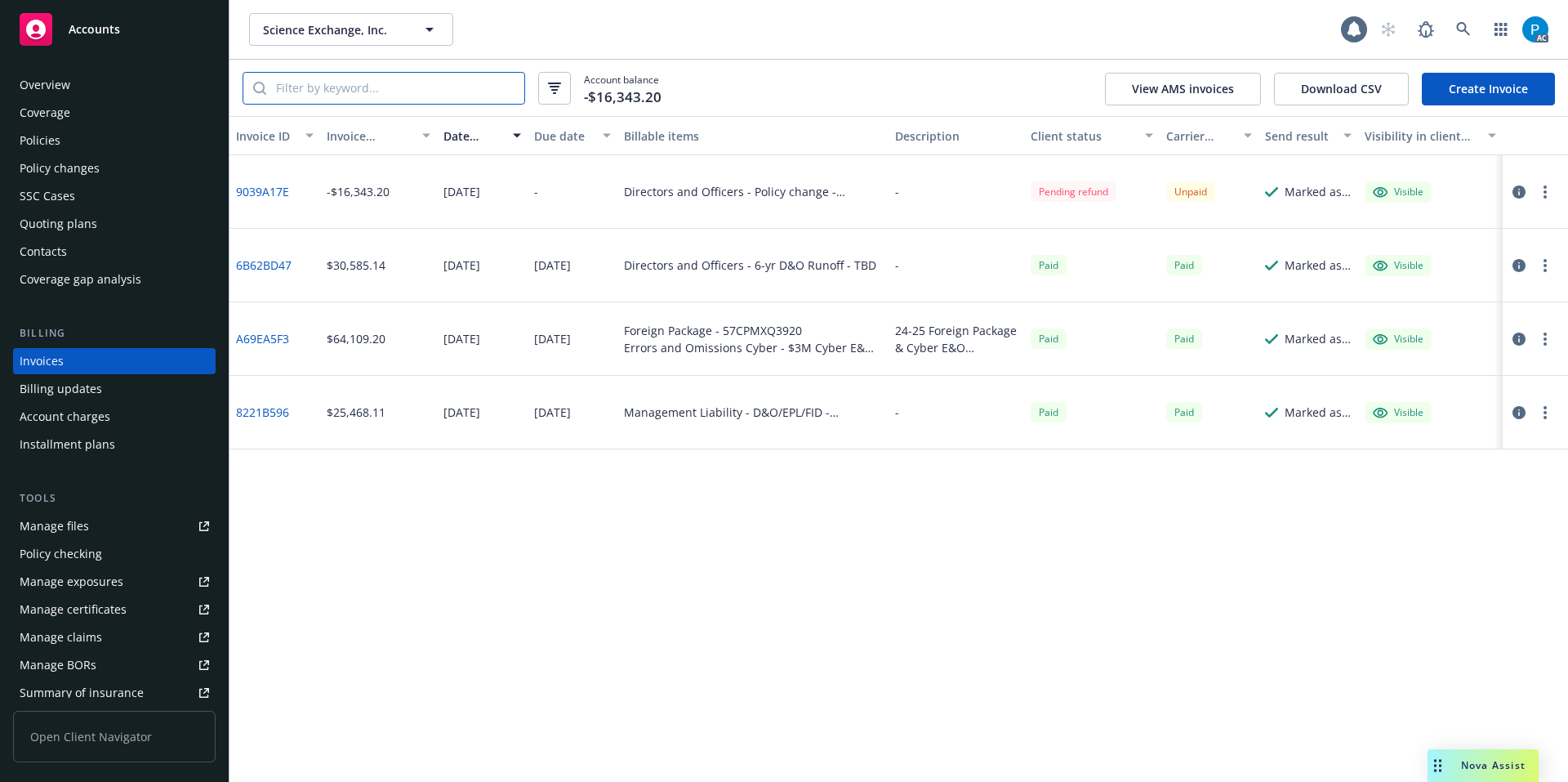
click at [433, 79] on input "search" at bounding box center [394, 88] width 258 height 31
paste input "57CPMXQ3920"
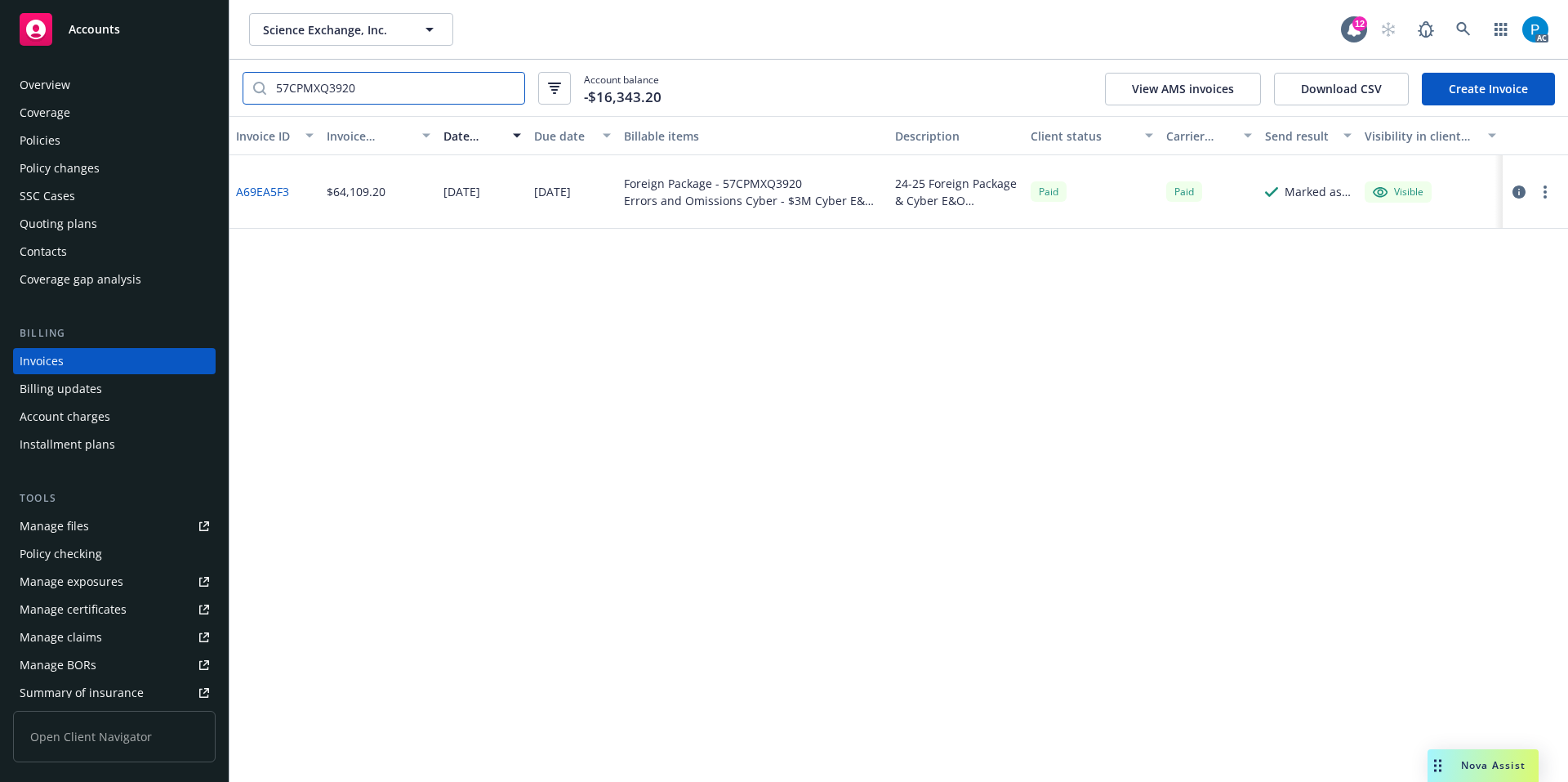
type input "57CPMXQ3920"
